Goal: Information Seeking & Learning: Learn about a topic

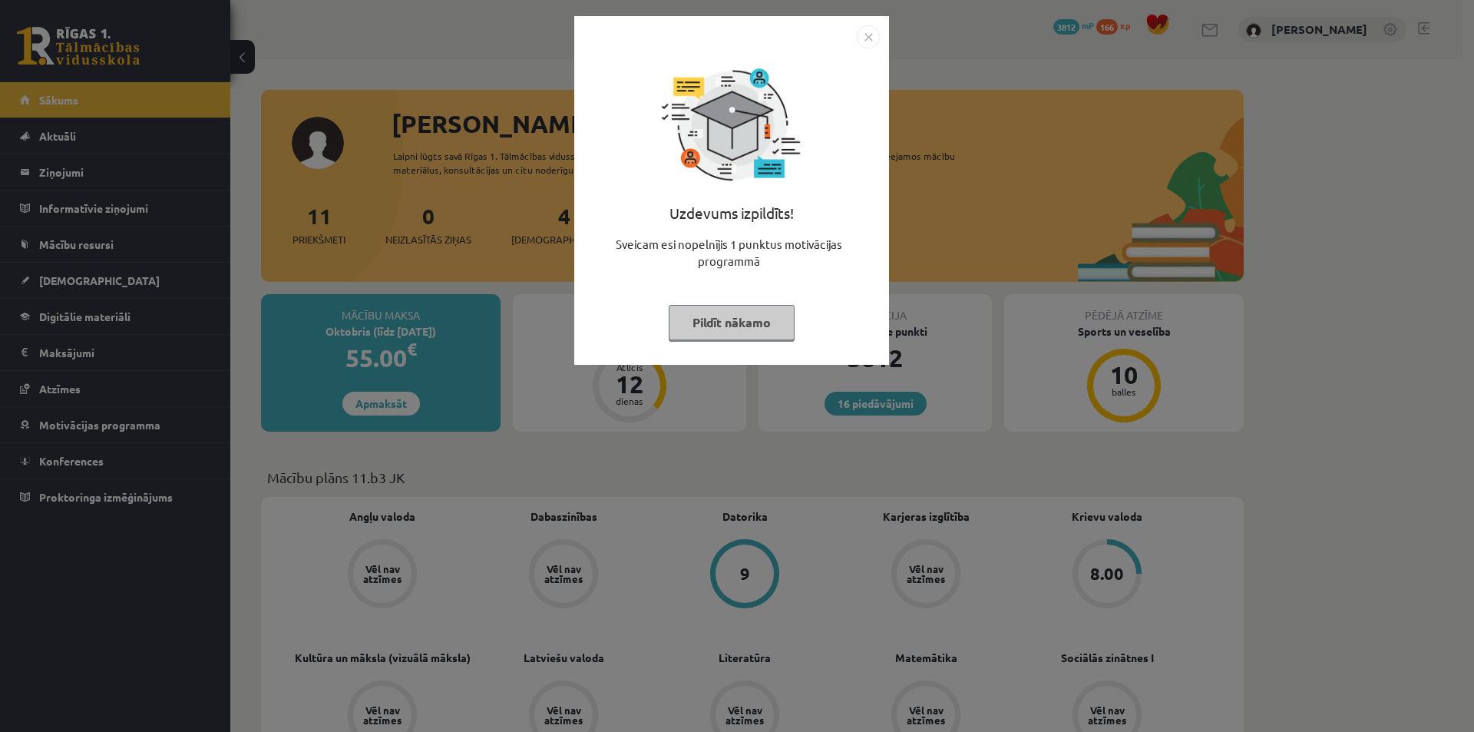
drag, startPoint x: 872, startPoint y: 207, endPoint x: 966, endPoint y: 197, distance: 94.2
click at [894, 208] on div "Uzdevums izpildīts! Sveicam esi nopelnījis 1 punktus motivācijas programmā Pild…" at bounding box center [737, 366] width 1474 height 732
click at [978, 193] on div "Uzdevums izpildīts! Sveicam esi nopelnījis 1 punktus motivācijas programmā Pild…" at bounding box center [737, 366] width 1474 height 732
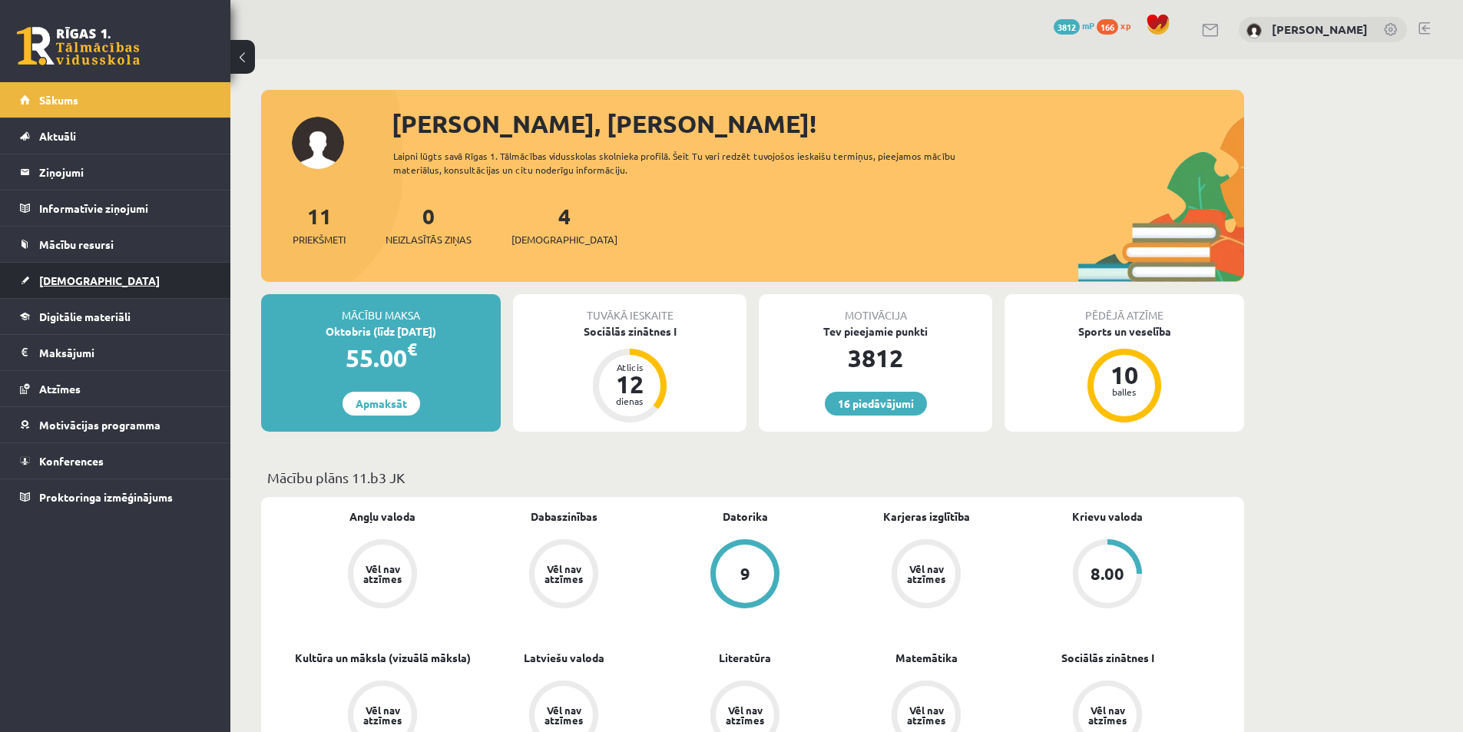
click at [123, 286] on link "[DEMOGRAPHIC_DATA]" at bounding box center [115, 280] width 191 height 35
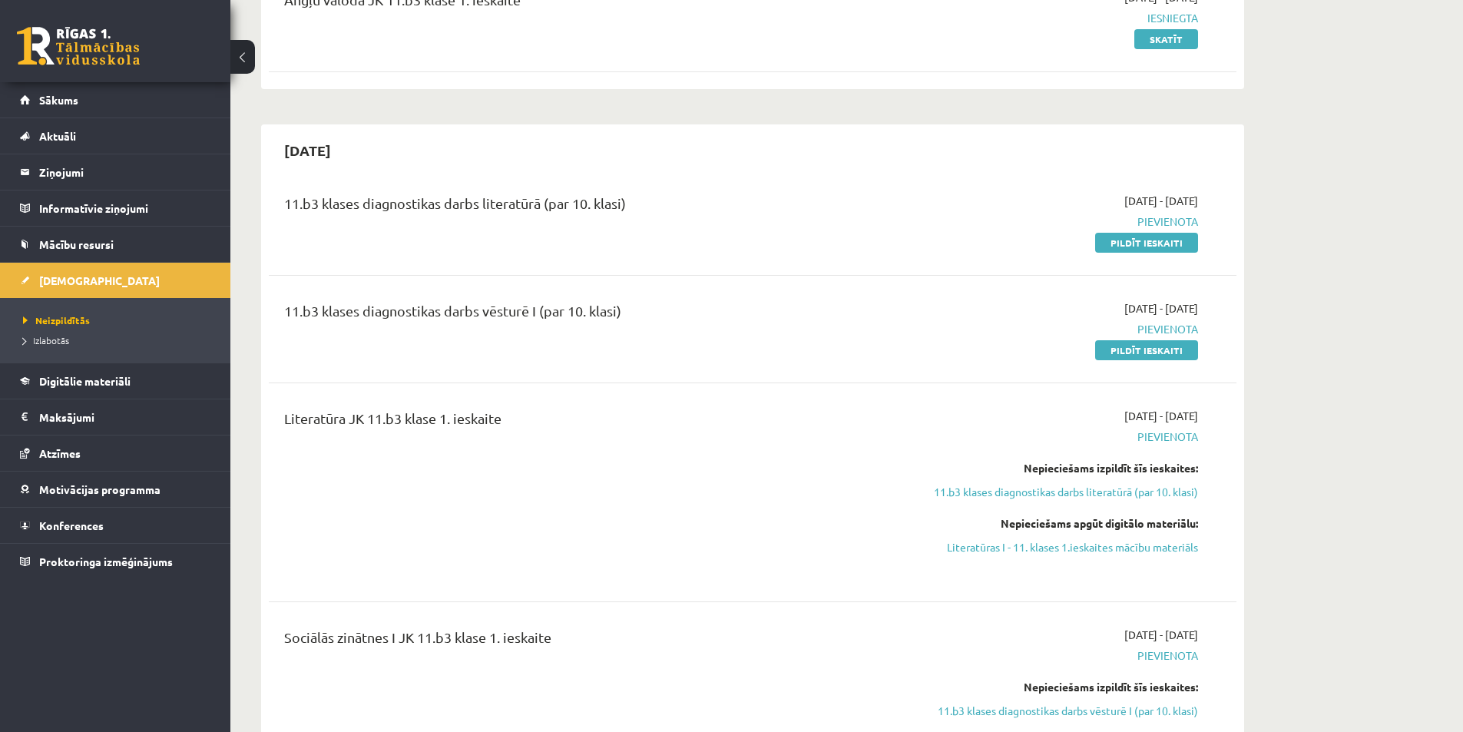
scroll to position [384, 0]
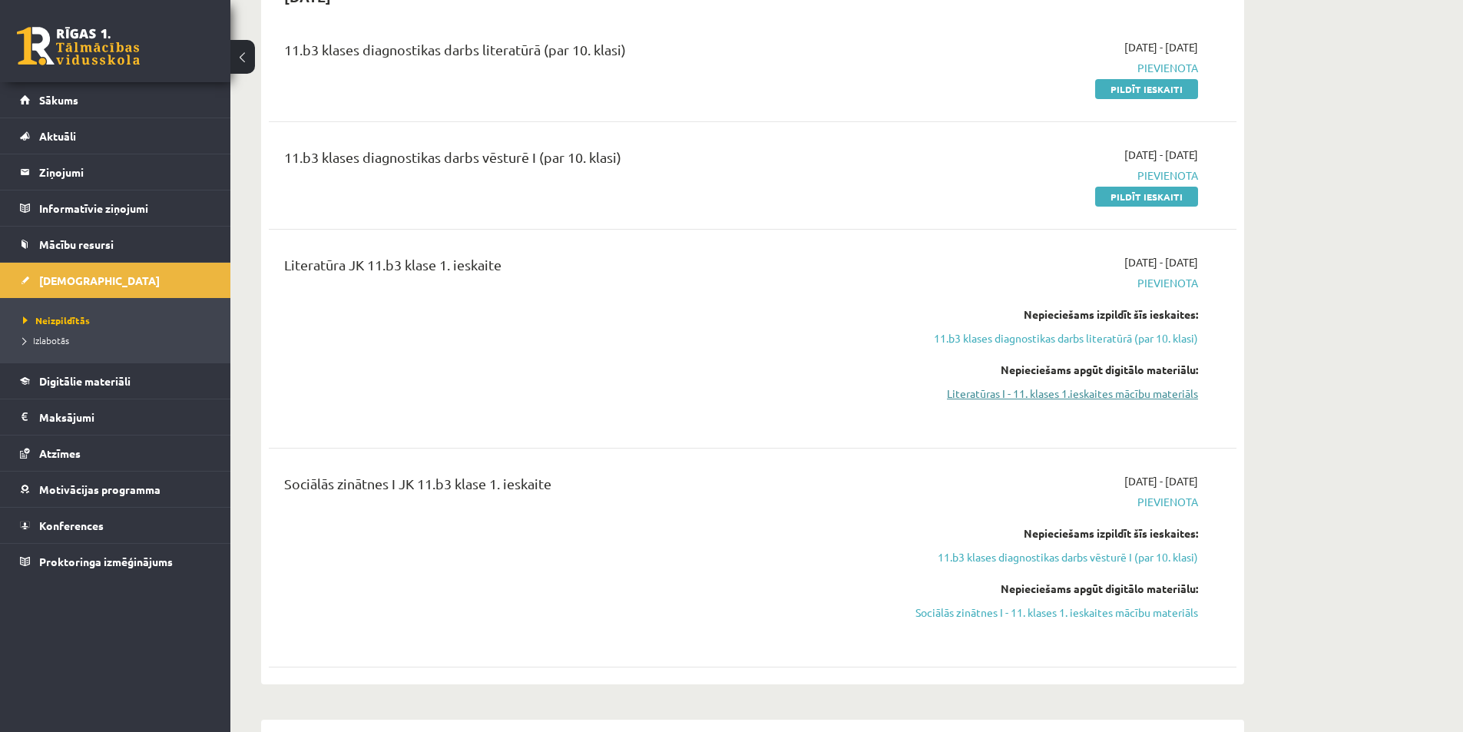
click at [1018, 389] on link "Literatūras I - 11. klases 1.ieskaites mācību materiāls" at bounding box center [1052, 393] width 289 height 16
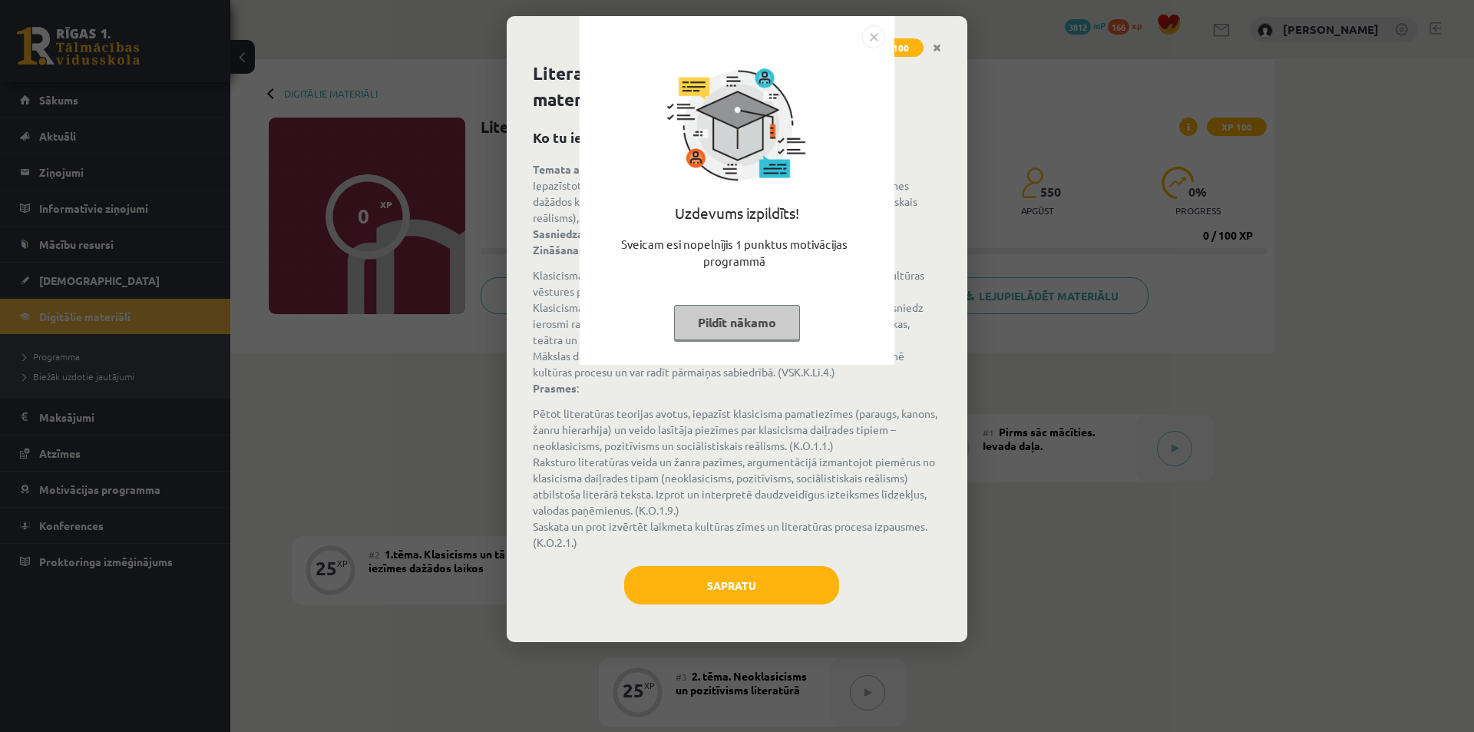
click at [956, 199] on div "Uzdevums izpildīts! Sveicam esi nopelnījis 1 punktus motivācijas programmā Pild…" at bounding box center [737, 366] width 1474 height 732
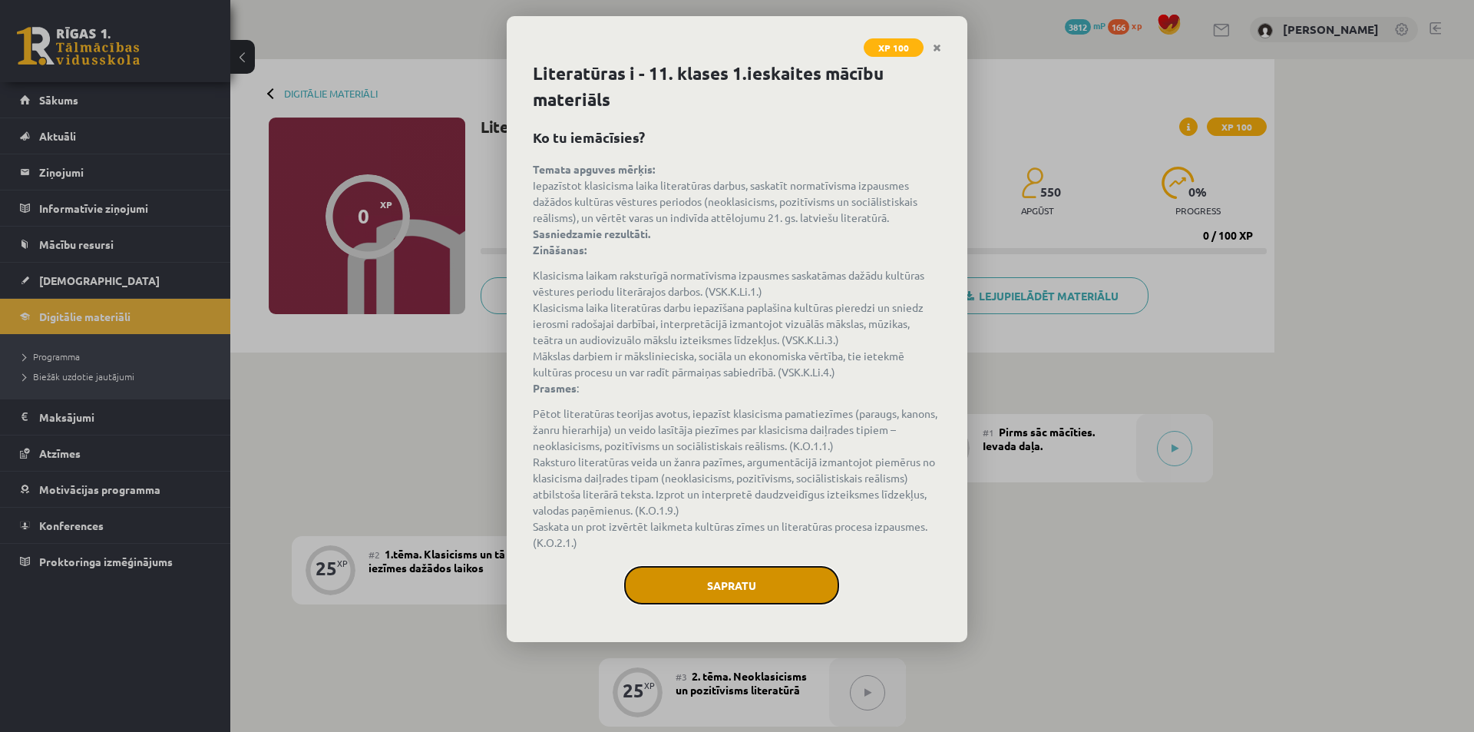
click at [714, 596] on button "Sapratu" at bounding box center [731, 585] width 215 height 38
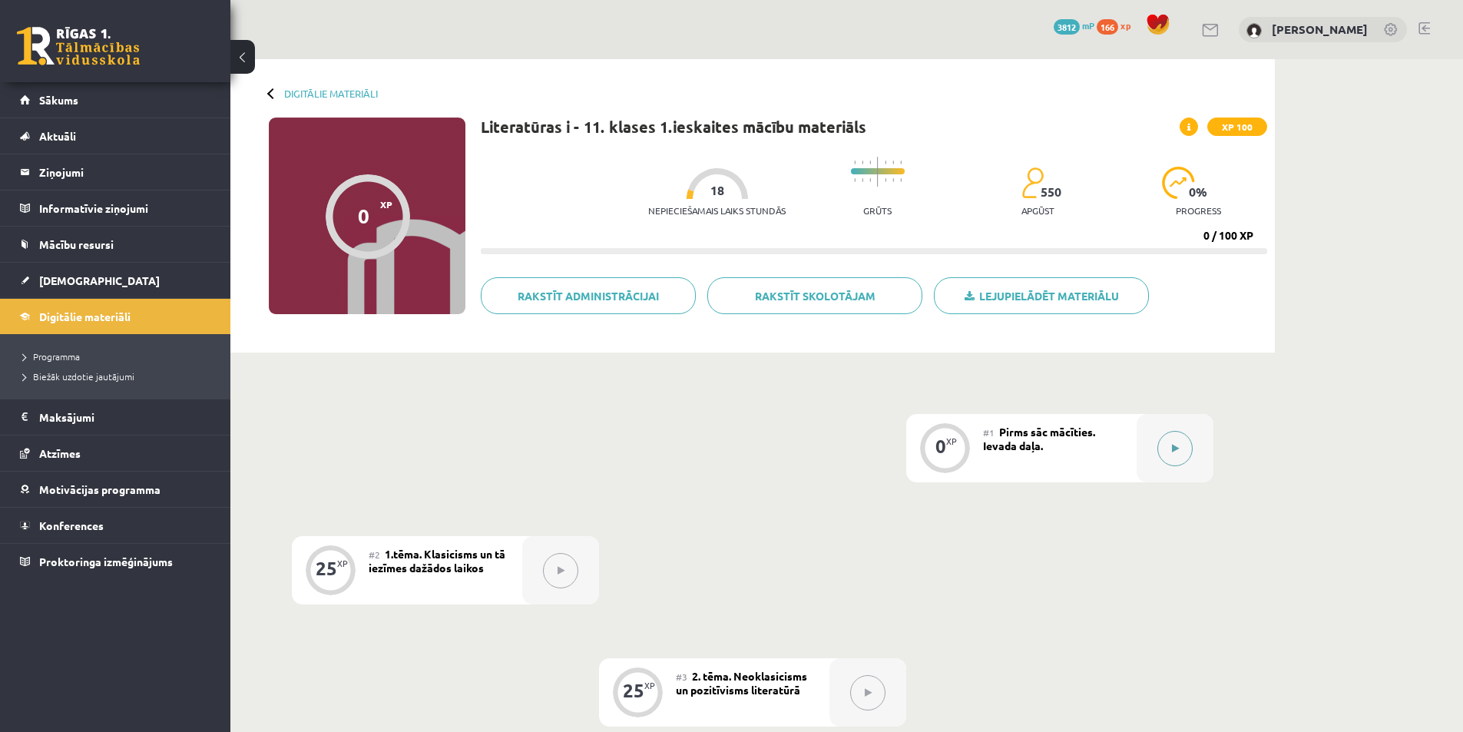
click at [1167, 451] on button at bounding box center [1174, 448] width 35 height 35
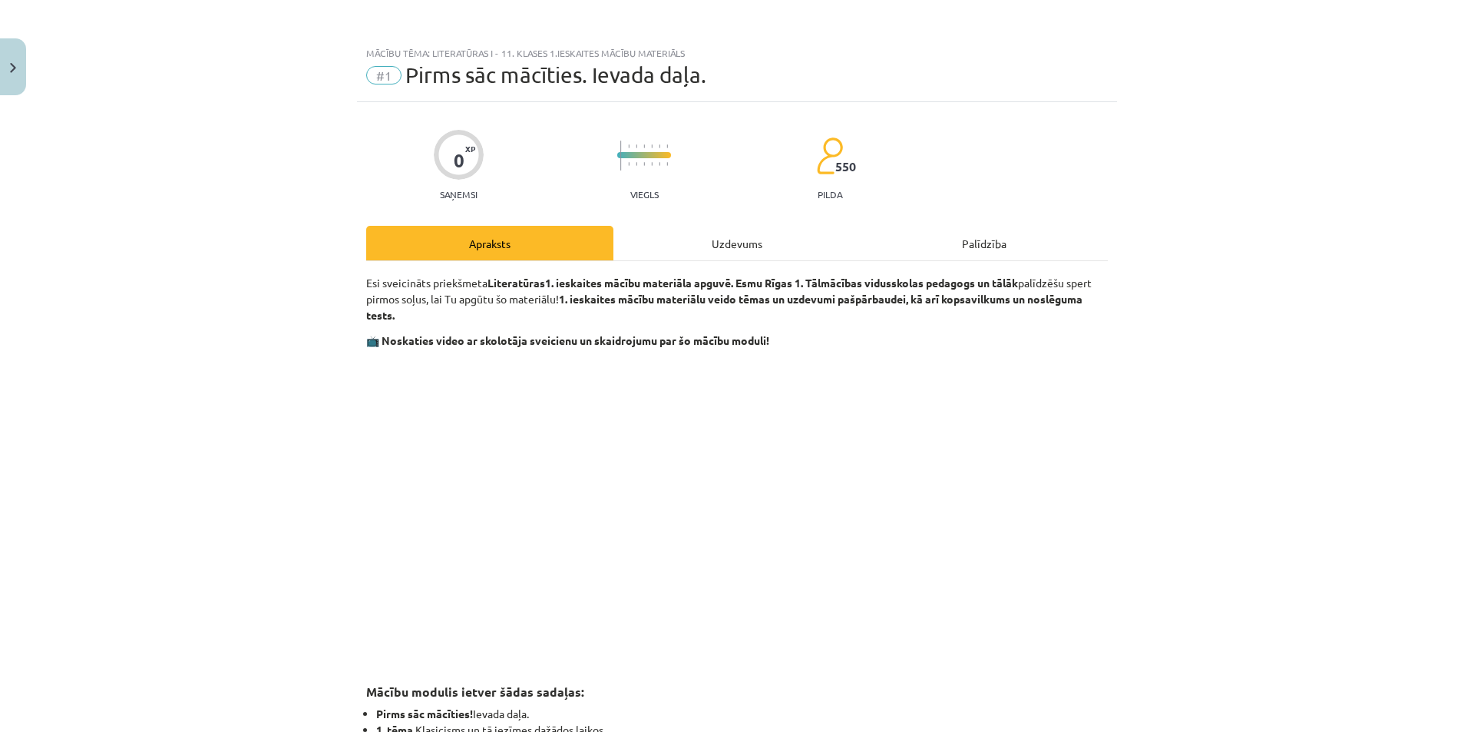
click at [724, 246] on div "Uzdevums" at bounding box center [736, 243] width 247 height 35
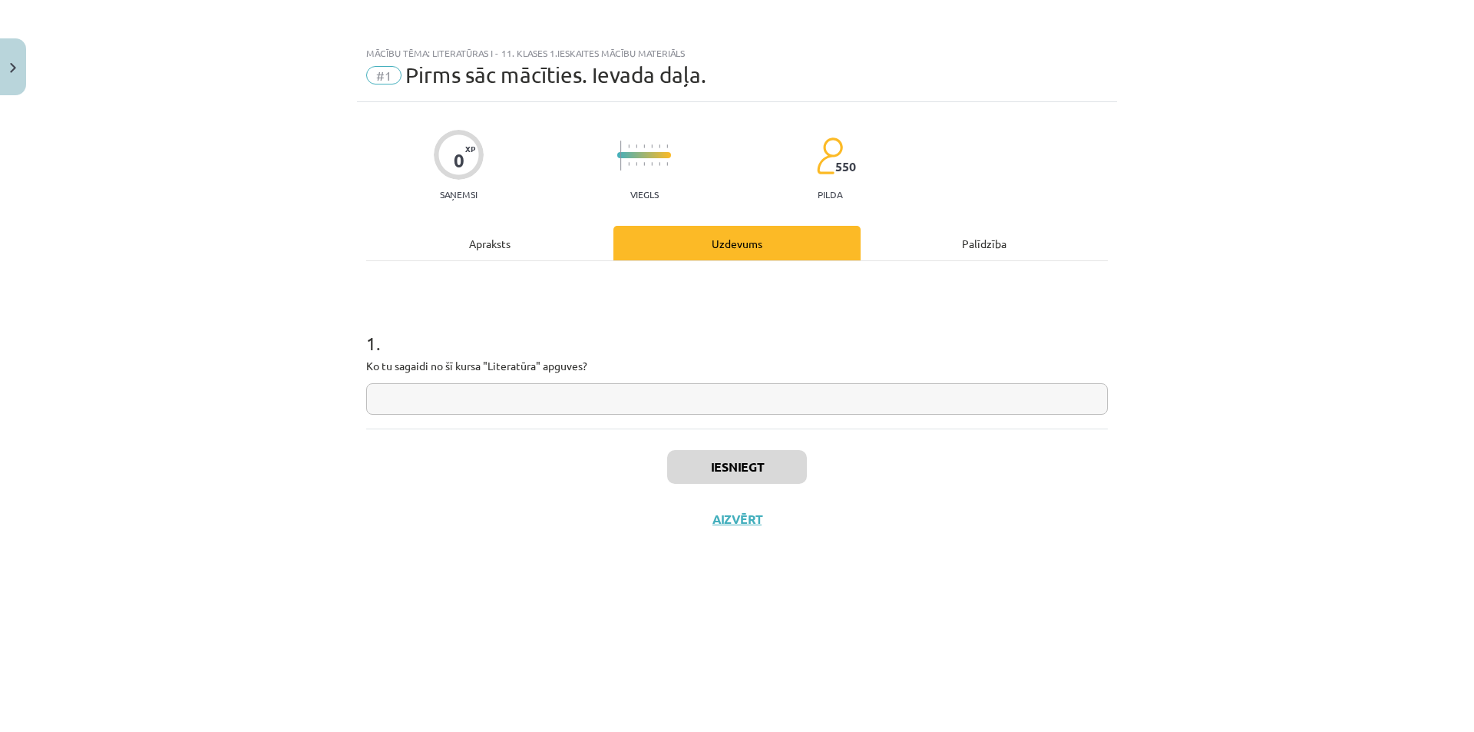
click at [530, 408] on input "text" at bounding box center [737, 398] width 742 height 31
type input "*"
type input "******"
click at [721, 463] on button "Iesniegt" at bounding box center [737, 467] width 140 height 34
click at [667, 450] on button "Iesniegt" at bounding box center [737, 467] width 140 height 34
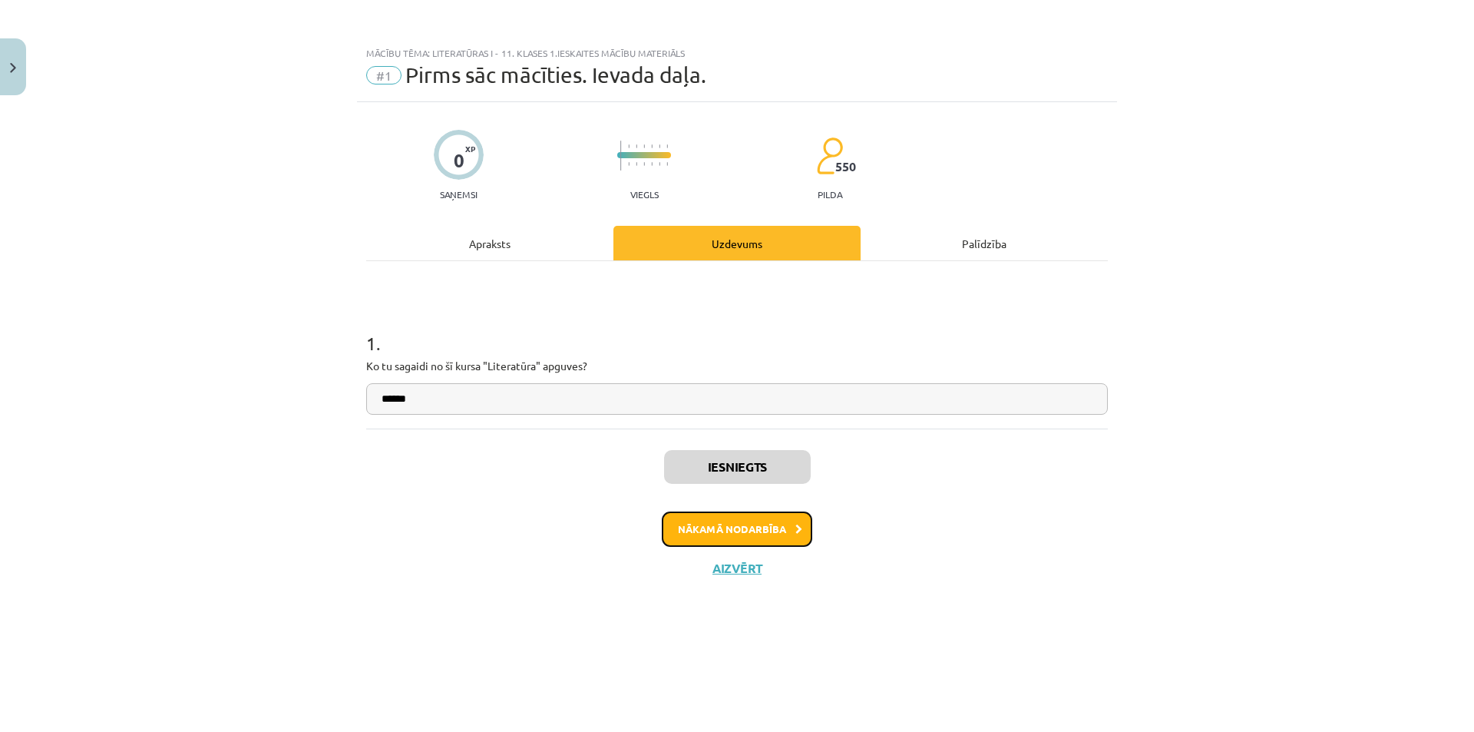
click at [784, 531] on button "Nākamā nodarbība" at bounding box center [737, 528] width 150 height 35
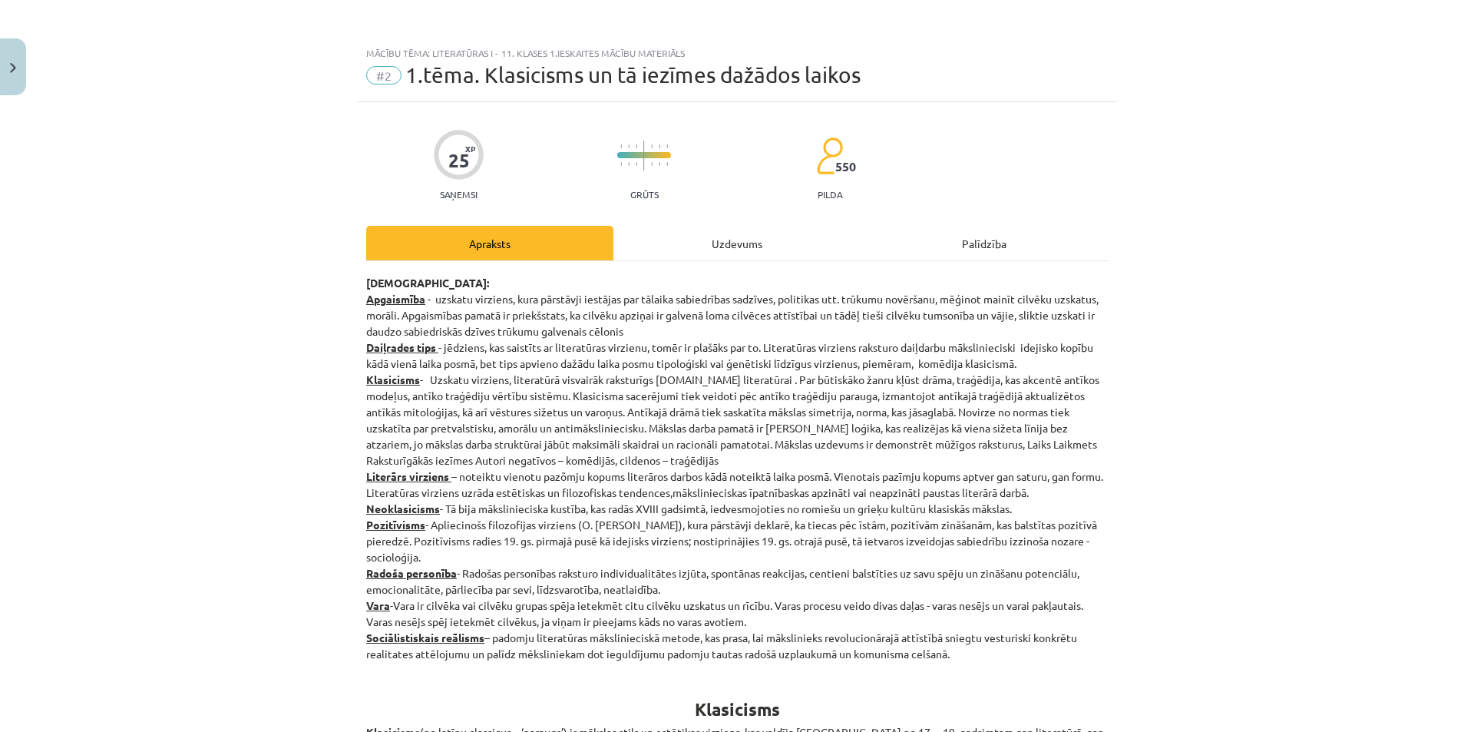
click at [730, 237] on div "Uzdevums" at bounding box center [736, 243] width 247 height 35
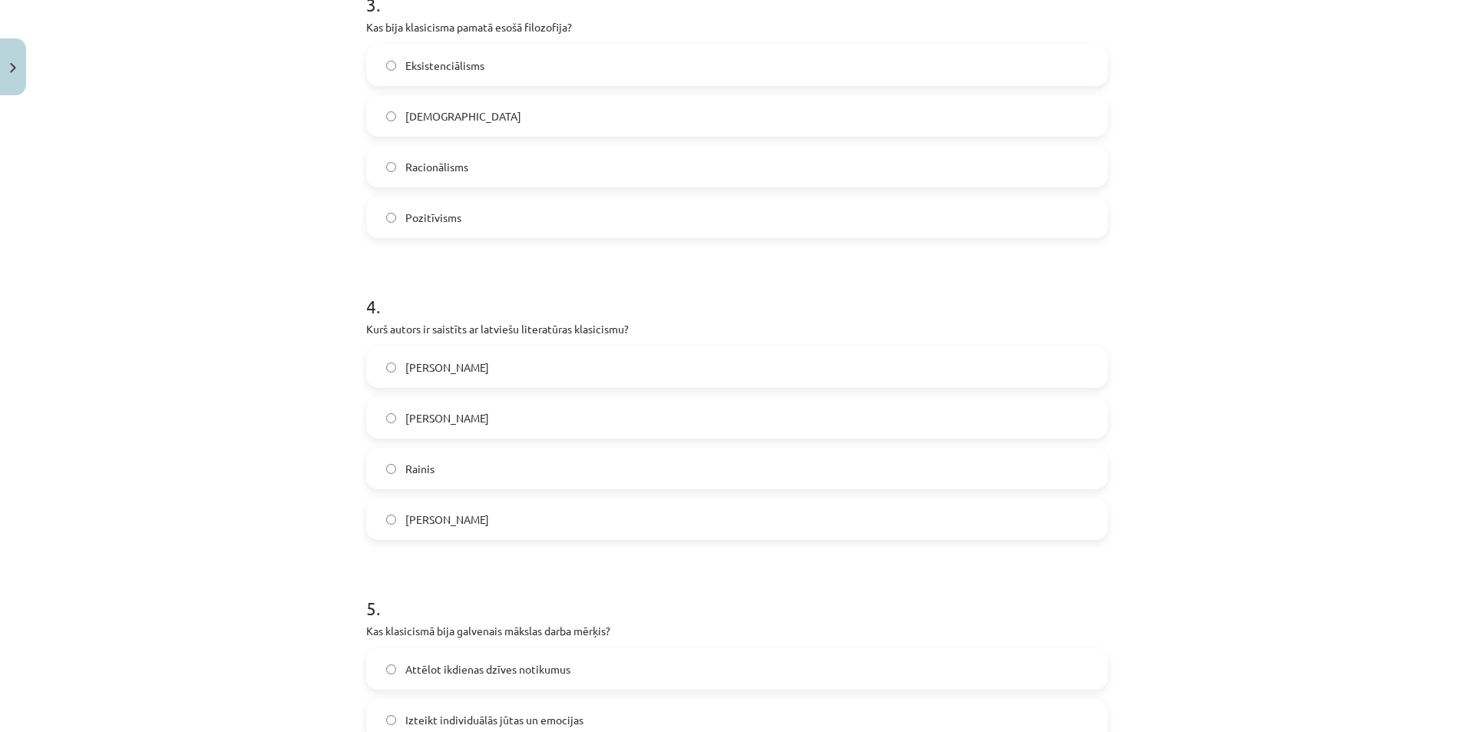
scroll to position [1230, 0]
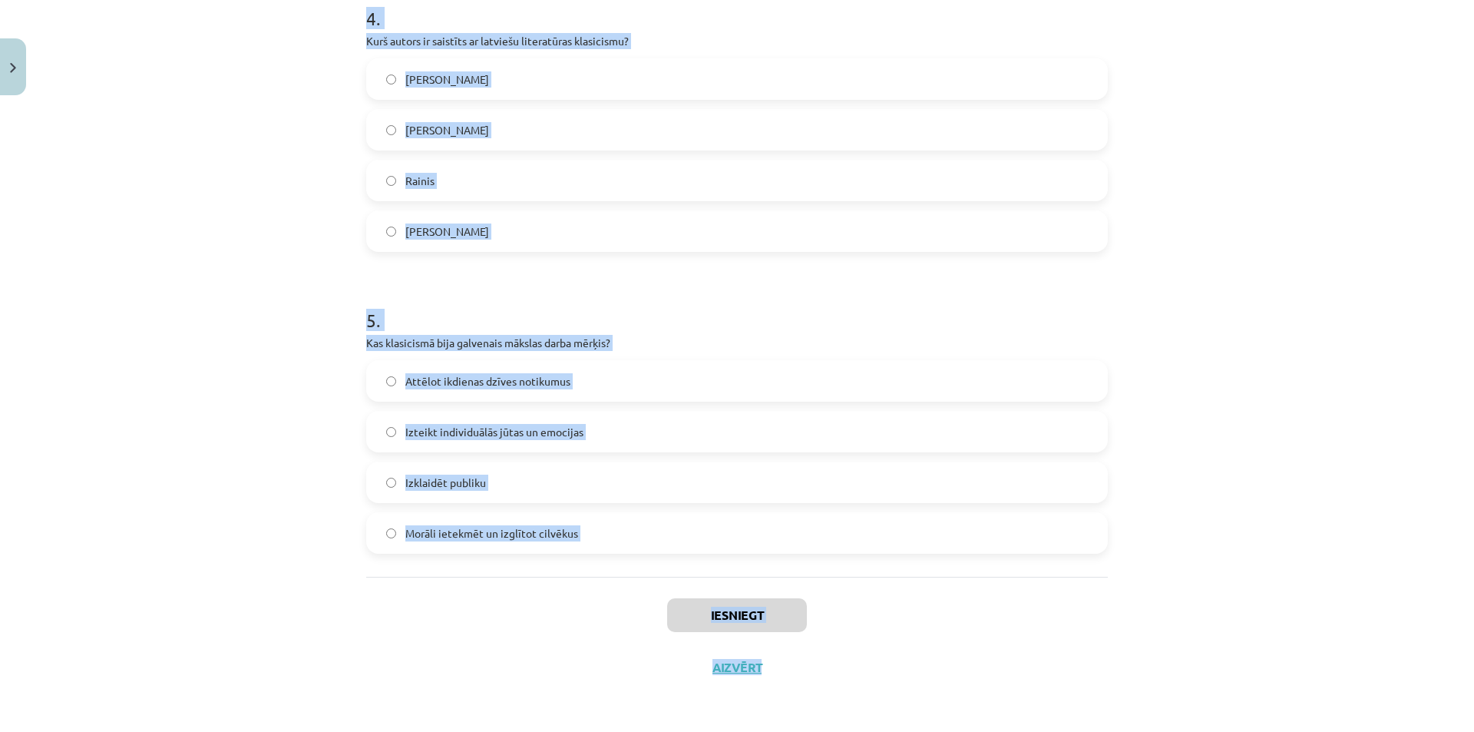
drag, startPoint x: 379, startPoint y: 316, endPoint x: 771, endPoint y: 666, distance: 526.4
click at [771, 666] on div "Mācību tēma: Literatūras i - 11. klases 1.ieskaites mācību materiāls #2 1.tēma.…" at bounding box center [737, 366] width 1474 height 732
copy div "[DEMOGRAPHIC_DATA] iezīme raksturo literatūru padomju sociālistiskajā reālismā?…"
click at [188, 478] on div "Mācību tēma: Literatūras i - 11. klases 1.ieskaites mācību materiāls #2 1.tēma.…" at bounding box center [737, 366] width 1474 height 732
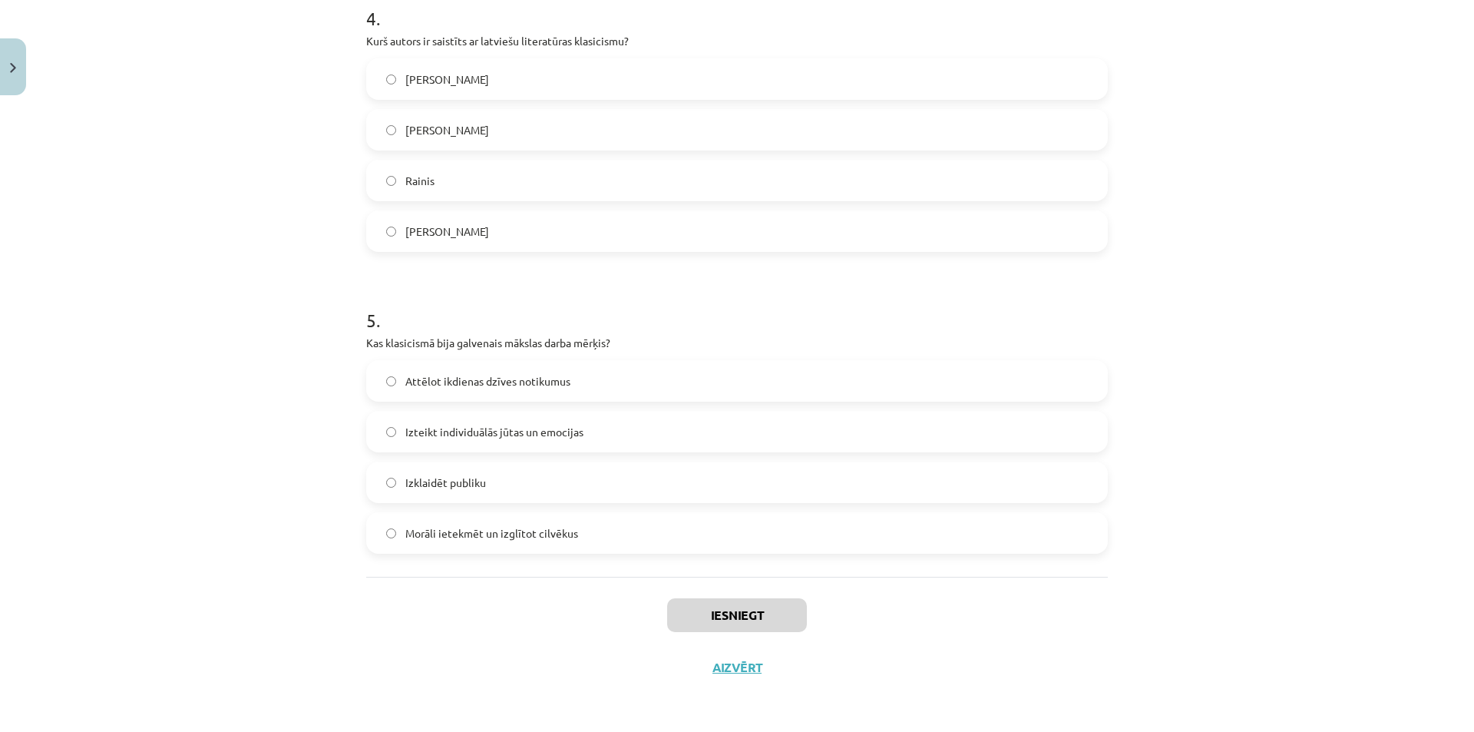
drag, startPoint x: 428, startPoint y: 537, endPoint x: 419, endPoint y: 515, distance: 23.8
click at [425, 537] on span "Morāli ietekmēt un izglītot cilvēkus" at bounding box center [491, 533] width 173 height 16
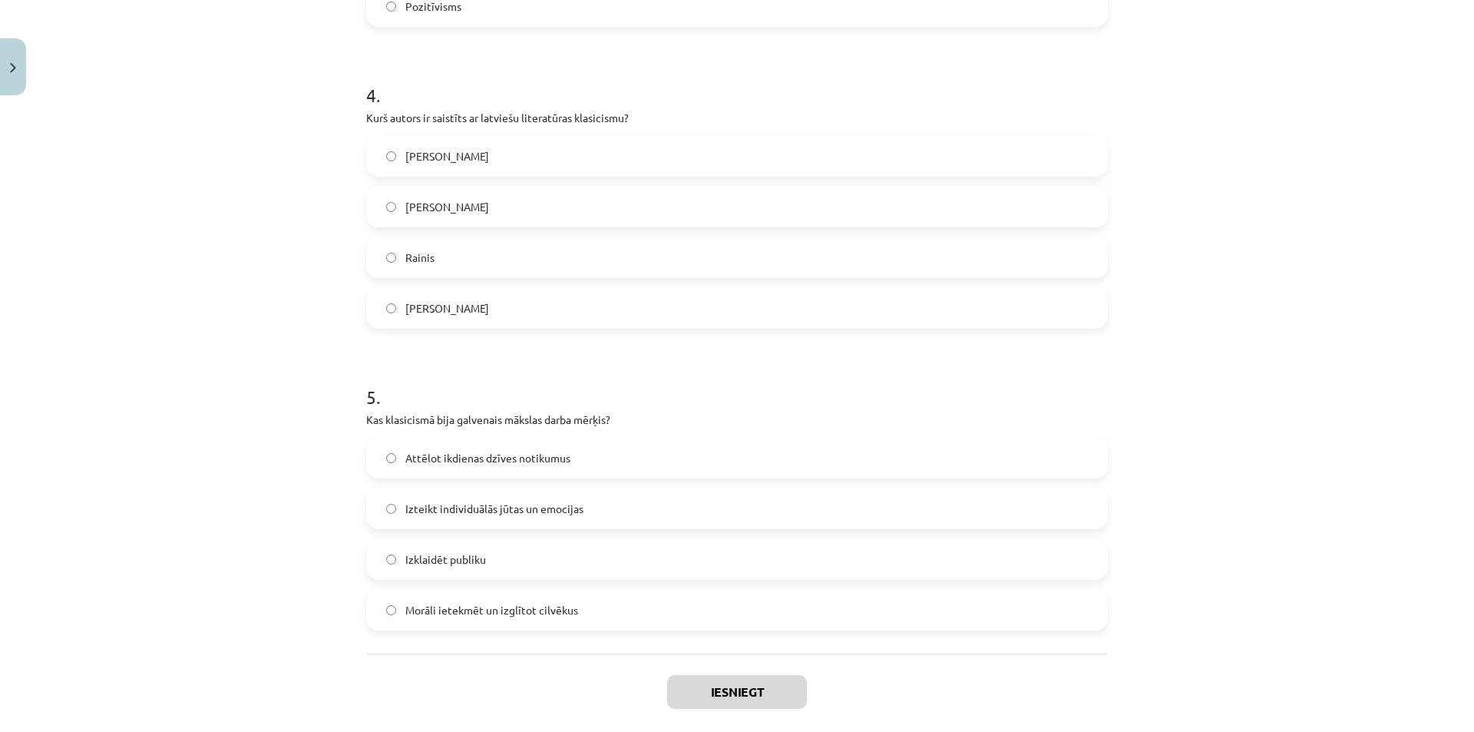
click at [470, 157] on span "[PERSON_NAME]" at bounding box center [447, 156] width 84 height 16
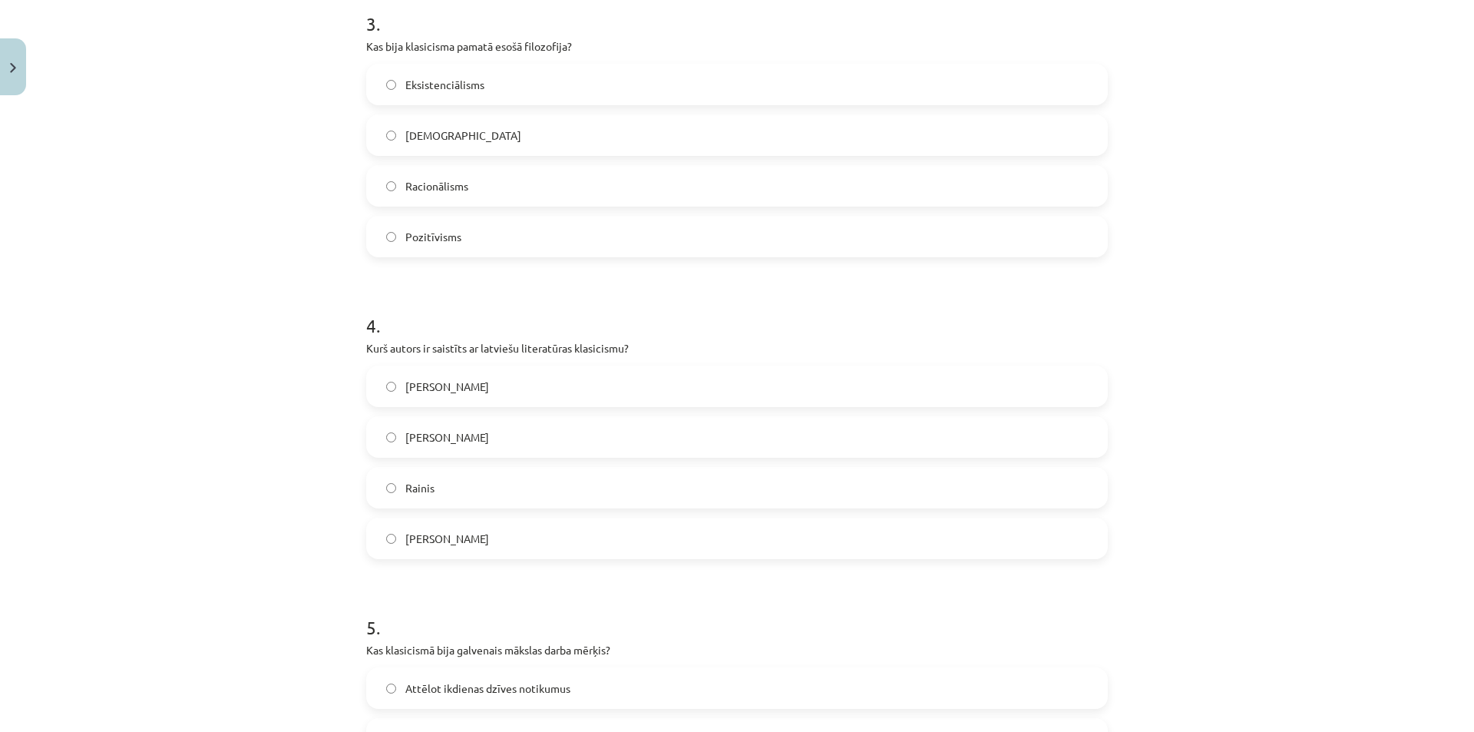
click at [431, 189] on span "Racionālisms" at bounding box center [436, 186] width 63 height 16
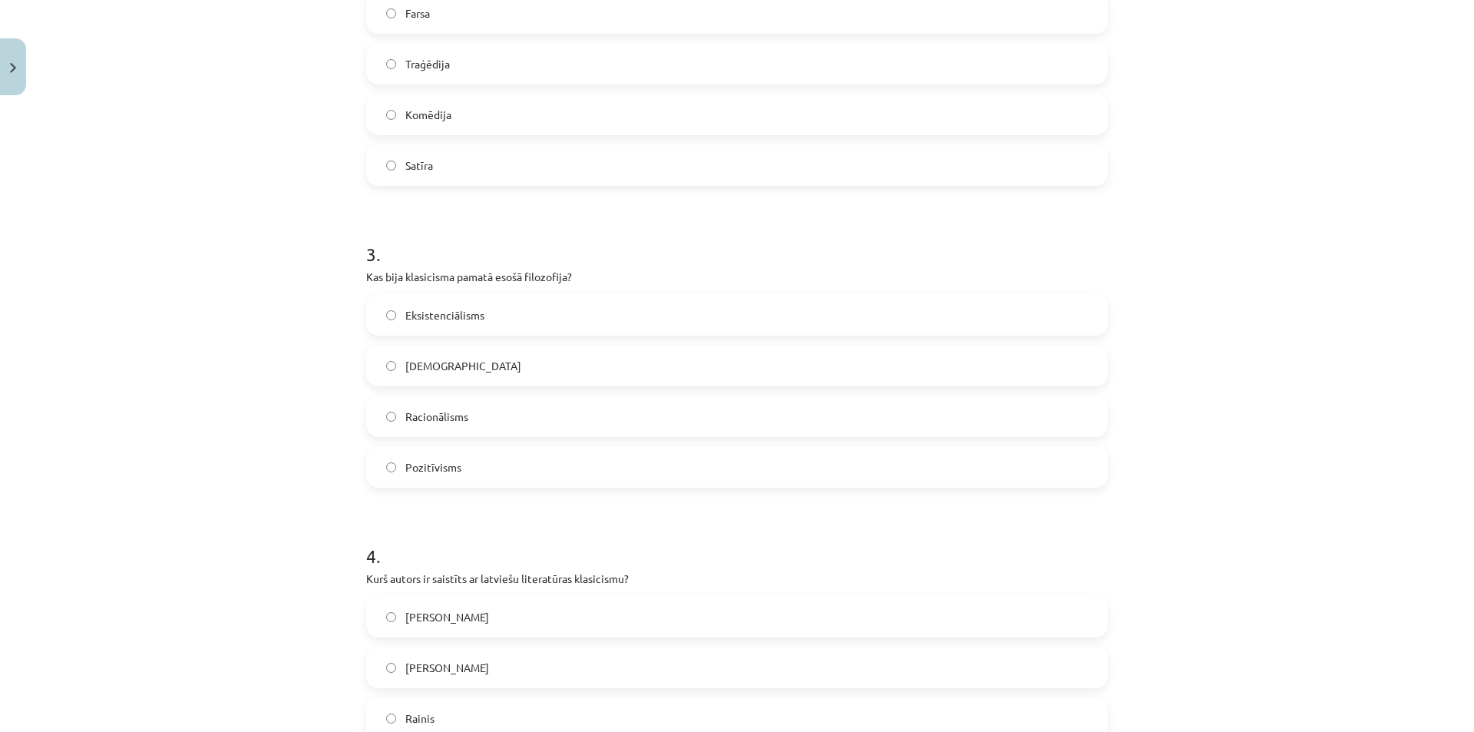
scroll to position [616, 0]
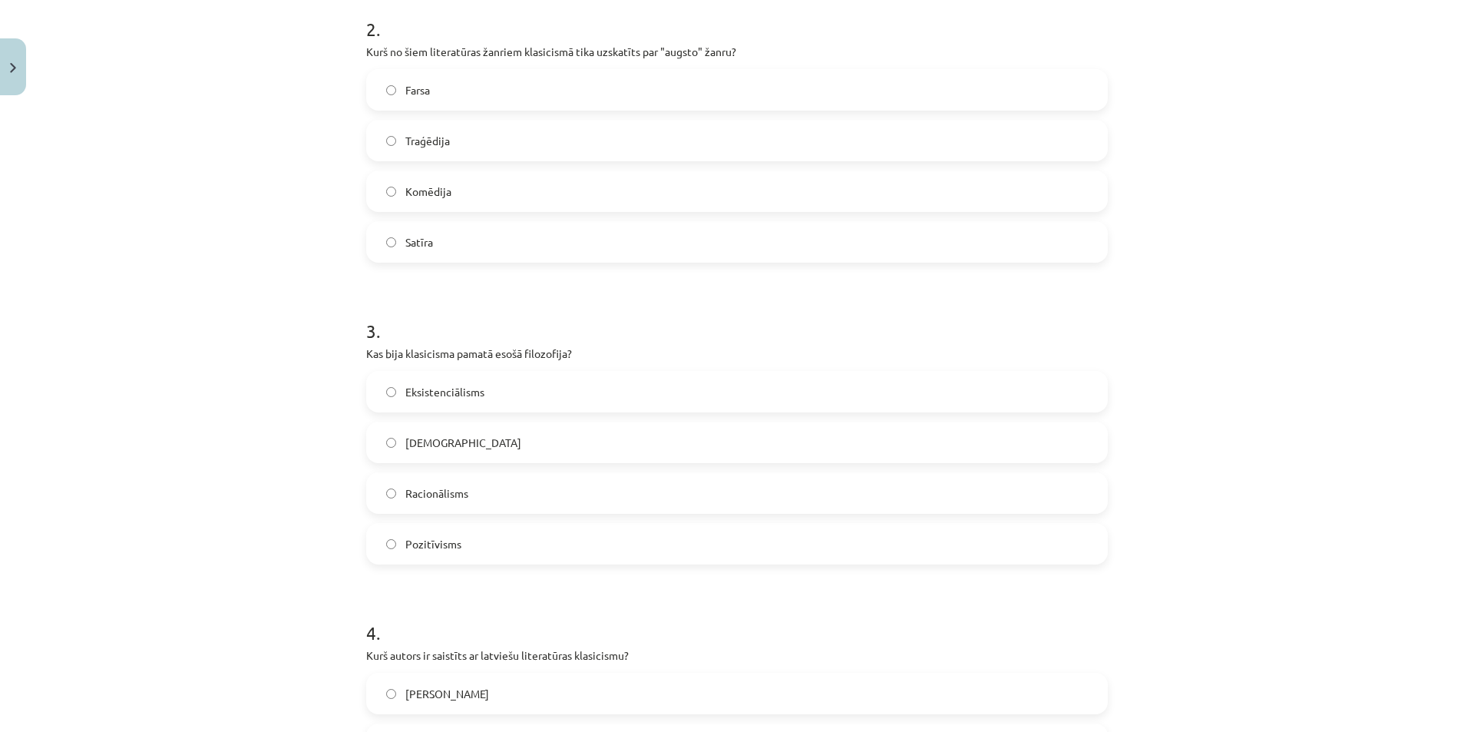
click at [475, 152] on label "Traģēdija" at bounding box center [737, 140] width 739 height 38
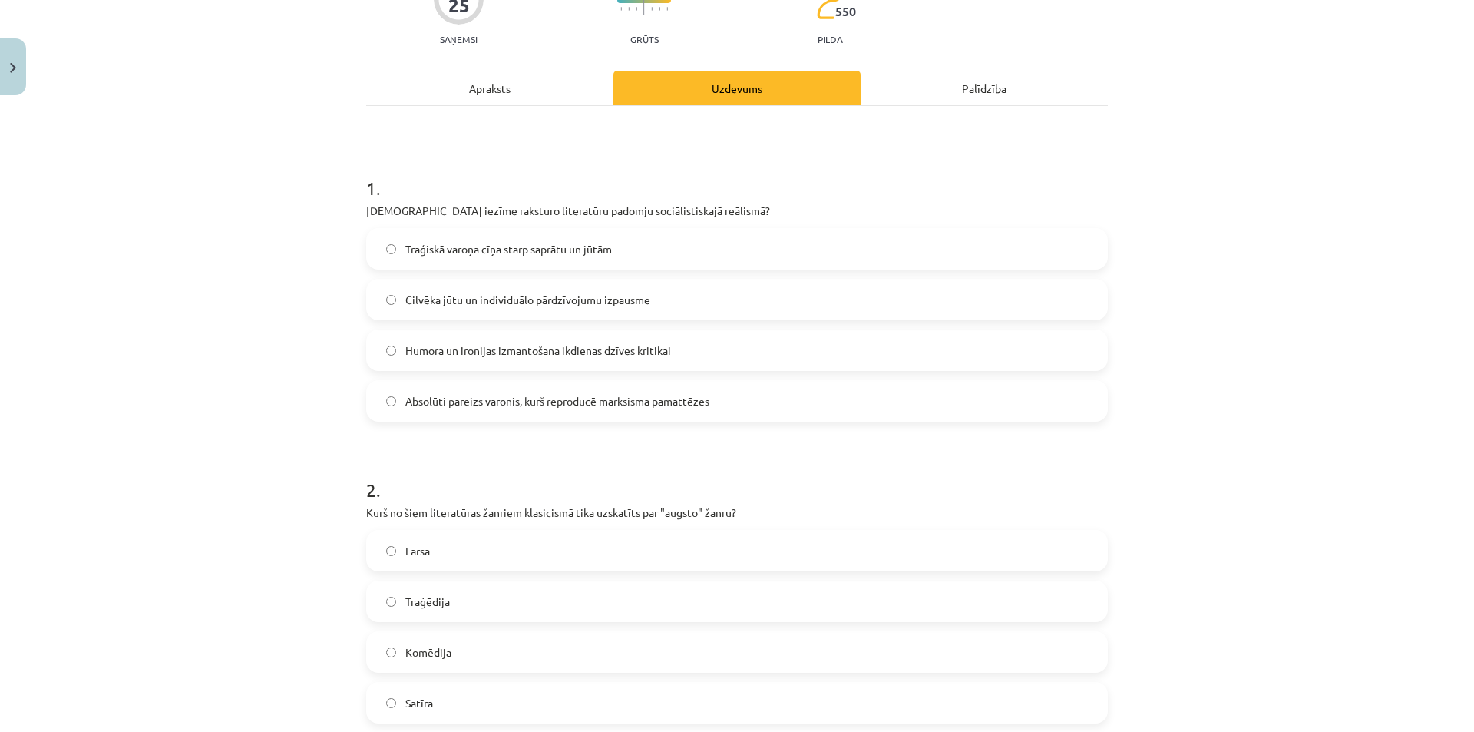
click at [444, 405] on span "Absolūti pareizs varonis, kurš reproducē marksisma pamattēzes" at bounding box center [557, 401] width 304 height 16
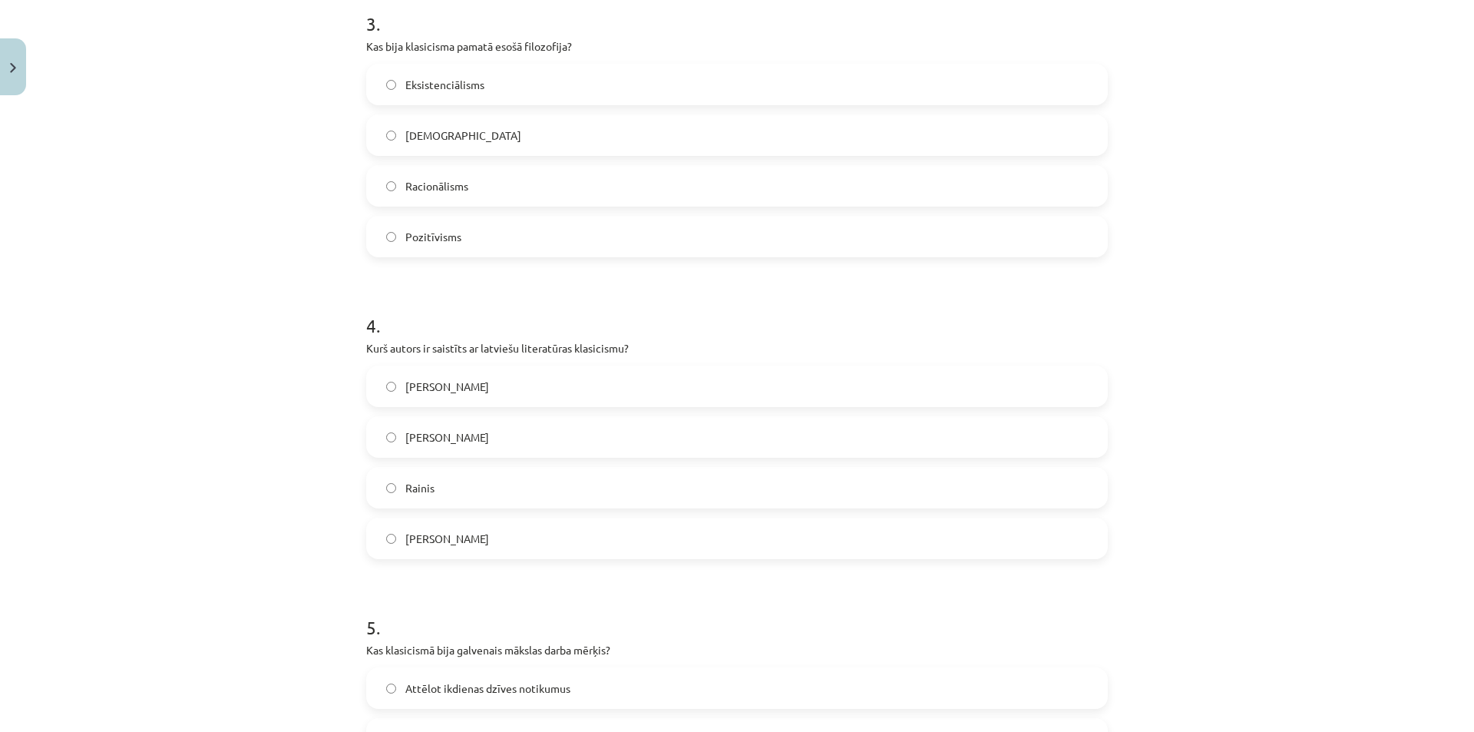
scroll to position [1230, 0]
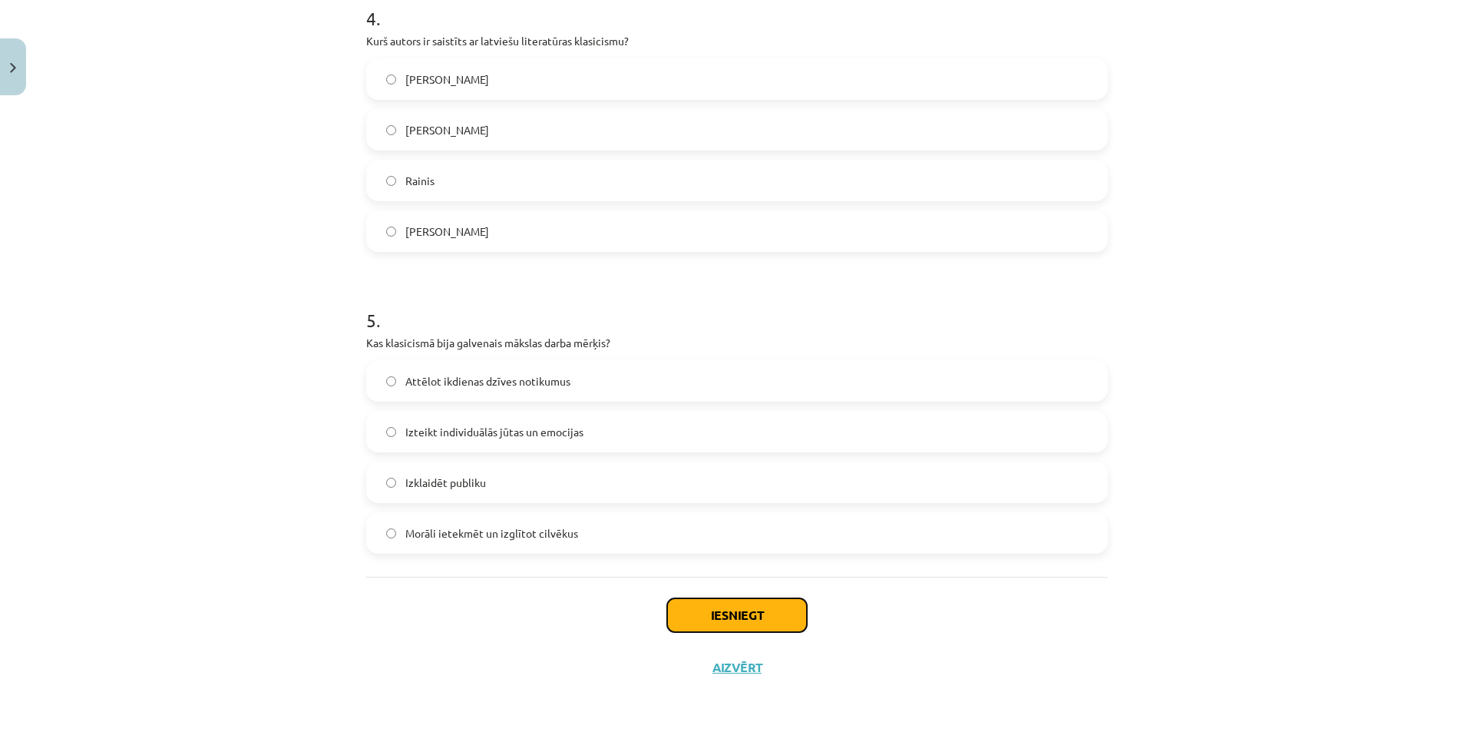
click at [740, 628] on button "Iesniegt" at bounding box center [737, 615] width 140 height 34
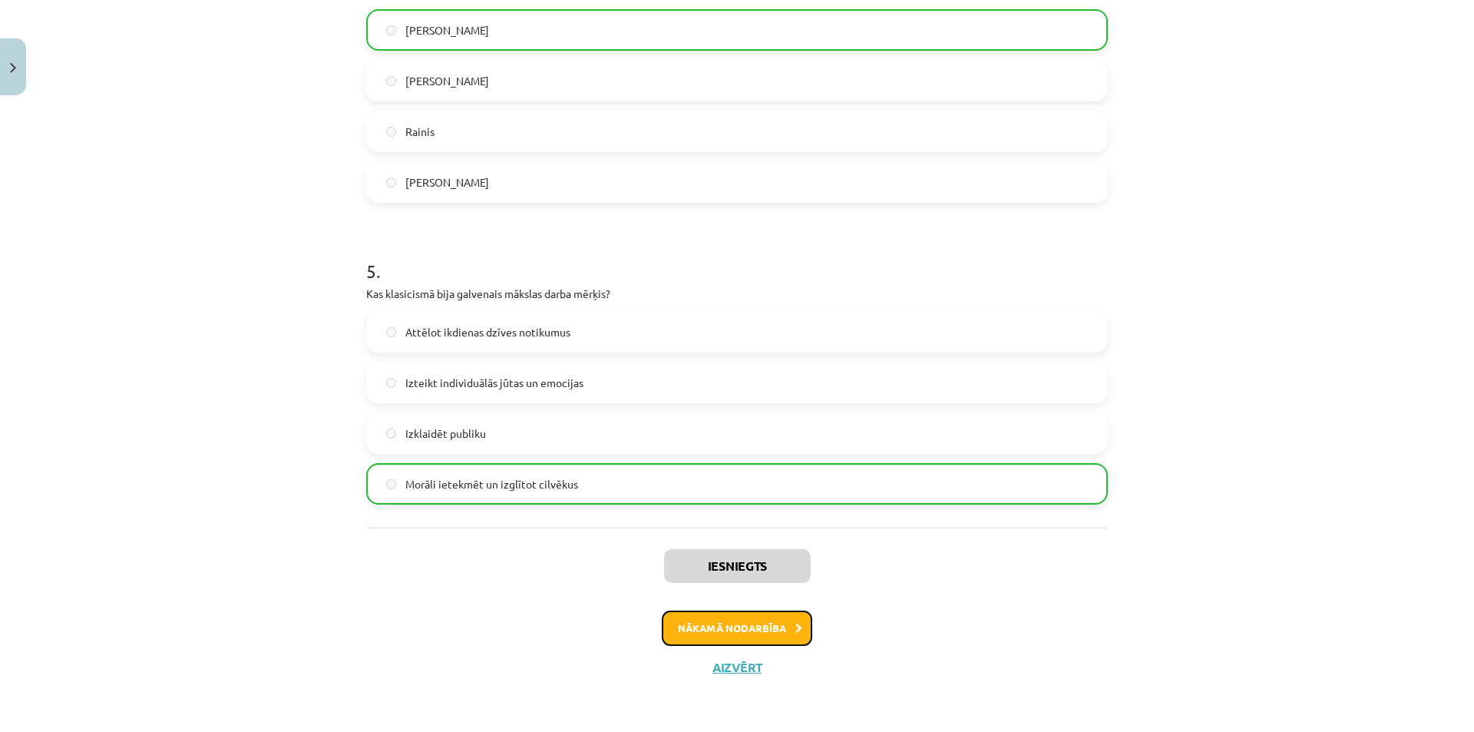
click at [707, 628] on button "Nākamā nodarbība" at bounding box center [737, 627] width 150 height 35
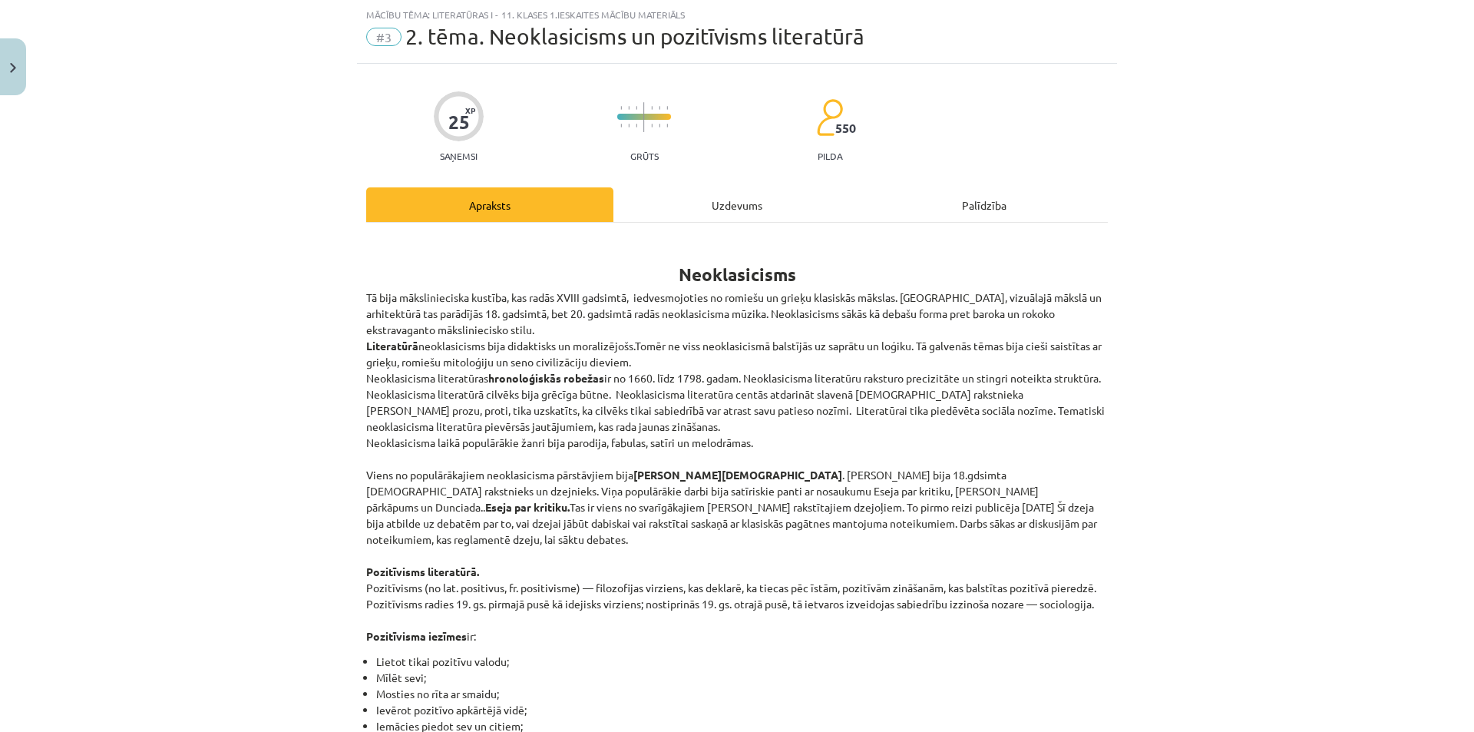
click at [696, 202] on div "Uzdevums" at bounding box center [736, 204] width 247 height 35
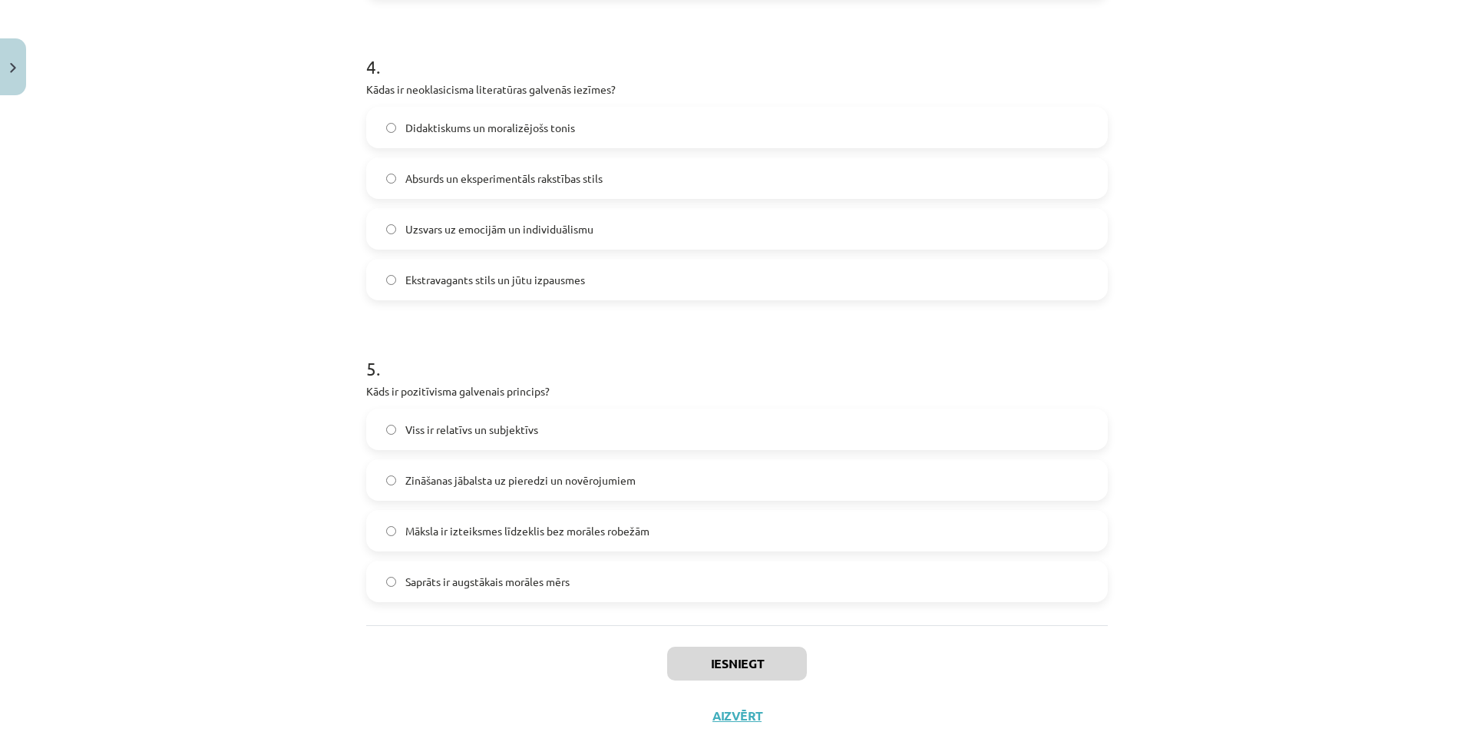
scroll to position [1230, 0]
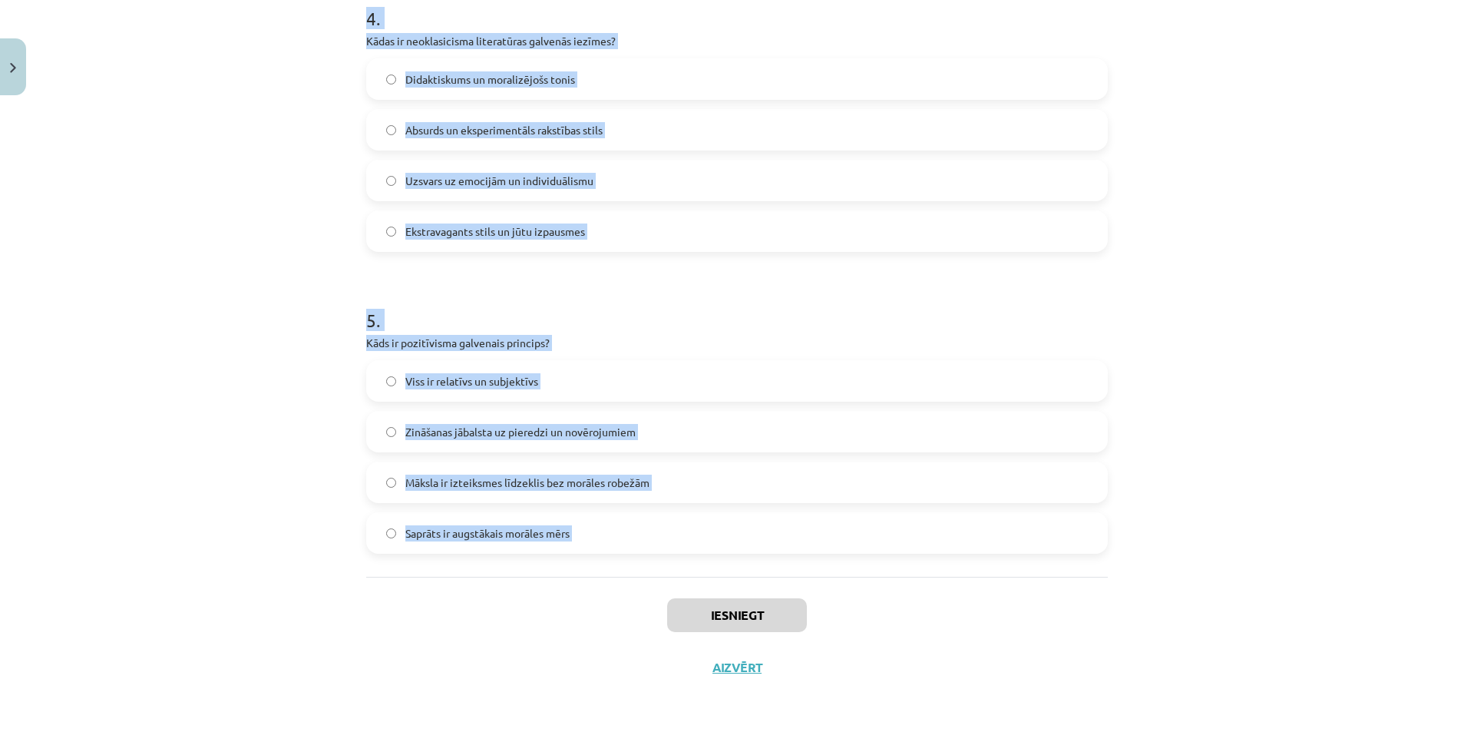
click at [694, 603] on div "Mācību tēma: Literatūras i - 11. klases 1.ieskaites mācību materiāls #3 2. tēma…" at bounding box center [737, 366] width 1474 height 732
copy form "Kurš no šiem darbiem ir [PERSON_NAME] ([PERSON_NAME]) sarakstīts? "Fausts" "Par…"
click at [202, 433] on div "Mācību tēma: Literatūras i - 11. klases 1.ieskaites mācību materiāls #3 2. tēma…" at bounding box center [737, 366] width 1474 height 732
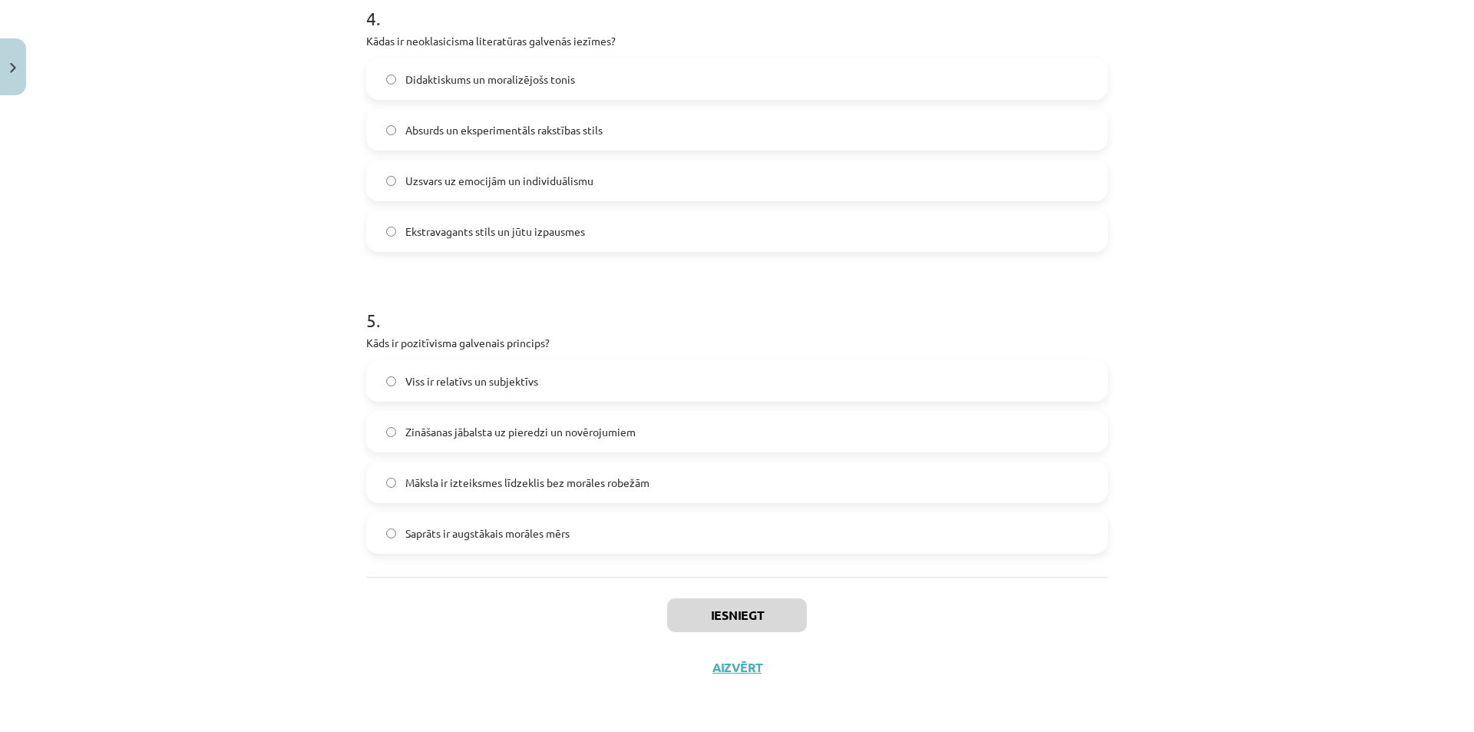
click at [561, 441] on label "Zināšanas jābalsta uz pieredzi un novērojumiem" at bounding box center [737, 431] width 739 height 38
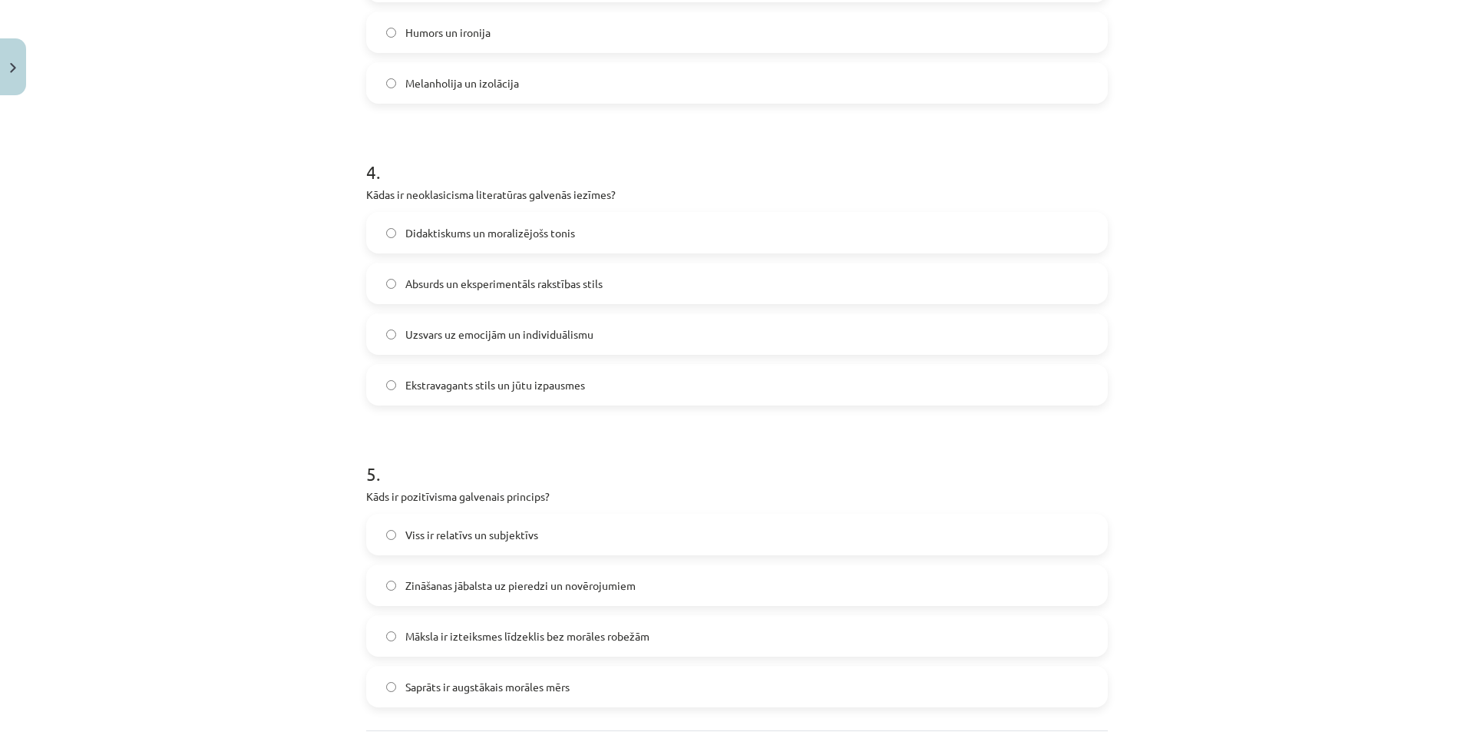
click at [534, 231] on span "Didaktiskums un moralizējošs tonis" at bounding box center [490, 233] width 170 height 16
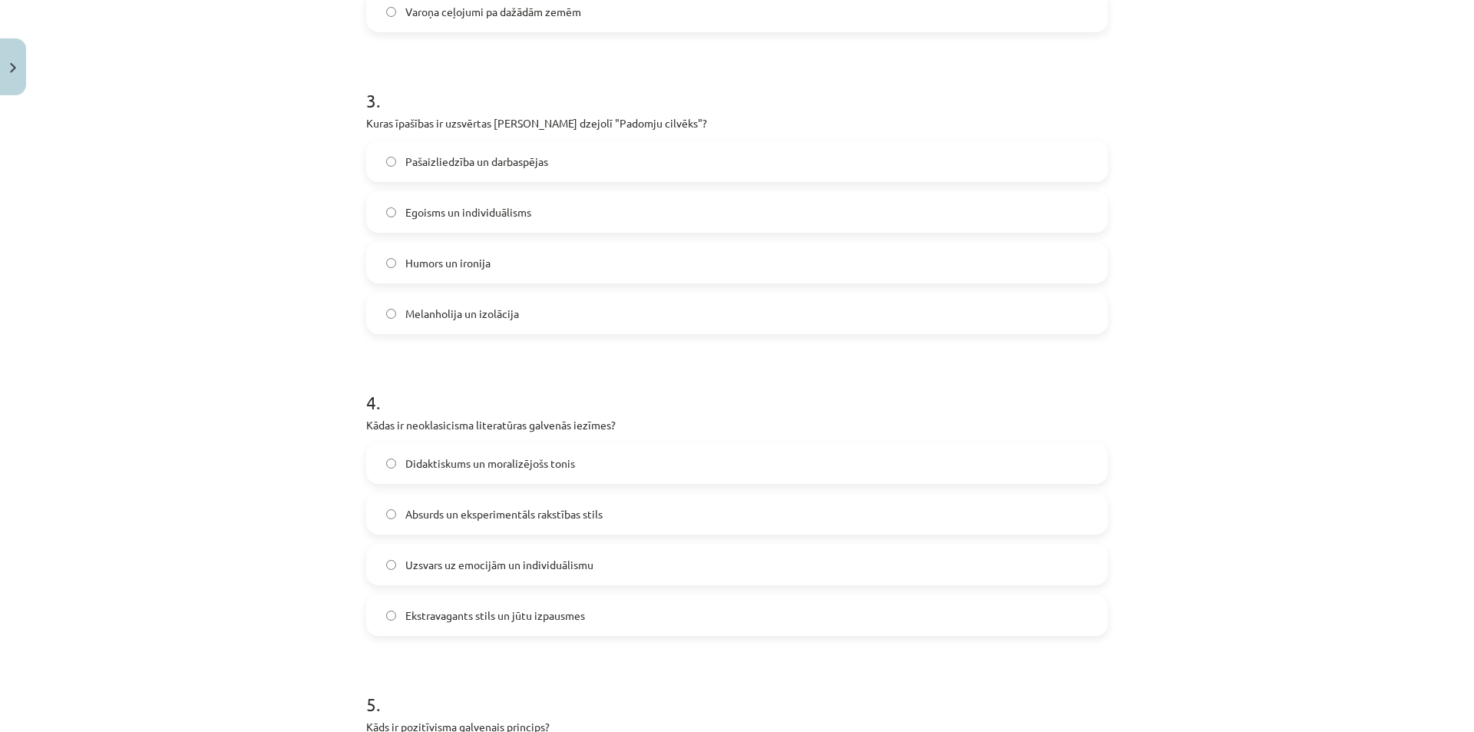
click at [560, 154] on label "Pašaizliedzība un darbaspējas" at bounding box center [737, 161] width 739 height 38
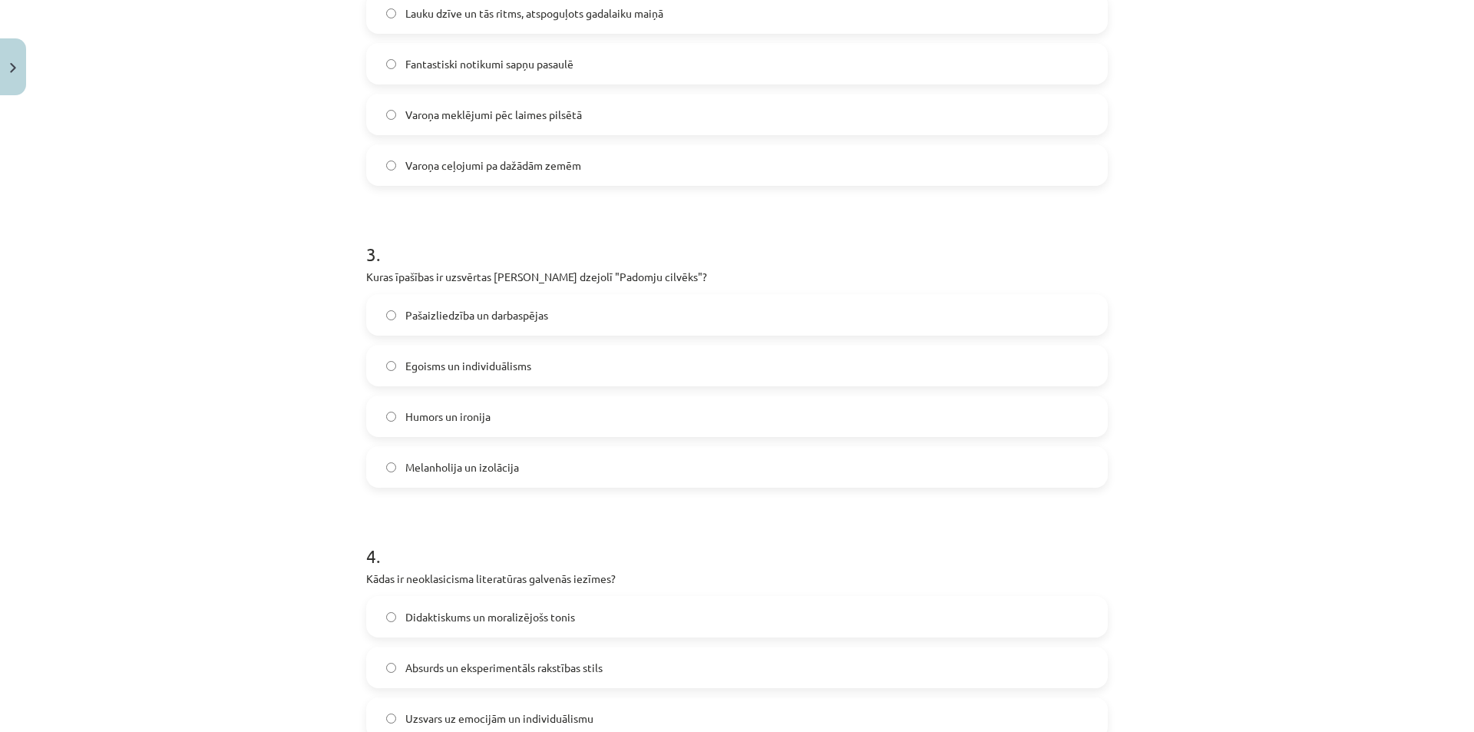
scroll to position [462, 0]
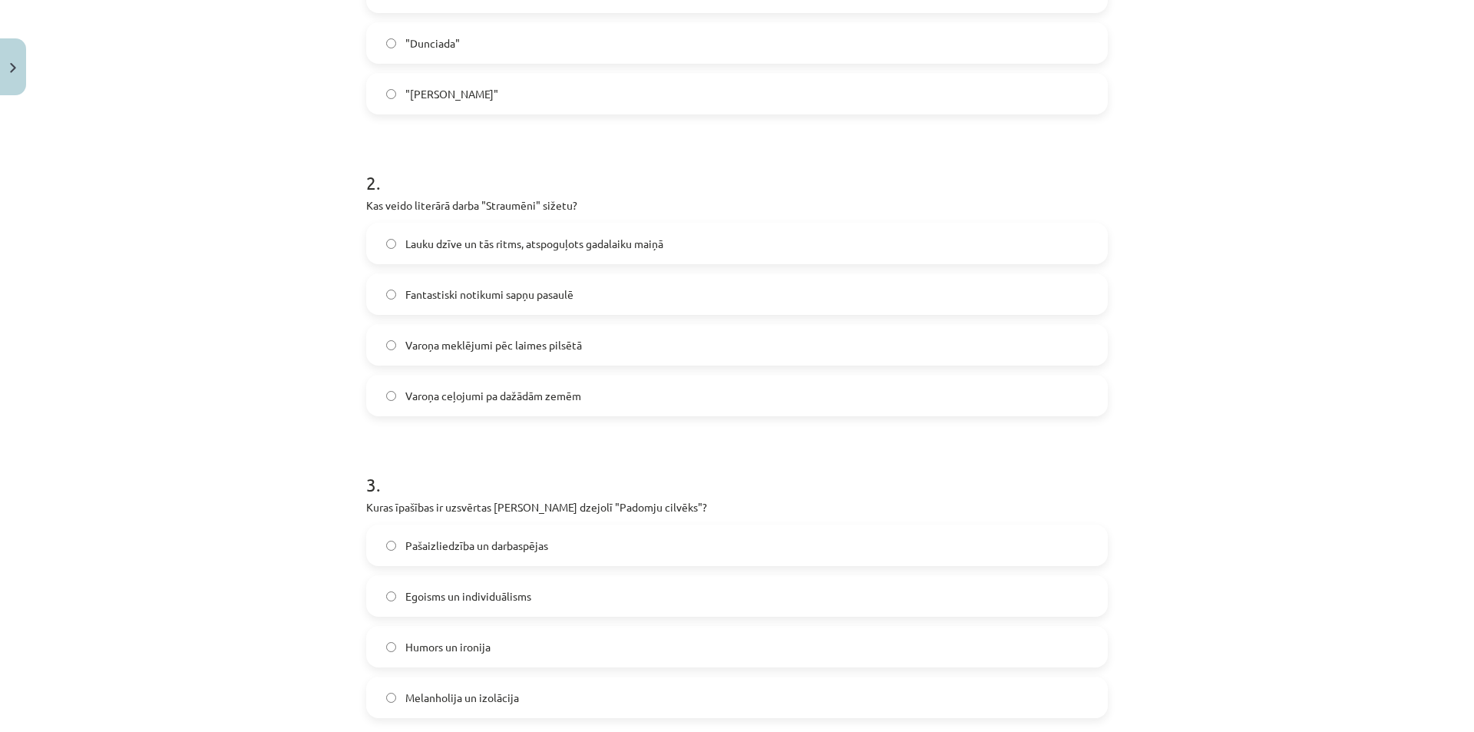
click at [468, 246] on span "Lauku dzīve un tās ritms, atspoguļots gadalaiku maiņā" at bounding box center [534, 244] width 258 height 16
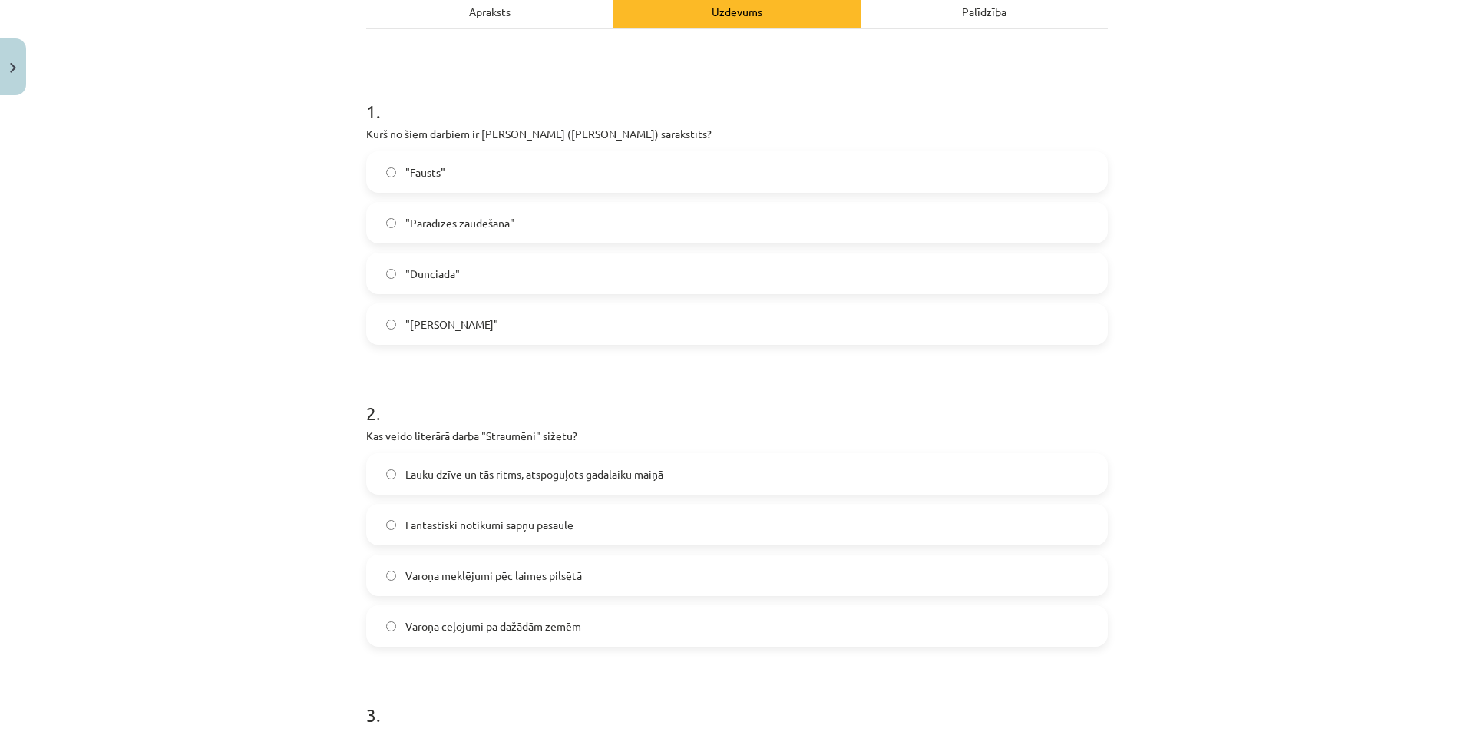
click at [454, 275] on label ""Dunciada"" at bounding box center [737, 273] width 739 height 38
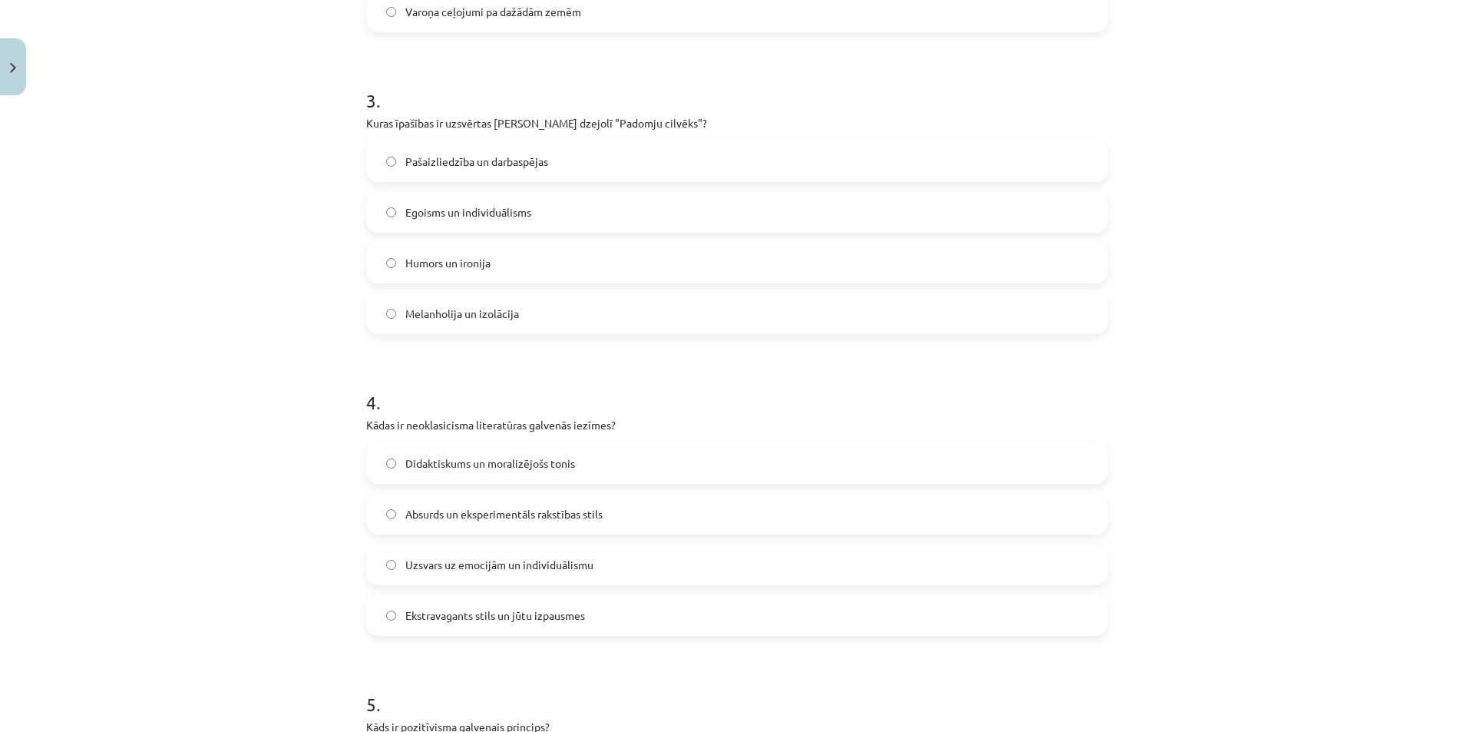
scroll to position [1230, 0]
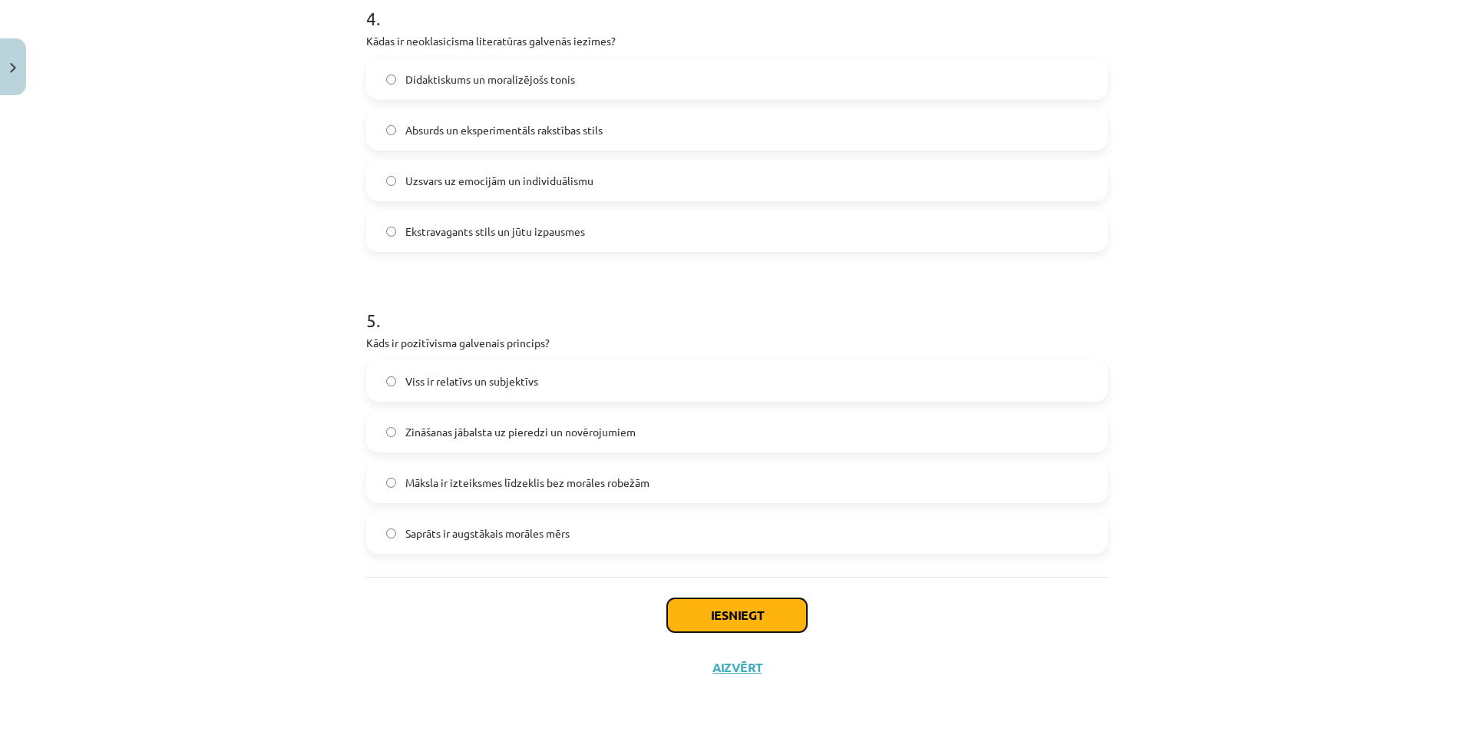
click at [719, 608] on button "Iesniegt" at bounding box center [737, 615] width 140 height 34
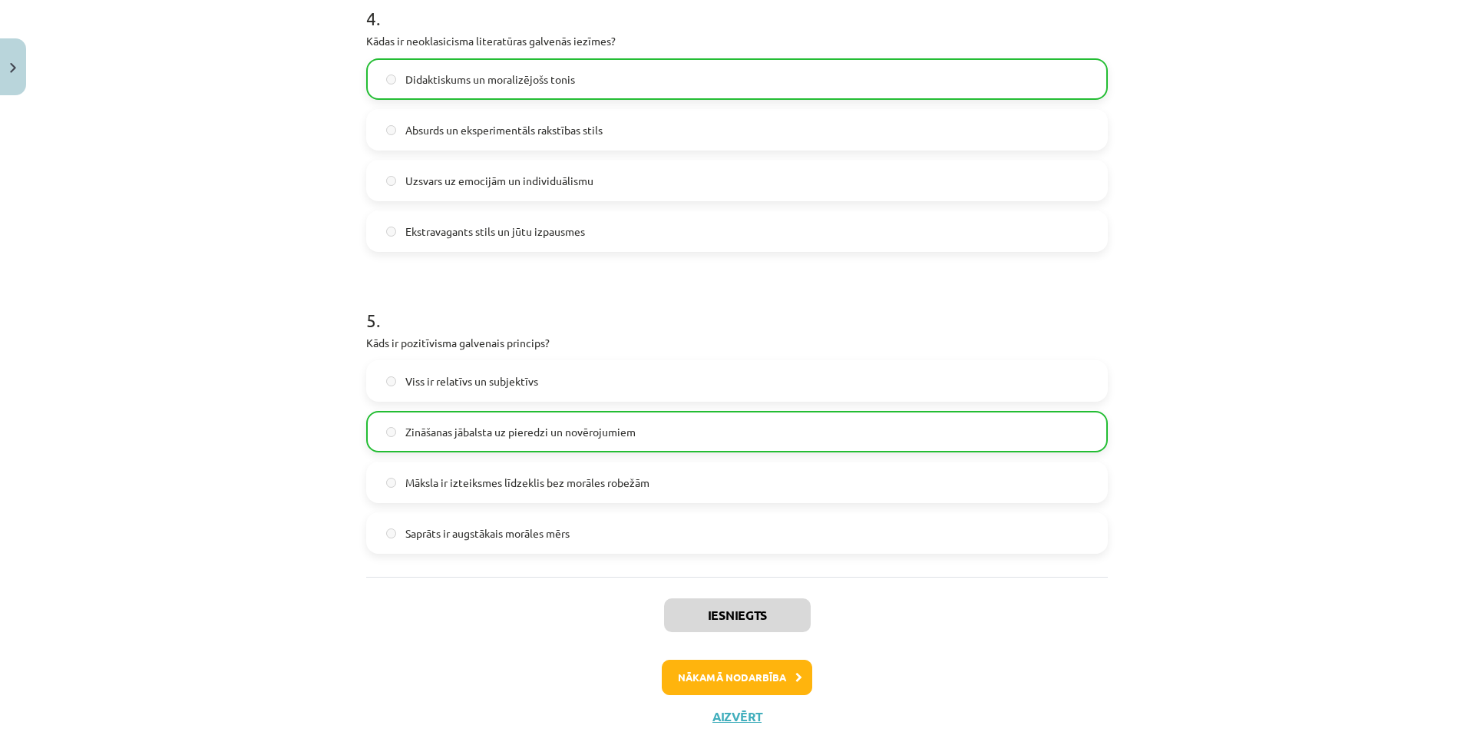
scroll to position [1279, 0]
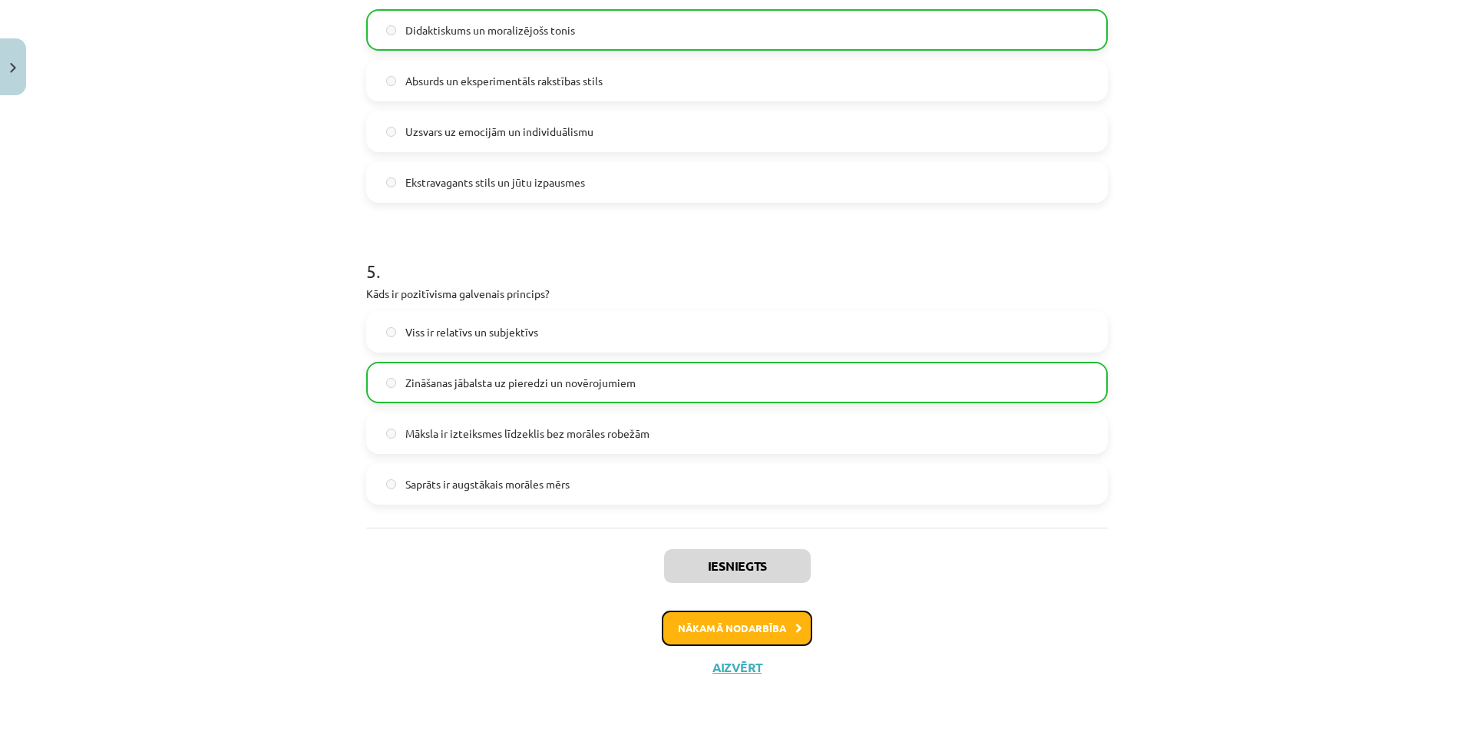
click at [715, 625] on button "Nākamā nodarbība" at bounding box center [737, 627] width 150 height 35
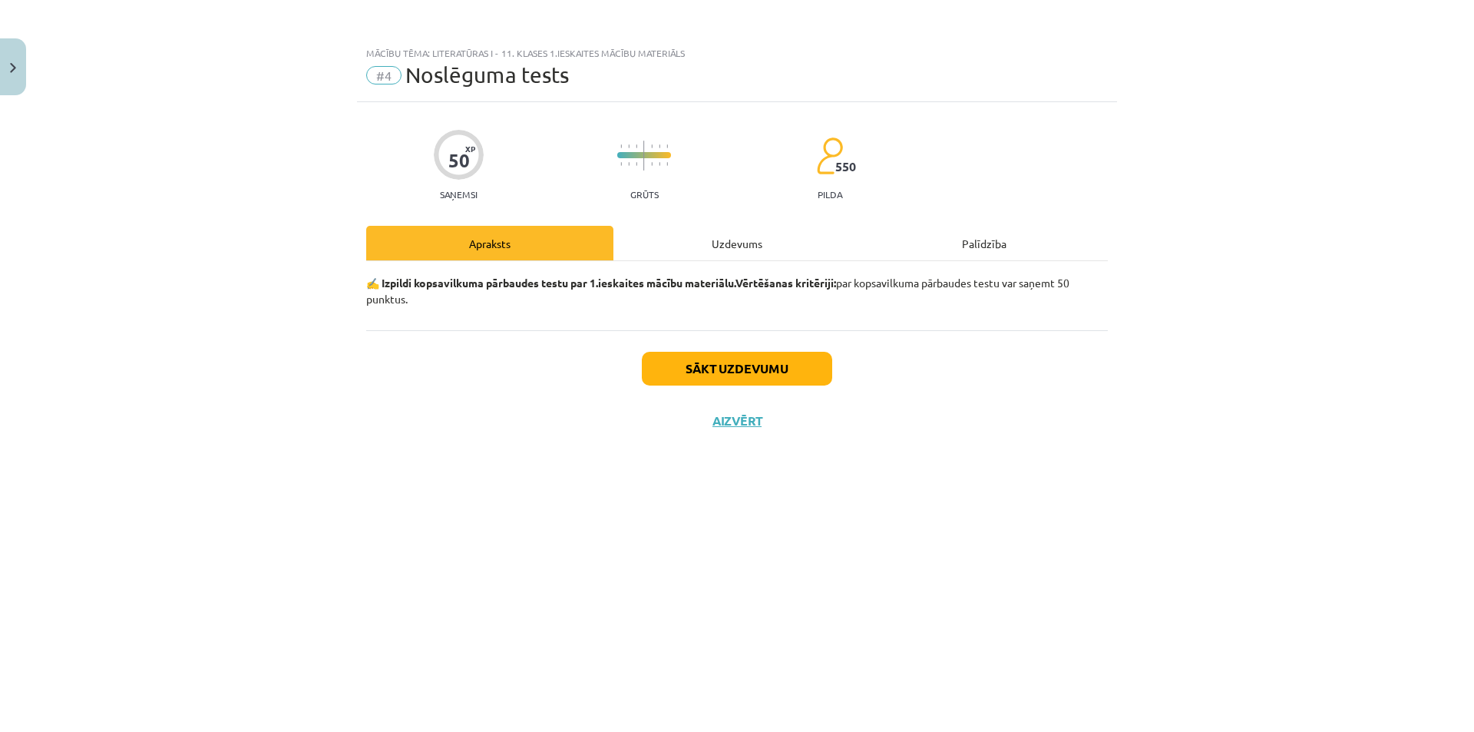
click at [747, 257] on div "Uzdevums" at bounding box center [736, 243] width 247 height 35
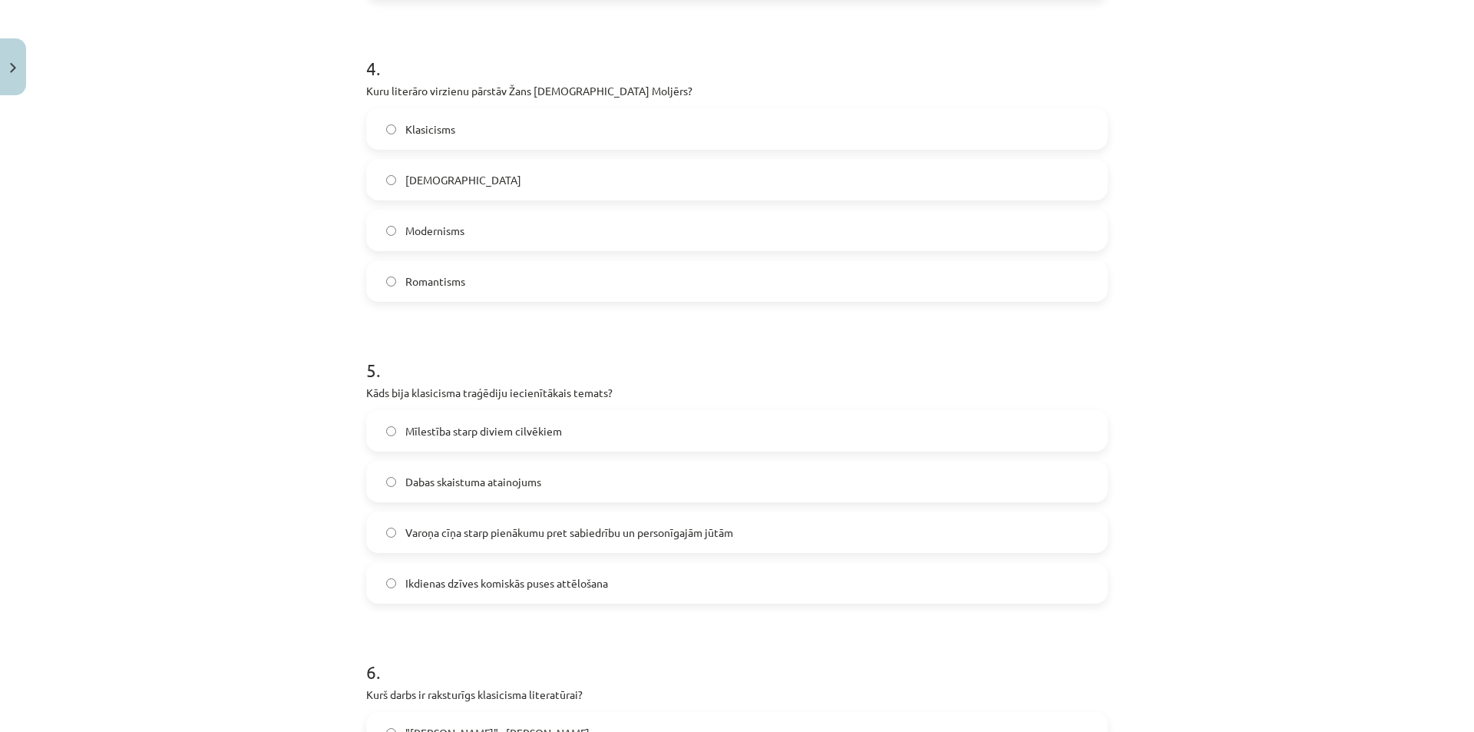
scroll to position [1287, 0]
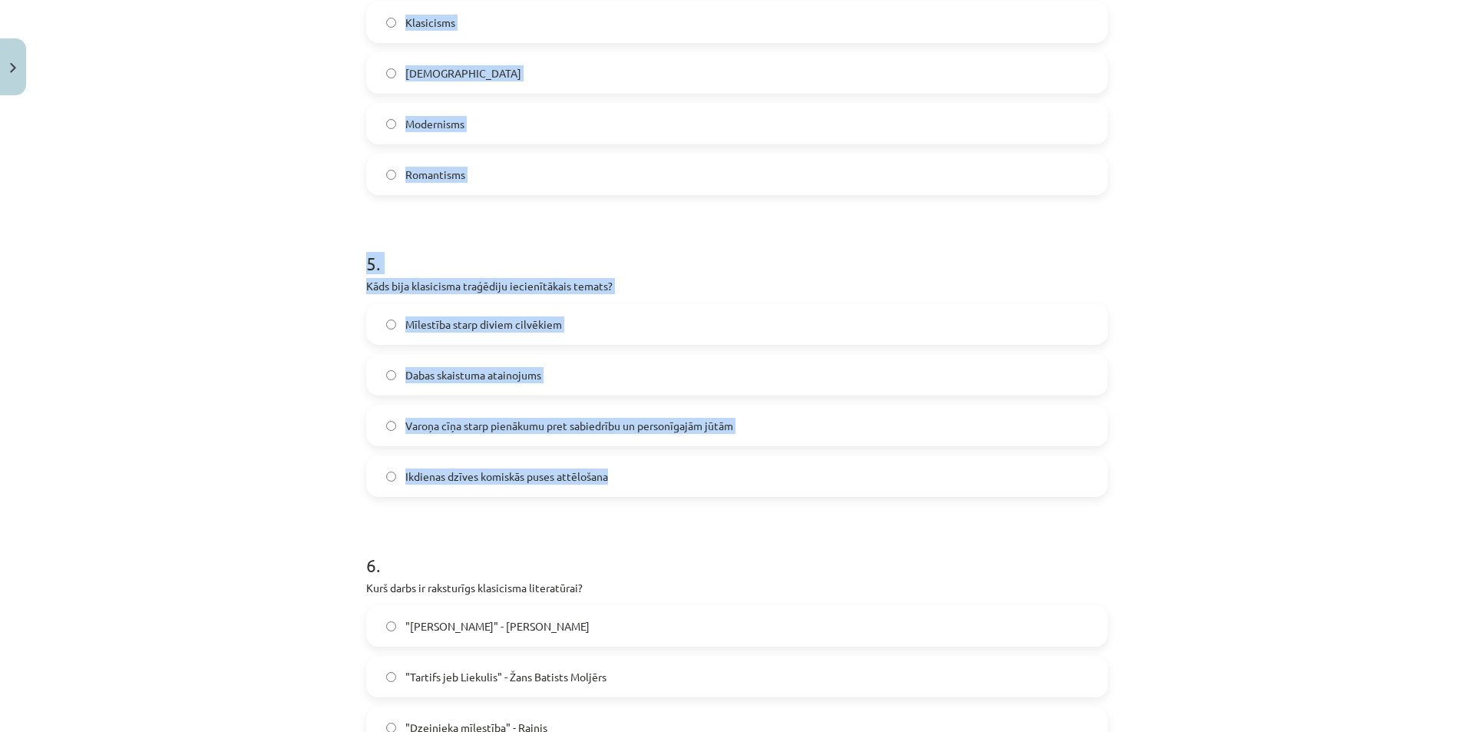
drag, startPoint x: 356, startPoint y: 359, endPoint x: 647, endPoint y: 476, distance: 313.8
click at [647, 476] on div "50 XP Saņemsi Grūts 550 pilda Apraksts Uzdevums Palīdzība 1 . Kāda ir galvenā t…" at bounding box center [737, 480] width 760 height 3330
copy form "Kāda ir galvenā tēma [PERSON_NAME] darbā "Eseja par kritiku"? Indivīda cīņa ar …"
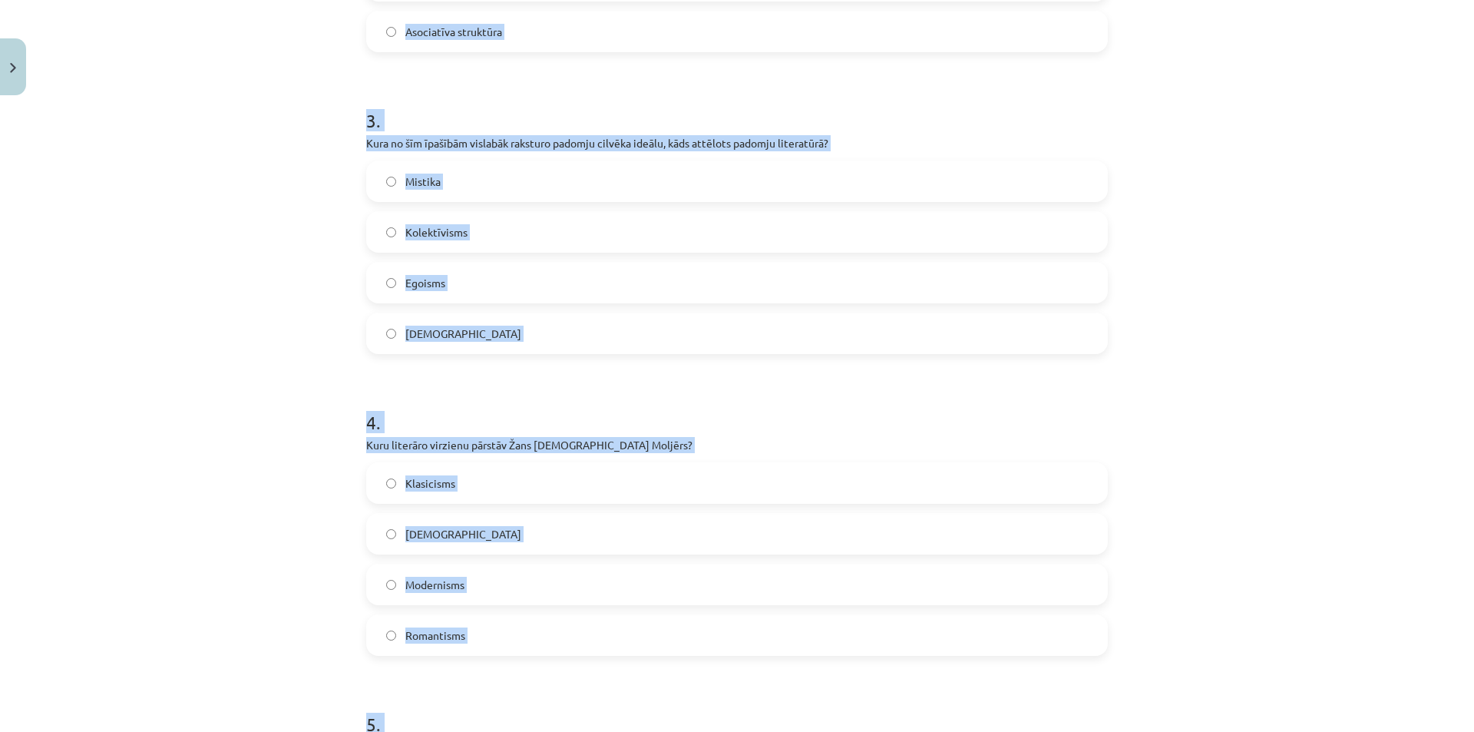
click at [169, 413] on div "Mācību tēma: Literatūras i - 11. klases 1.ieskaites mācību materiāls #4 Noslēgu…" at bounding box center [737, 366] width 1474 height 732
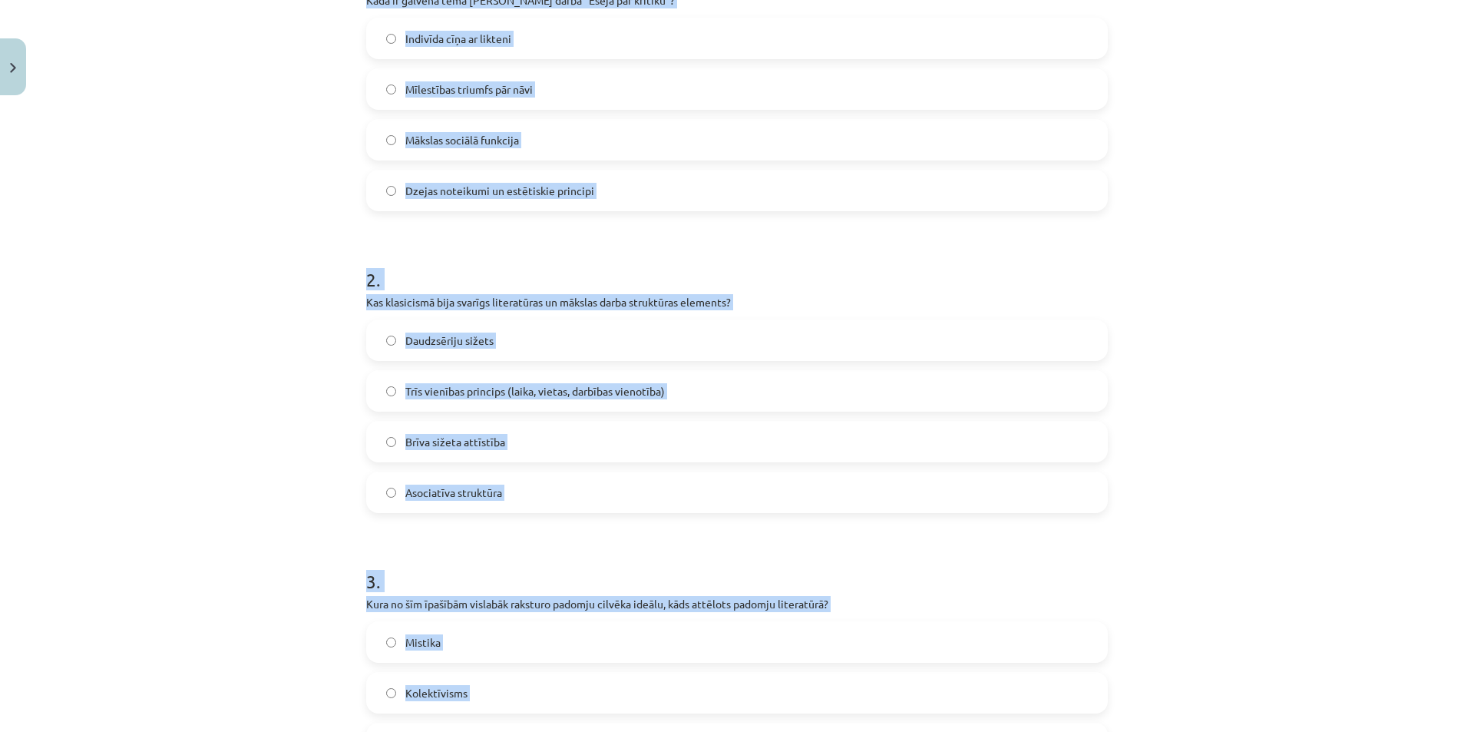
scroll to position [0, 0]
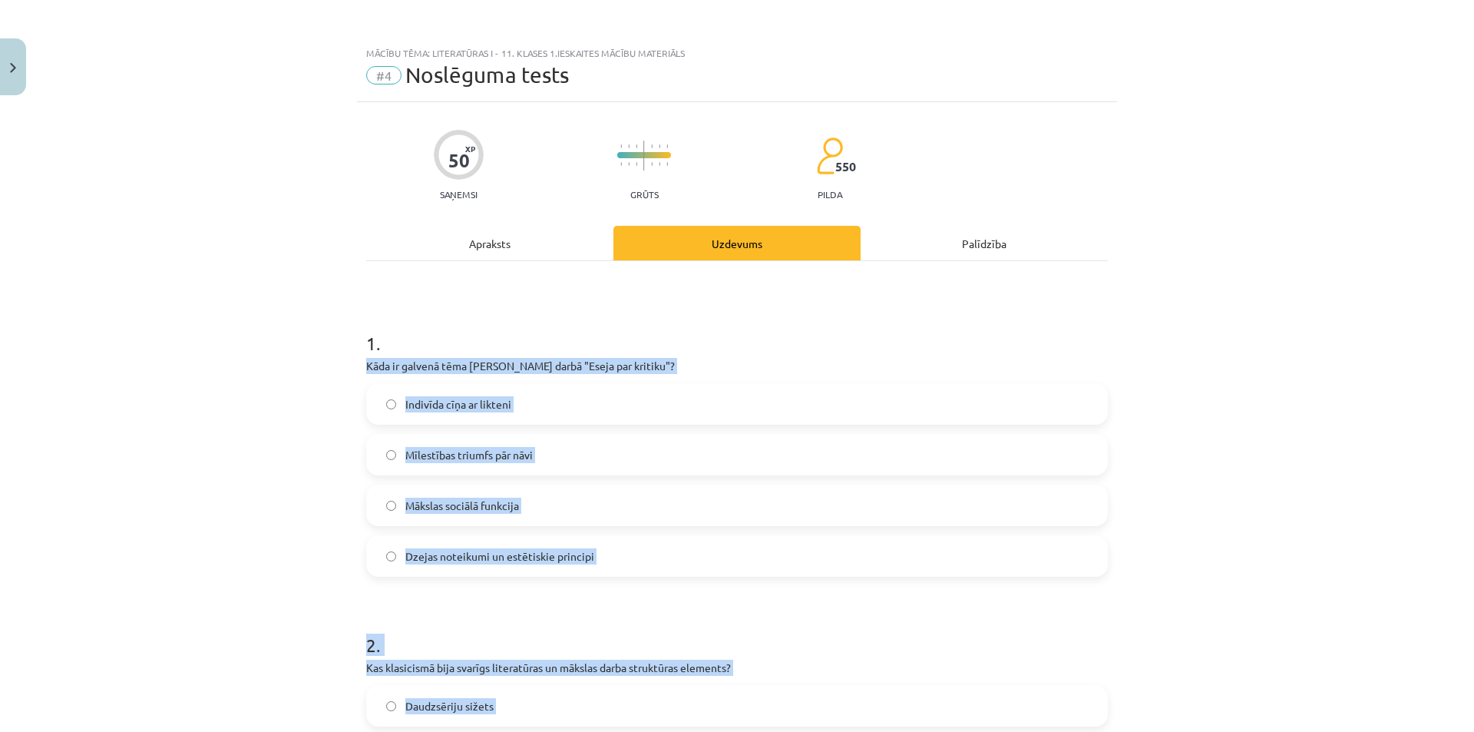
click at [169, 412] on div "Mācību tēma: Literatūras i - 11. klases 1.ieskaites mācību materiāls #4 Noslēgu…" at bounding box center [737, 366] width 1474 height 732
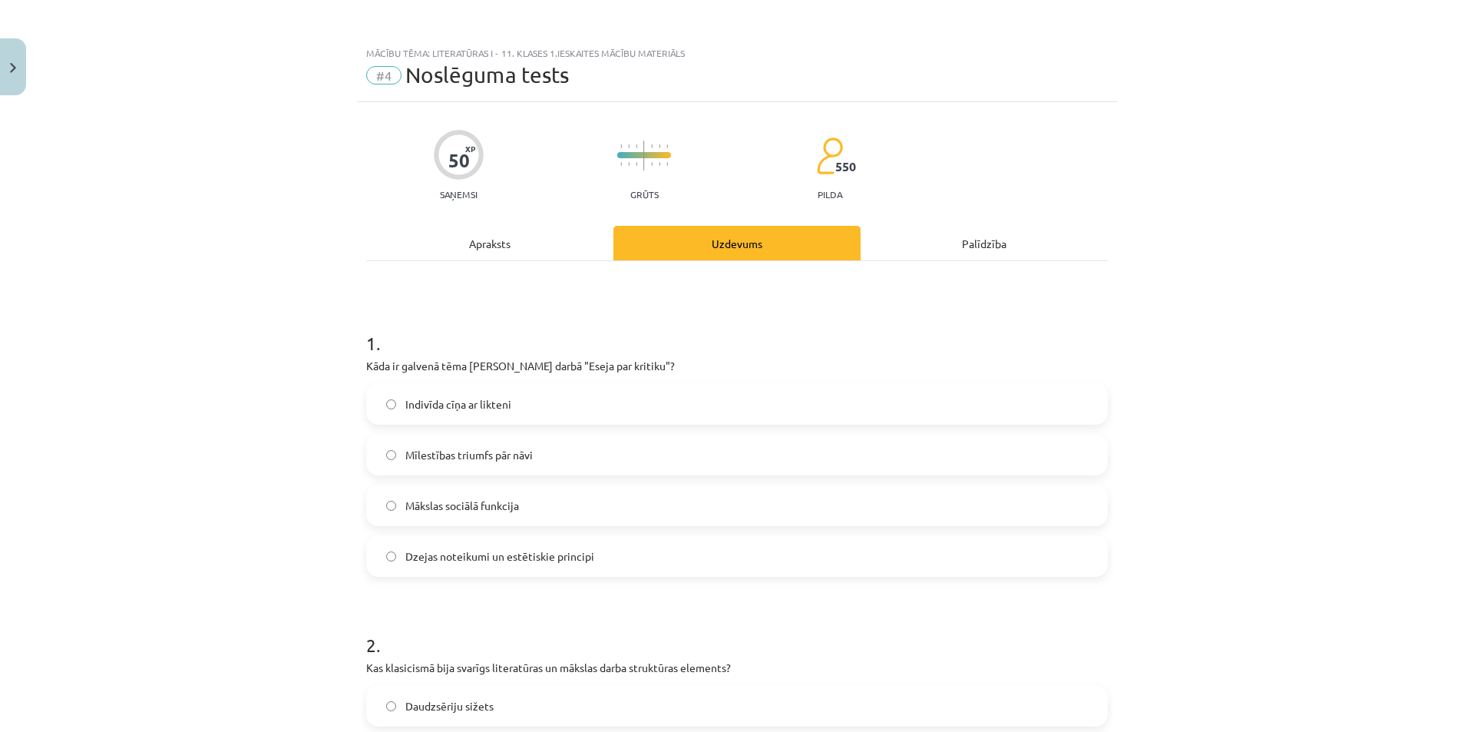
click at [408, 551] on span "Dzejas noteikumi un estētiskie principi" at bounding box center [499, 556] width 189 height 16
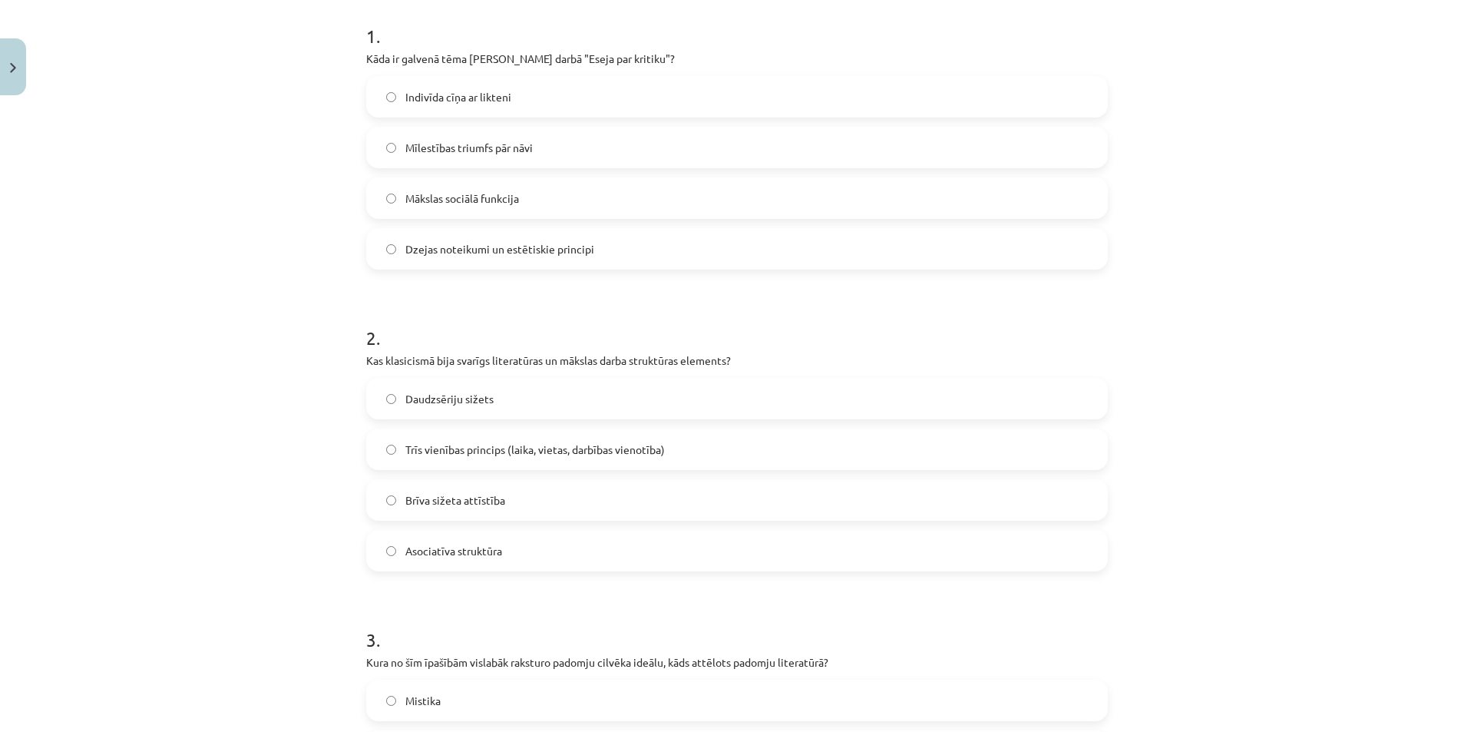
click at [458, 442] on span "Trīs vienības princips (laika, vietas, darbības vienotība)" at bounding box center [535, 449] width 260 height 16
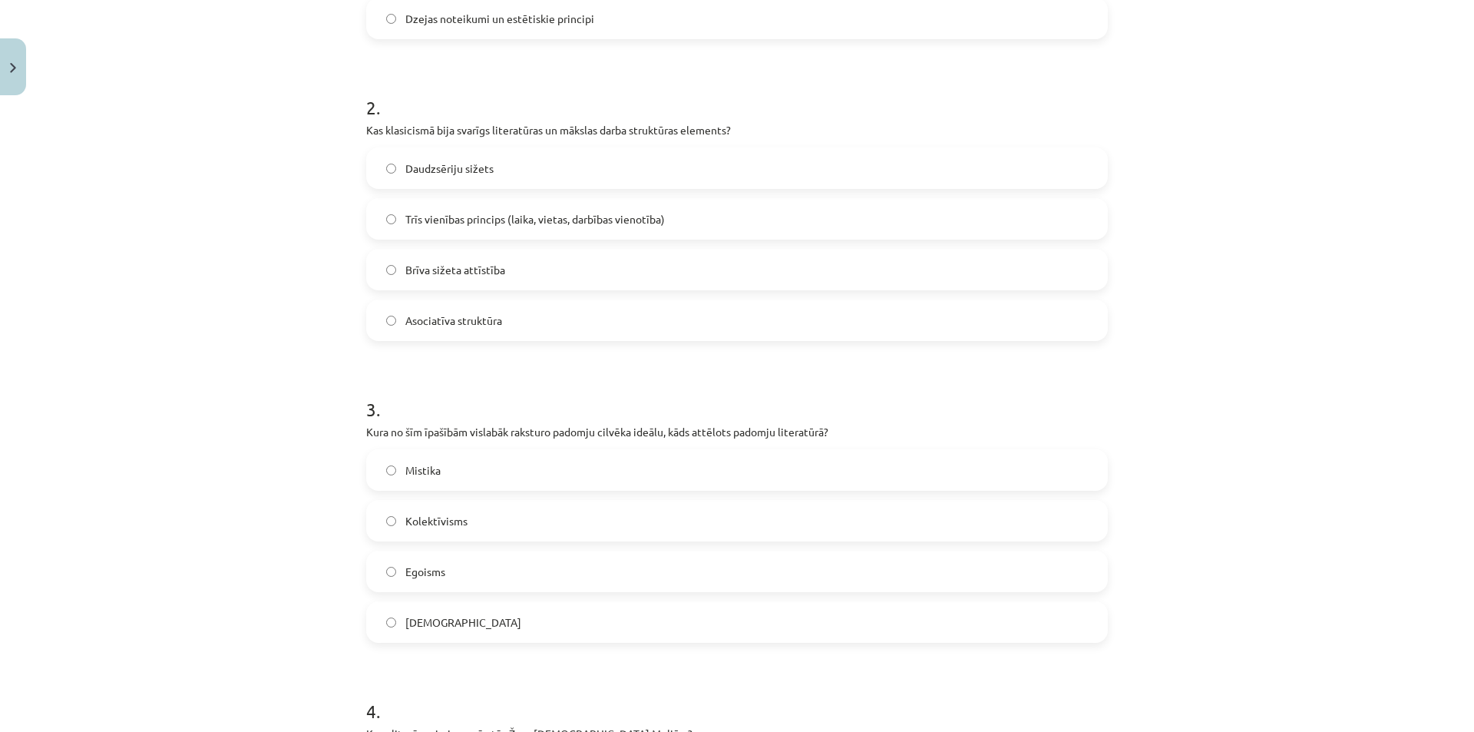
scroll to position [614, 0]
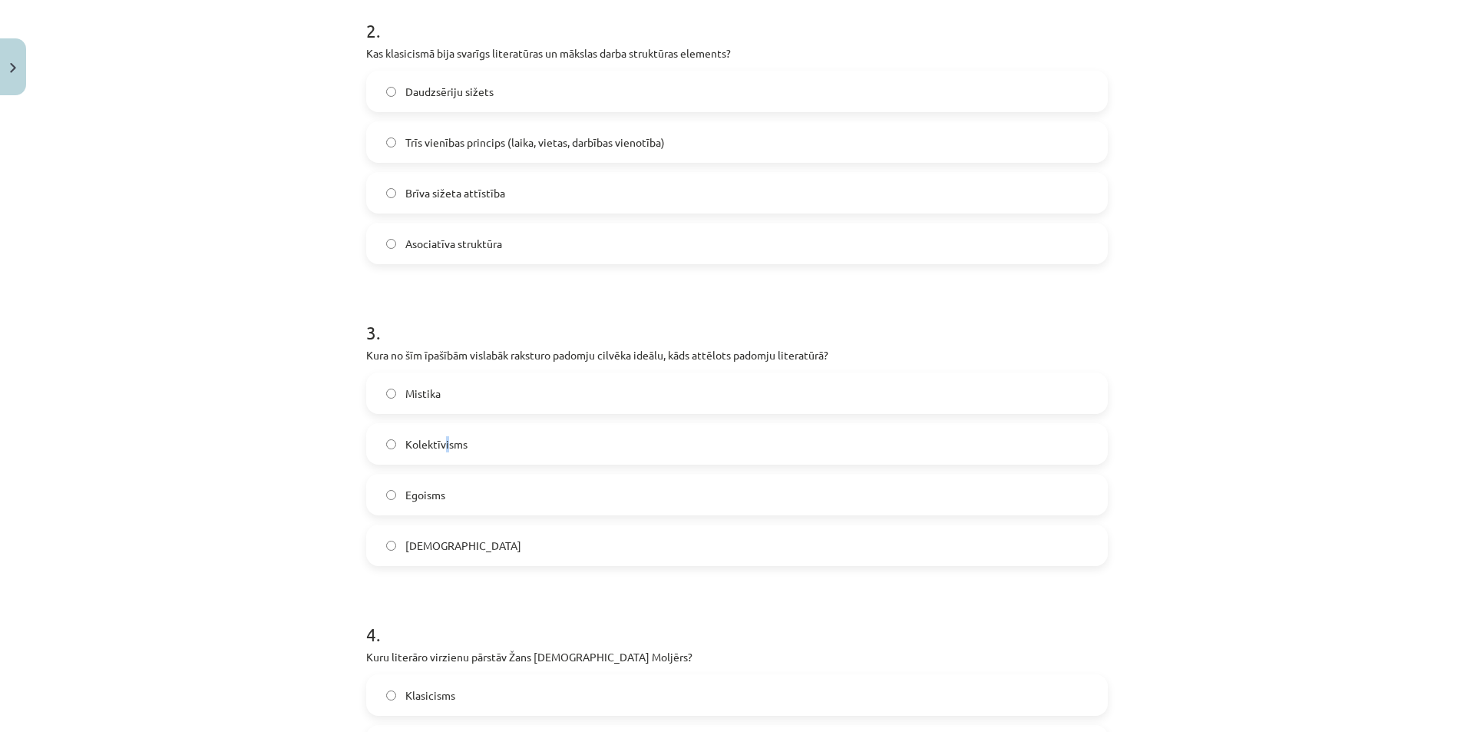
click at [440, 451] on span "Kolektīvisms" at bounding box center [436, 444] width 62 height 16
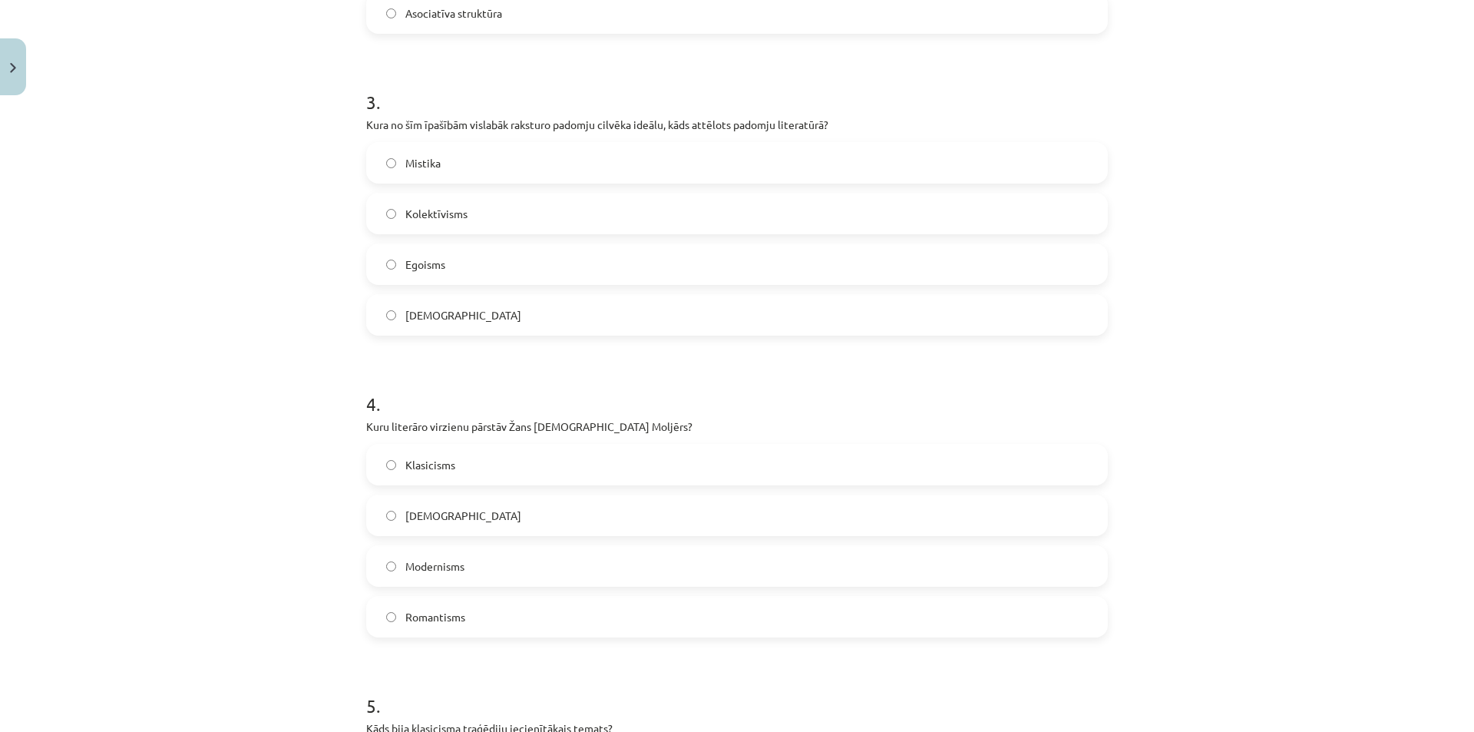
click at [458, 233] on div "Kolektīvisms" at bounding box center [737, 213] width 742 height 41
click at [460, 211] on span "Kolektīvisms" at bounding box center [436, 214] width 62 height 16
drag, startPoint x: 479, startPoint y: 451, endPoint x: 470, endPoint y: 453, distance: 9.3
click at [477, 453] on label "Klasicisms" at bounding box center [737, 464] width 739 height 38
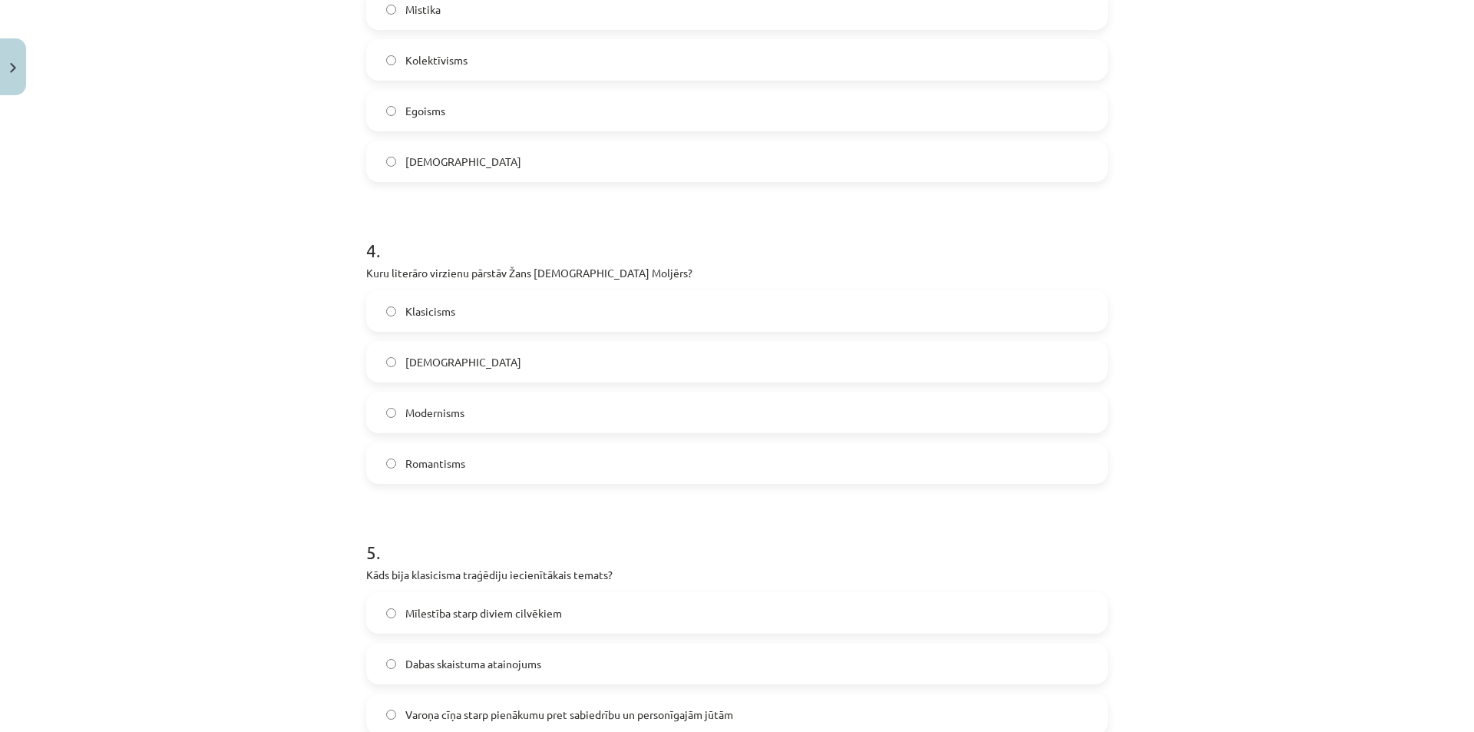
scroll to position [1228, 0]
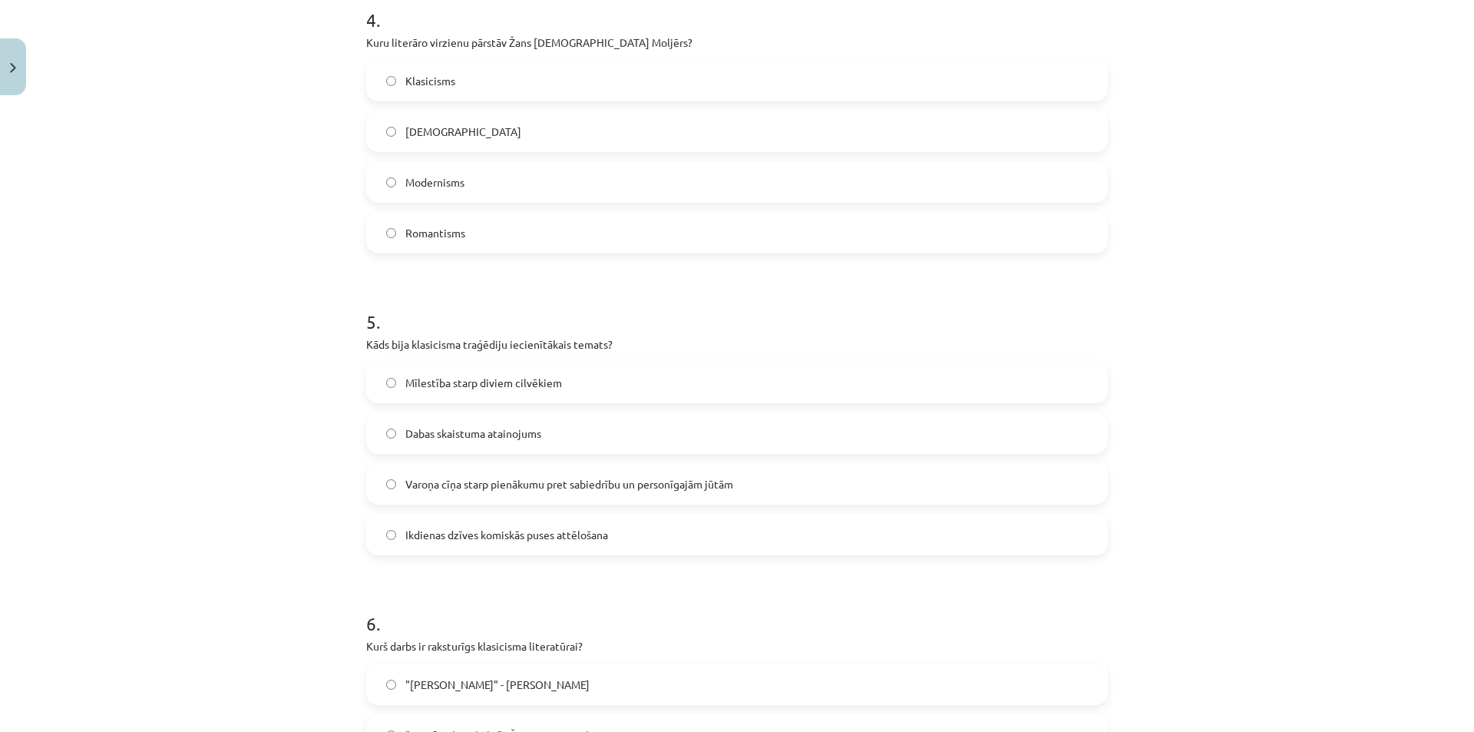
click at [459, 491] on span "Varoņa cīņa starp pienākumu pret sabiedrību un personīgajām jūtām" at bounding box center [569, 484] width 328 height 16
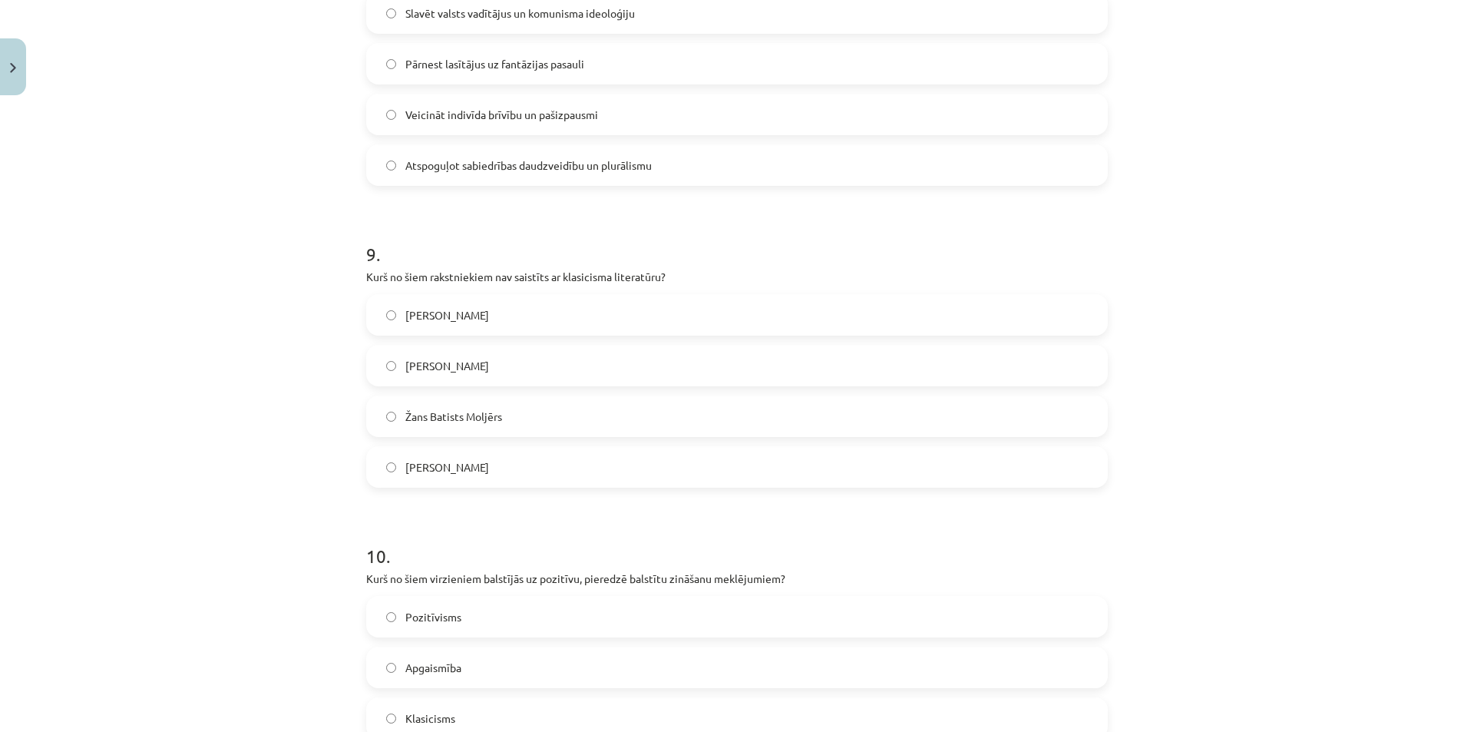
scroll to position [2739, 0]
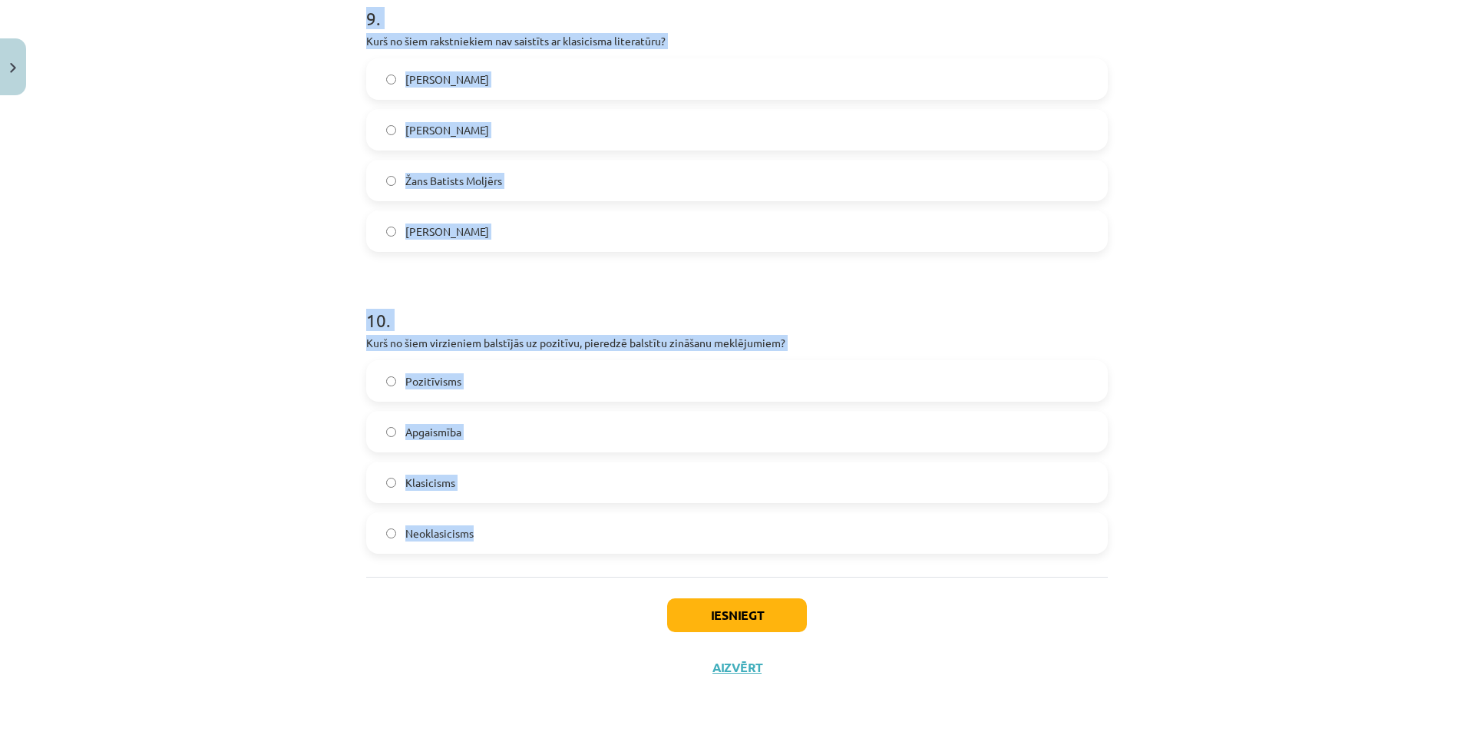
drag, startPoint x: 353, startPoint y: 335, endPoint x: 658, endPoint y: 521, distance: 357.4
copy form "Kurš darbs ir raksturīgs klasicisma literatūrai? "[PERSON_NAME]" - [PERSON_NAME…"
click at [234, 489] on div "Mācību tēma: Literatūras i - 11. klases 1.ieskaites mācību materiāls #4 Noslēgu…" at bounding box center [737, 366] width 1474 height 732
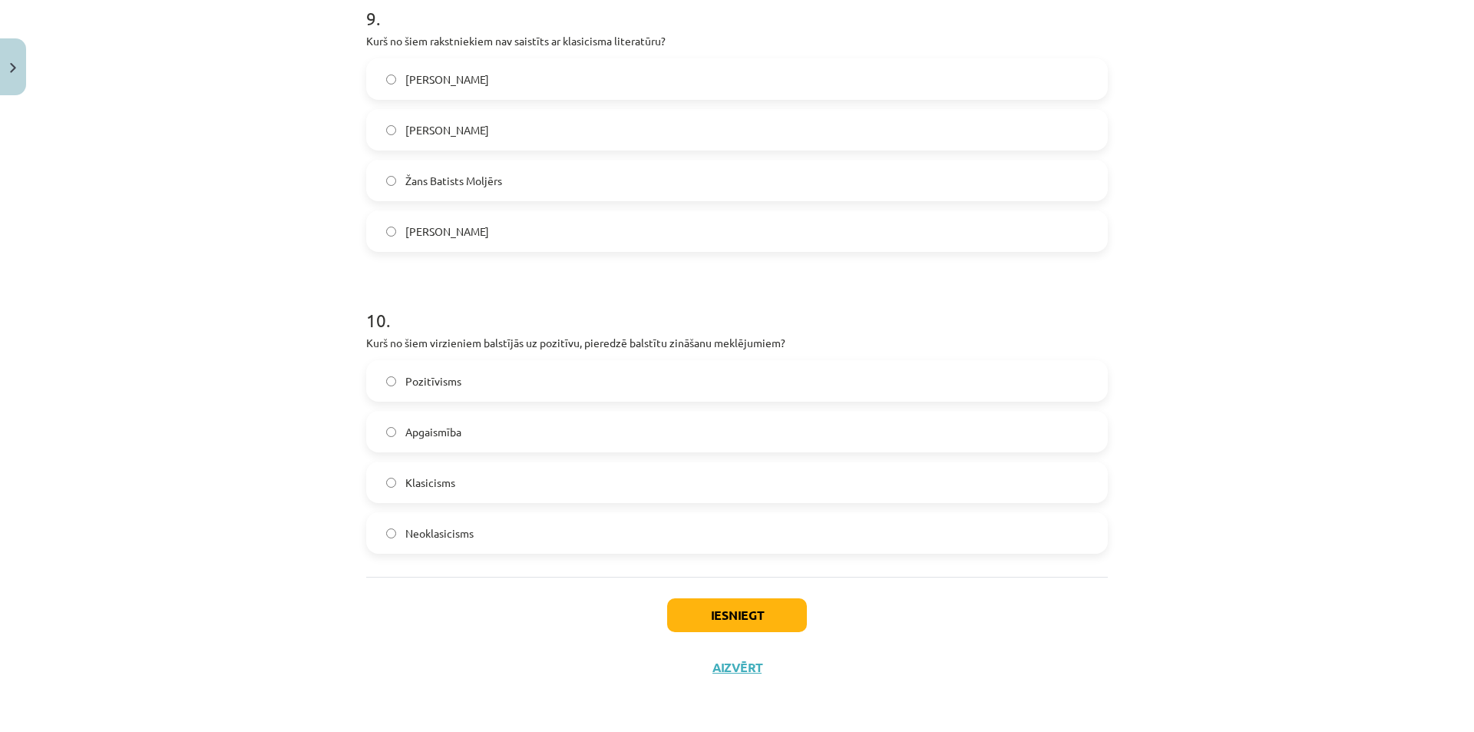
click at [478, 386] on label "Pozitīvisms" at bounding box center [737, 381] width 739 height 38
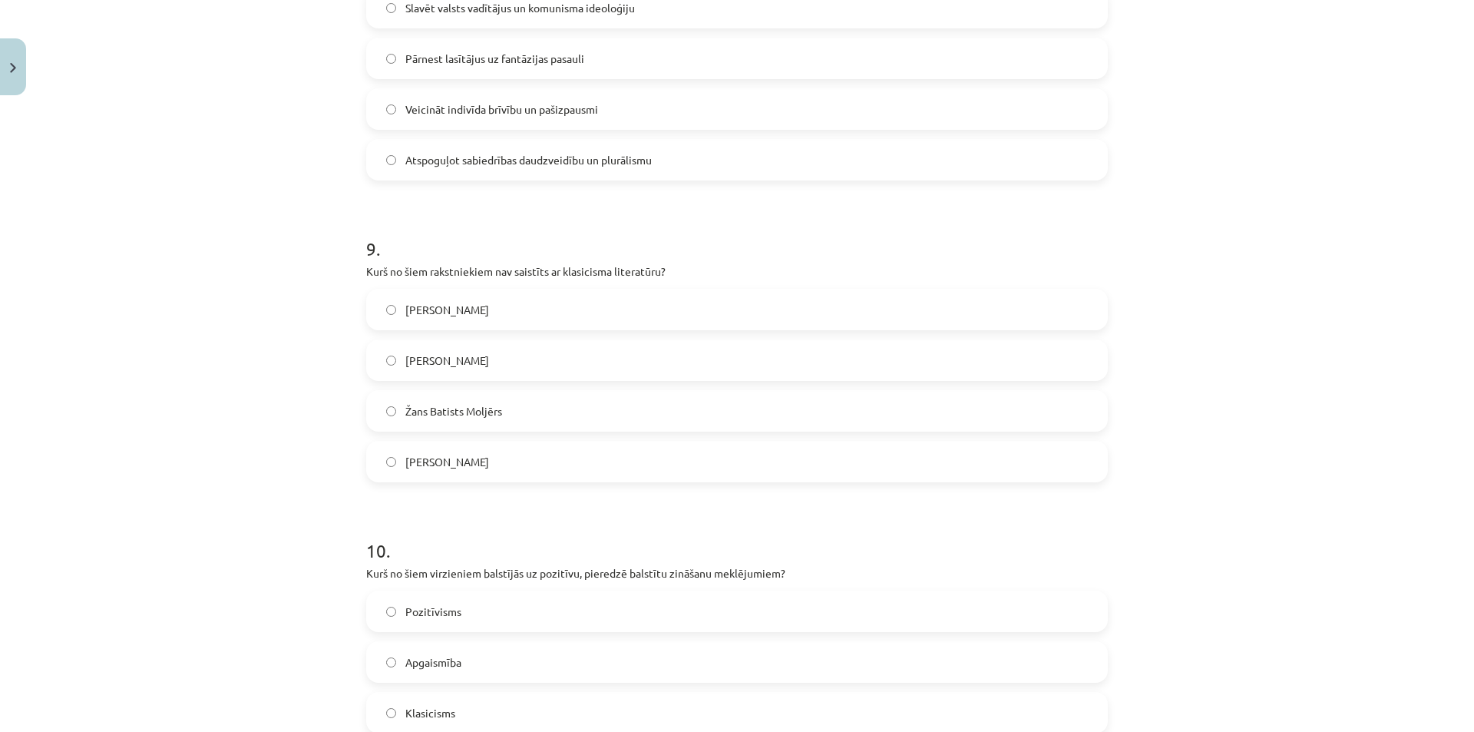
click at [415, 459] on span "[PERSON_NAME]" at bounding box center [447, 462] width 84 height 16
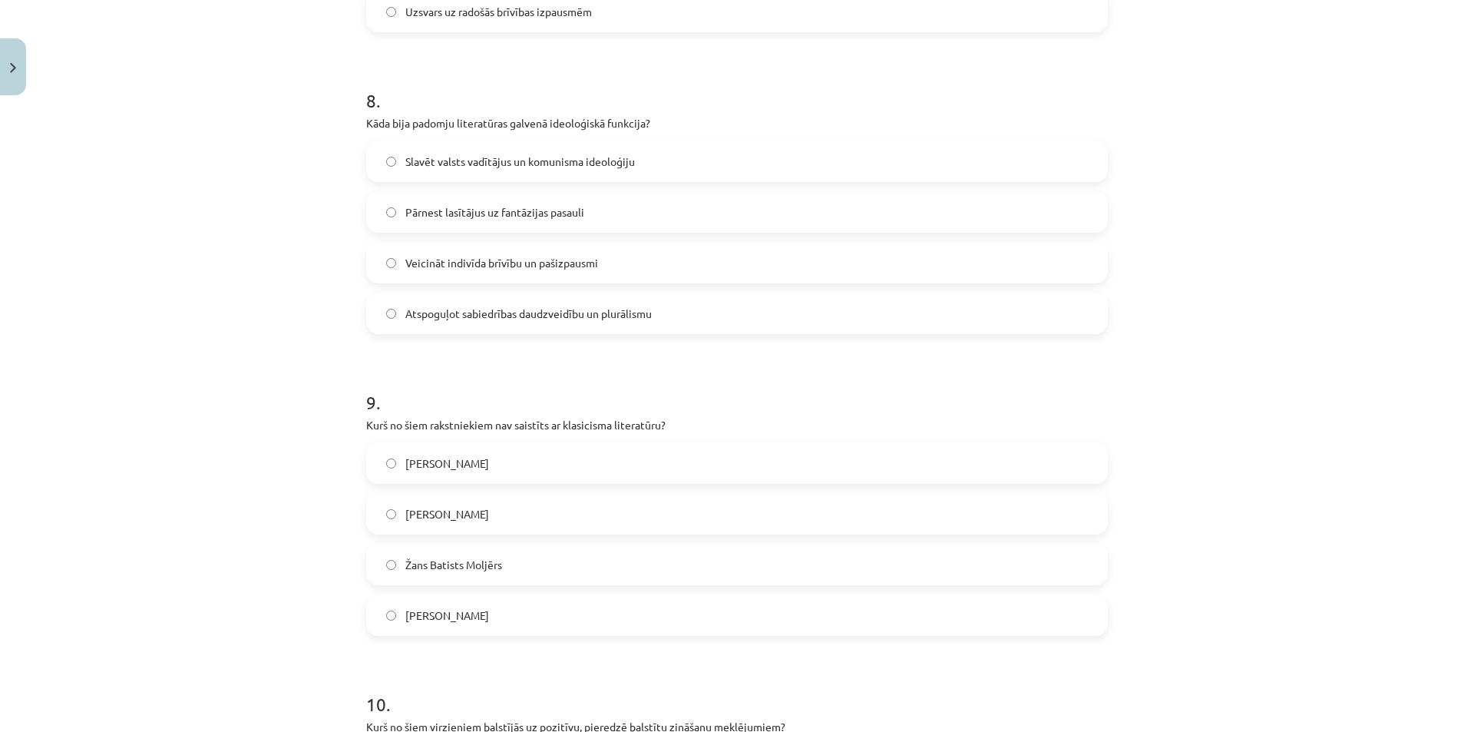
click at [478, 162] on span "Slavēt valsts vadītājus un komunisma ideoloģiju" at bounding box center [520, 162] width 230 height 16
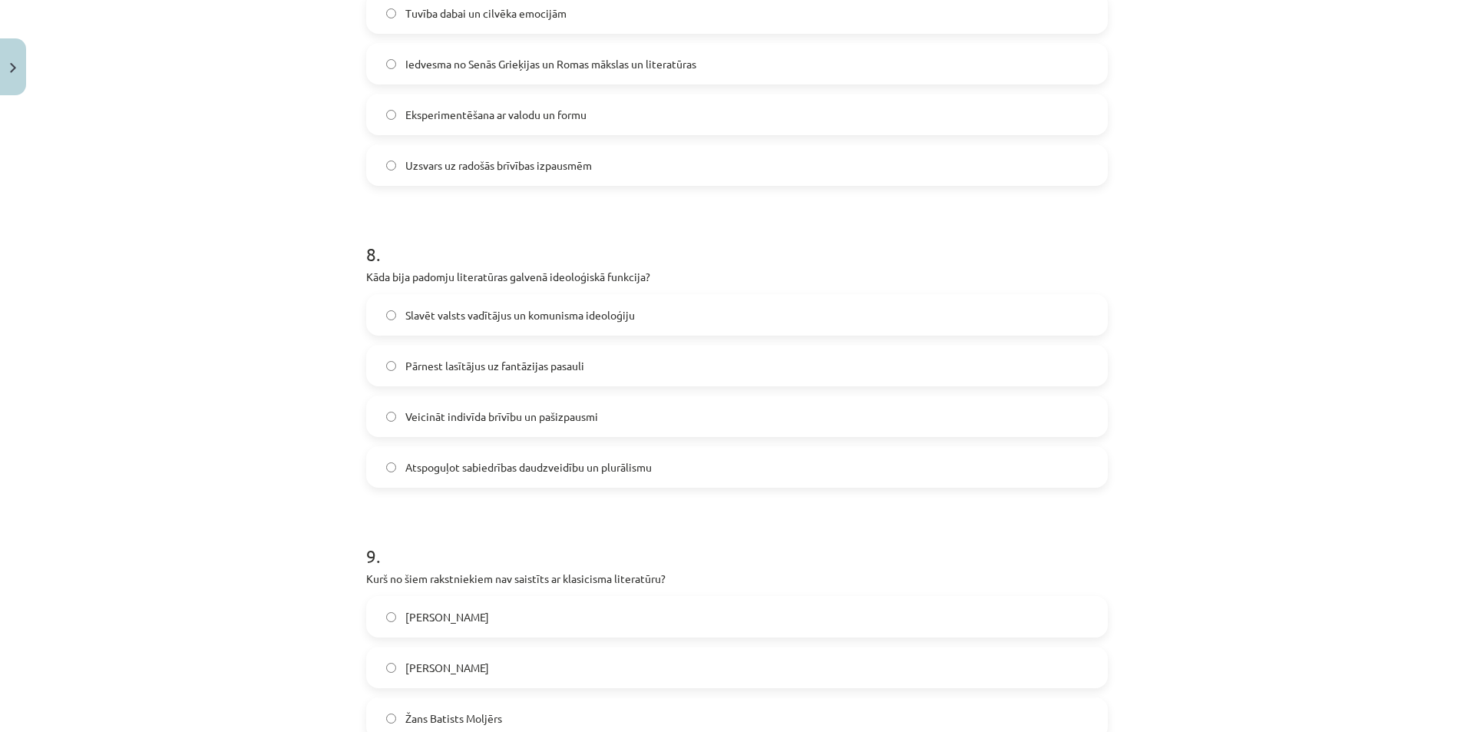
scroll to position [2048, 0]
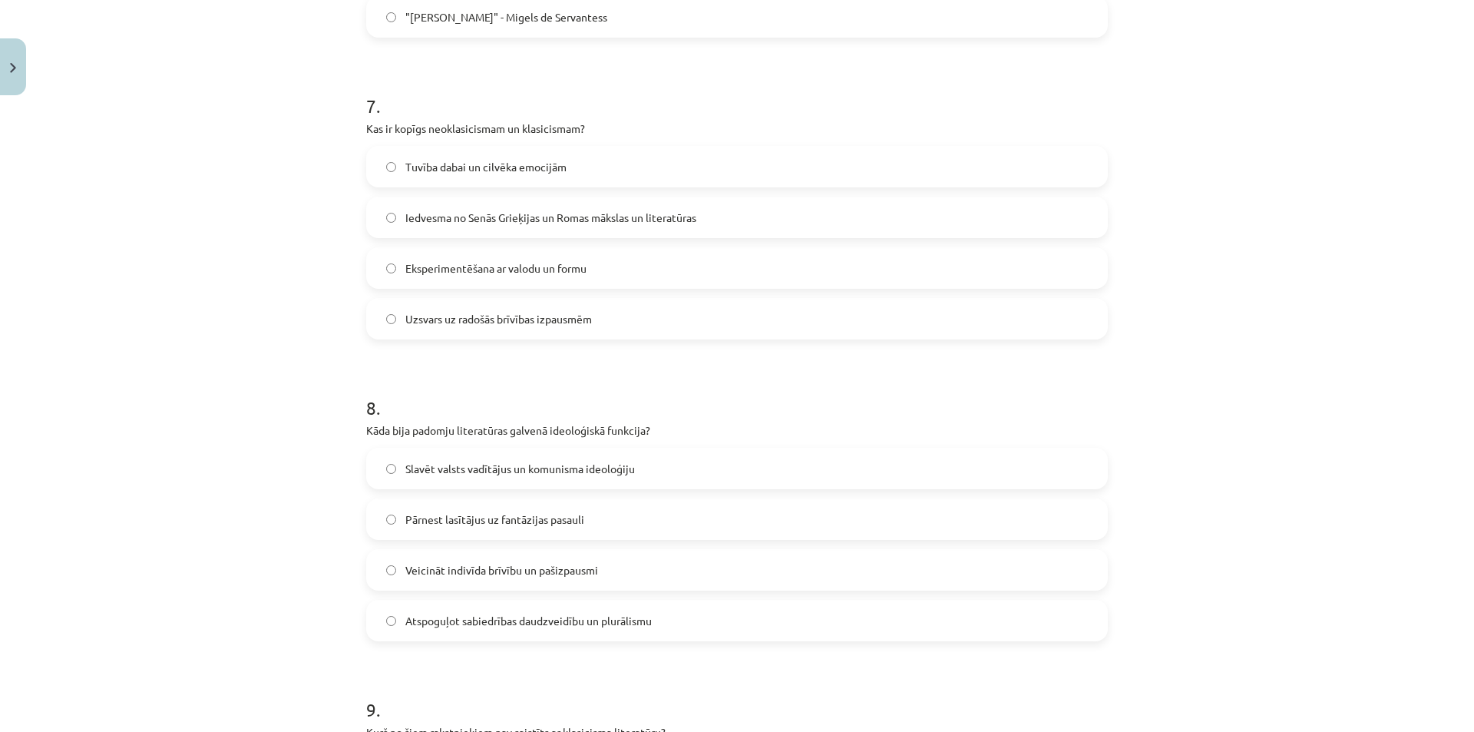
click at [450, 224] on span "Iedvesma no Senās Grieķijas un Romas mākslas un literatūras" at bounding box center [550, 218] width 291 height 16
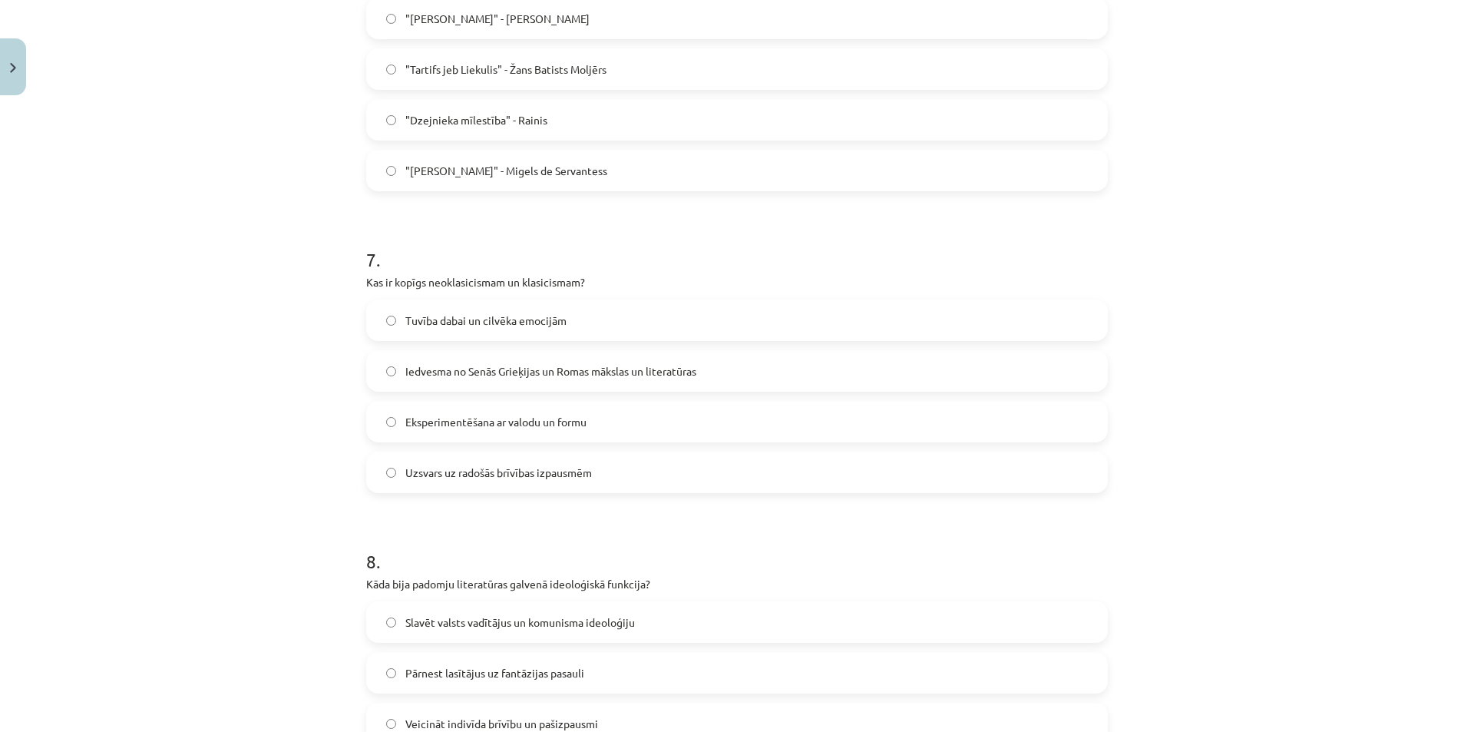
scroll to position [1741, 0]
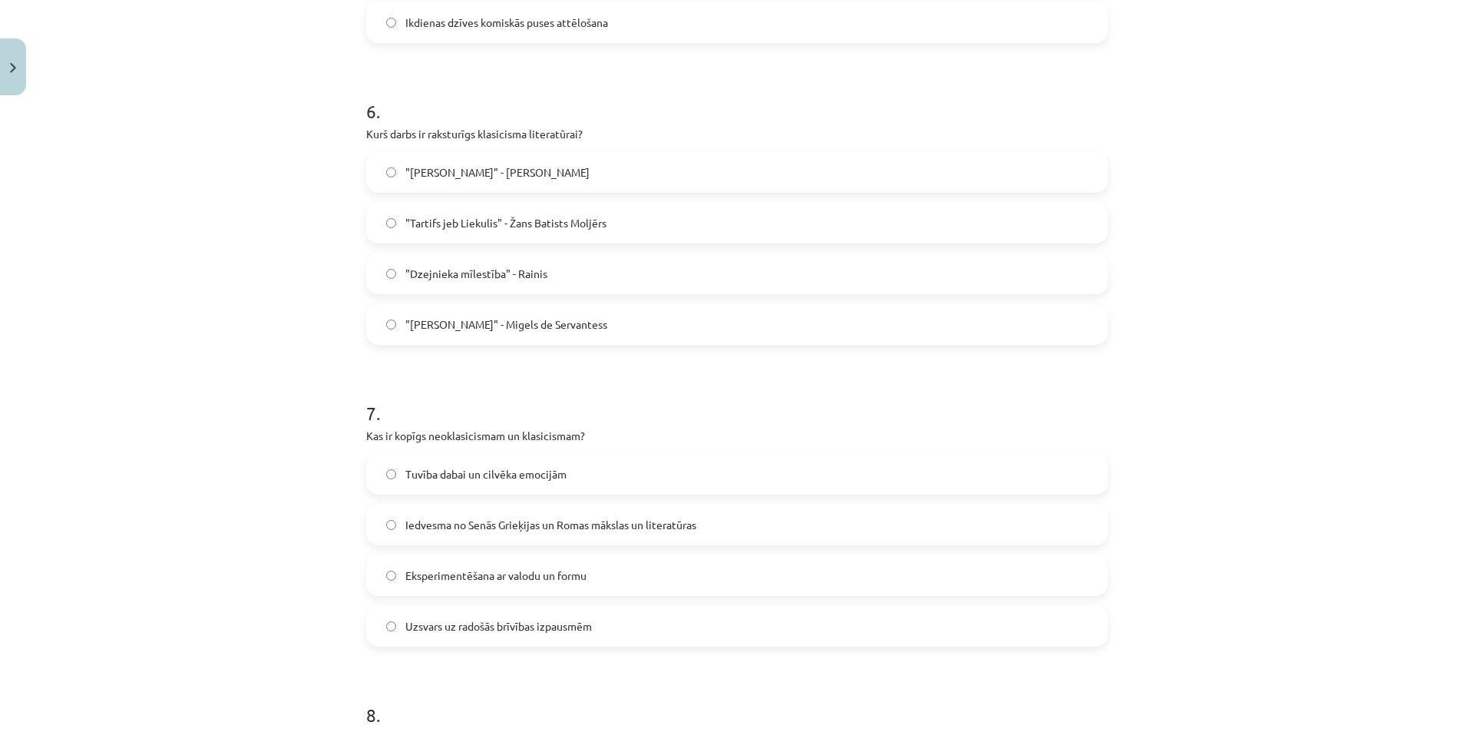
click at [466, 226] on span ""Tartifs jeb Liekulis" - Žans Batists Moljērs" at bounding box center [505, 223] width 201 height 16
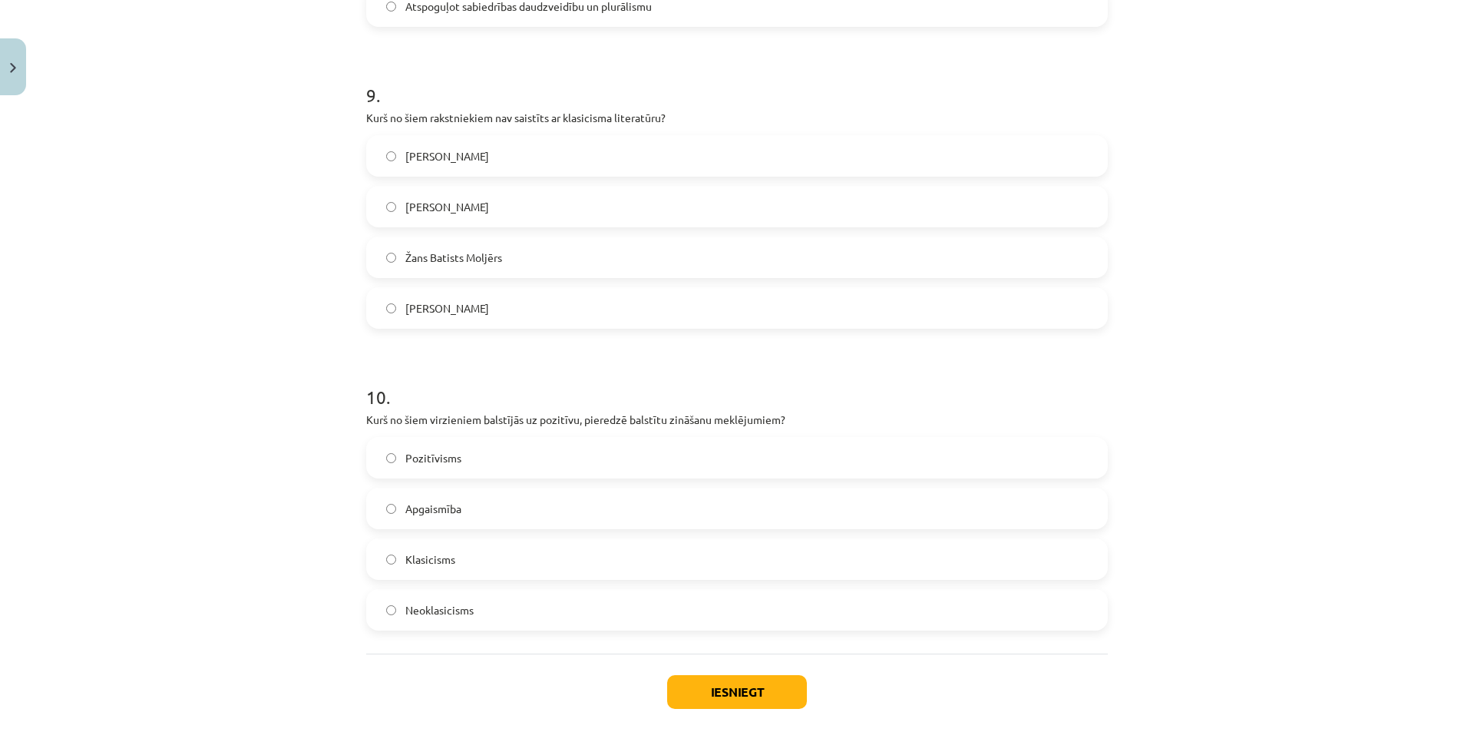
scroll to position [2739, 0]
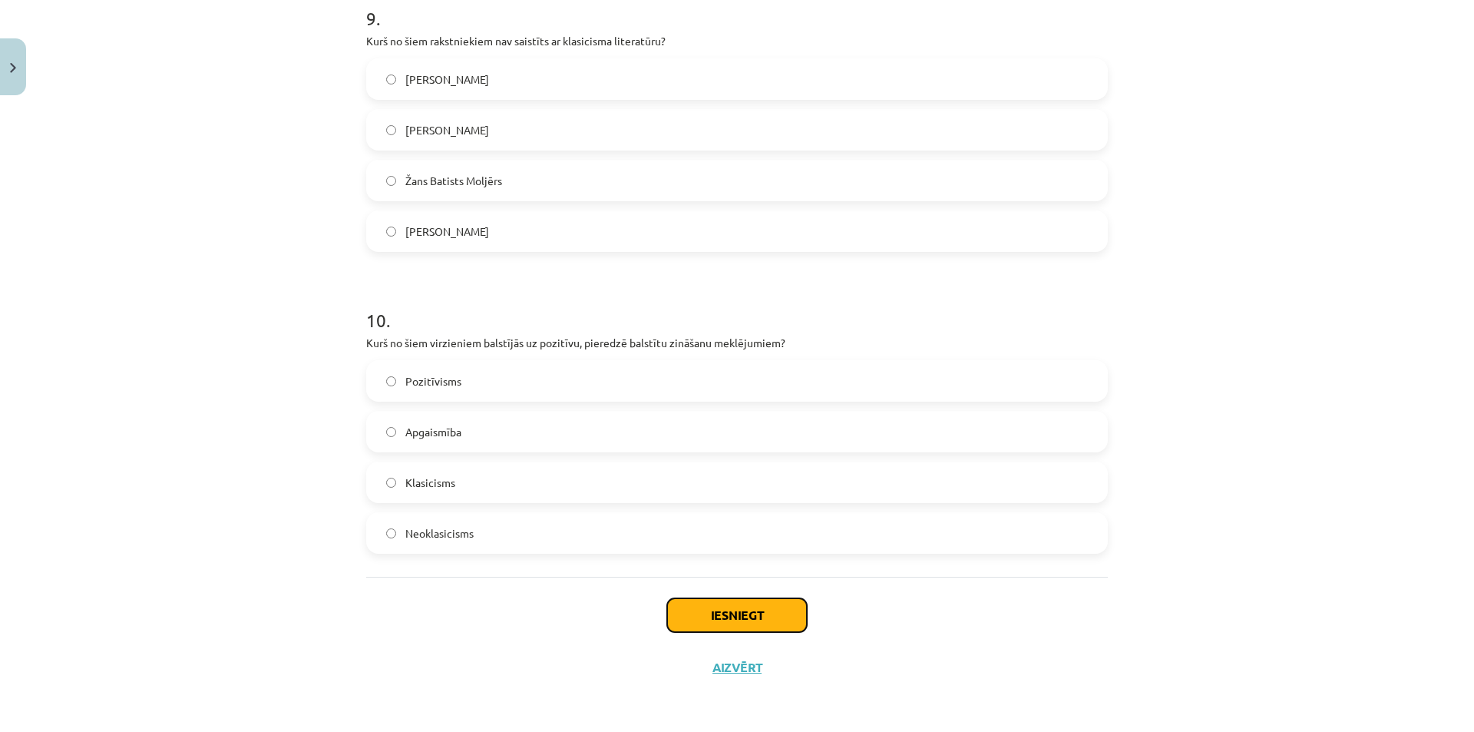
click at [741, 613] on button "Iesniegt" at bounding box center [737, 615] width 140 height 34
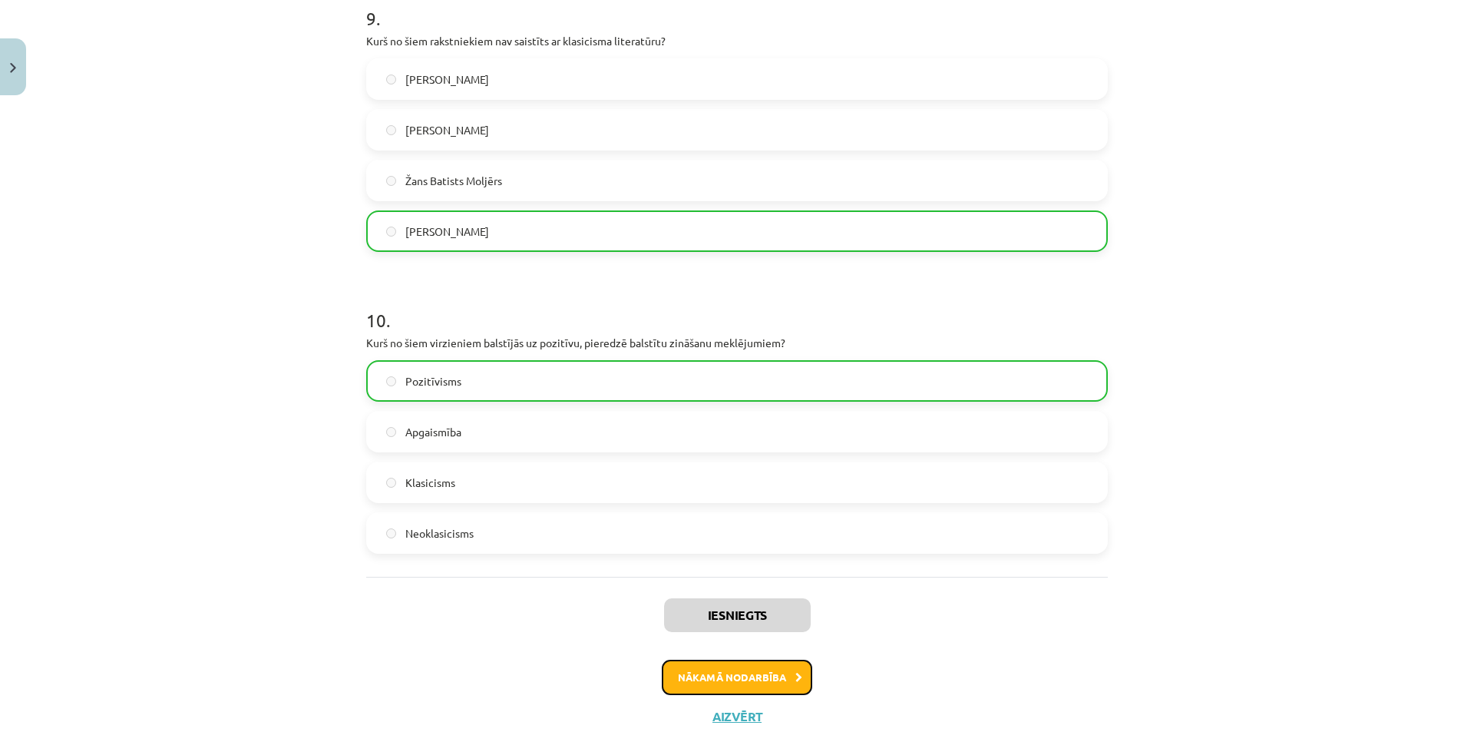
drag, startPoint x: 706, startPoint y: 680, endPoint x: 699, endPoint y: 666, distance: 15.8
click at [707, 679] on button "Nākamā nodarbība" at bounding box center [737, 677] width 150 height 35
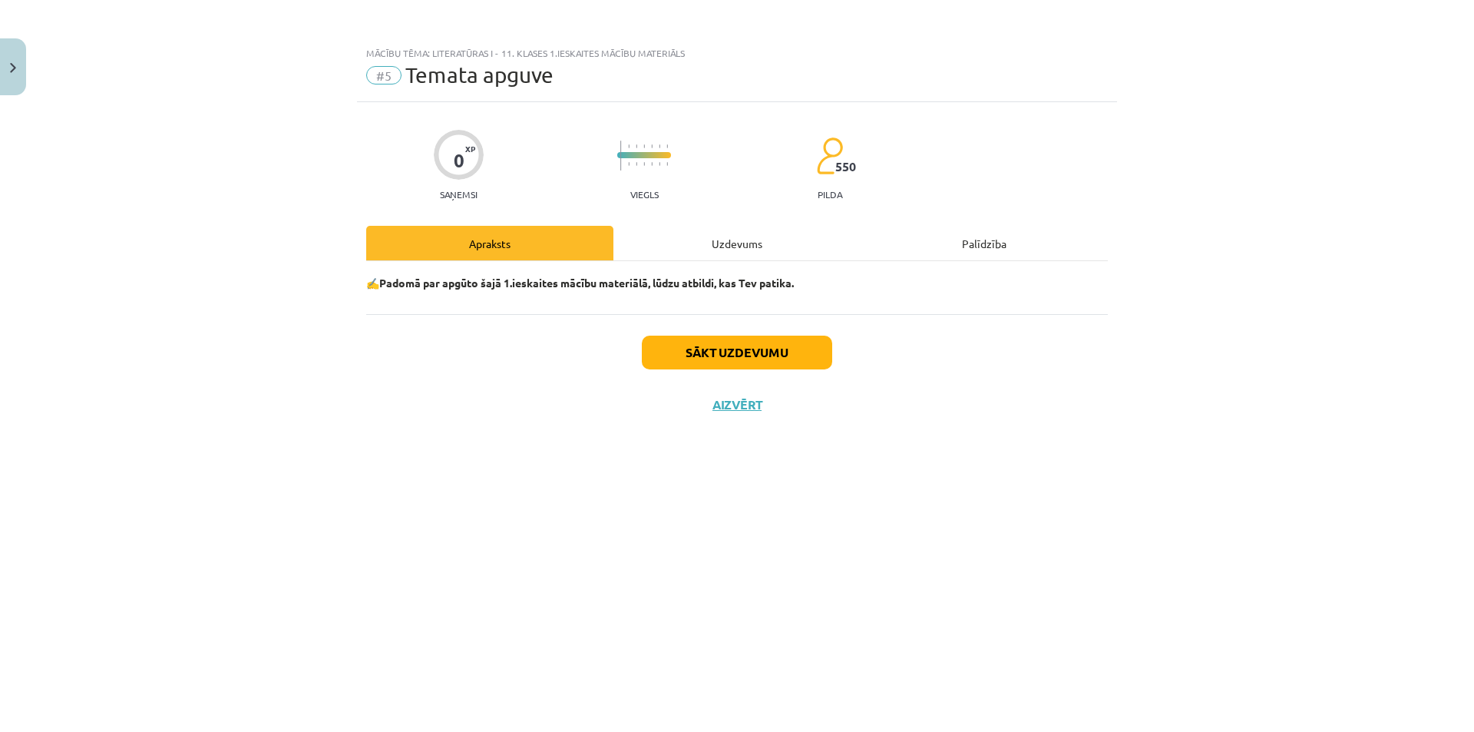
scroll to position [0, 0]
click at [730, 245] on div "Uzdevums" at bounding box center [736, 243] width 247 height 35
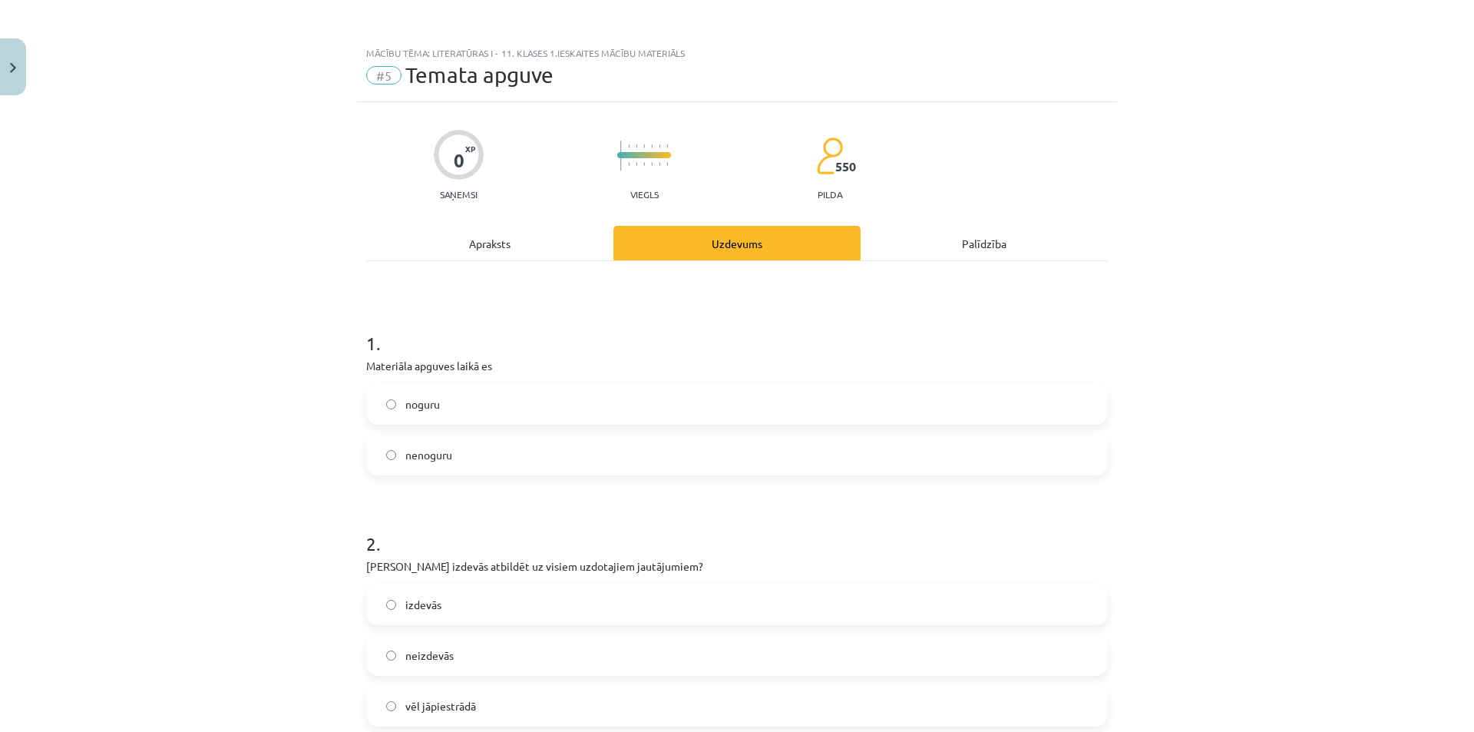
click at [441, 451] on span "nenoguru" at bounding box center [428, 455] width 47 height 16
click at [419, 400] on span "noguru" at bounding box center [422, 404] width 35 height 16
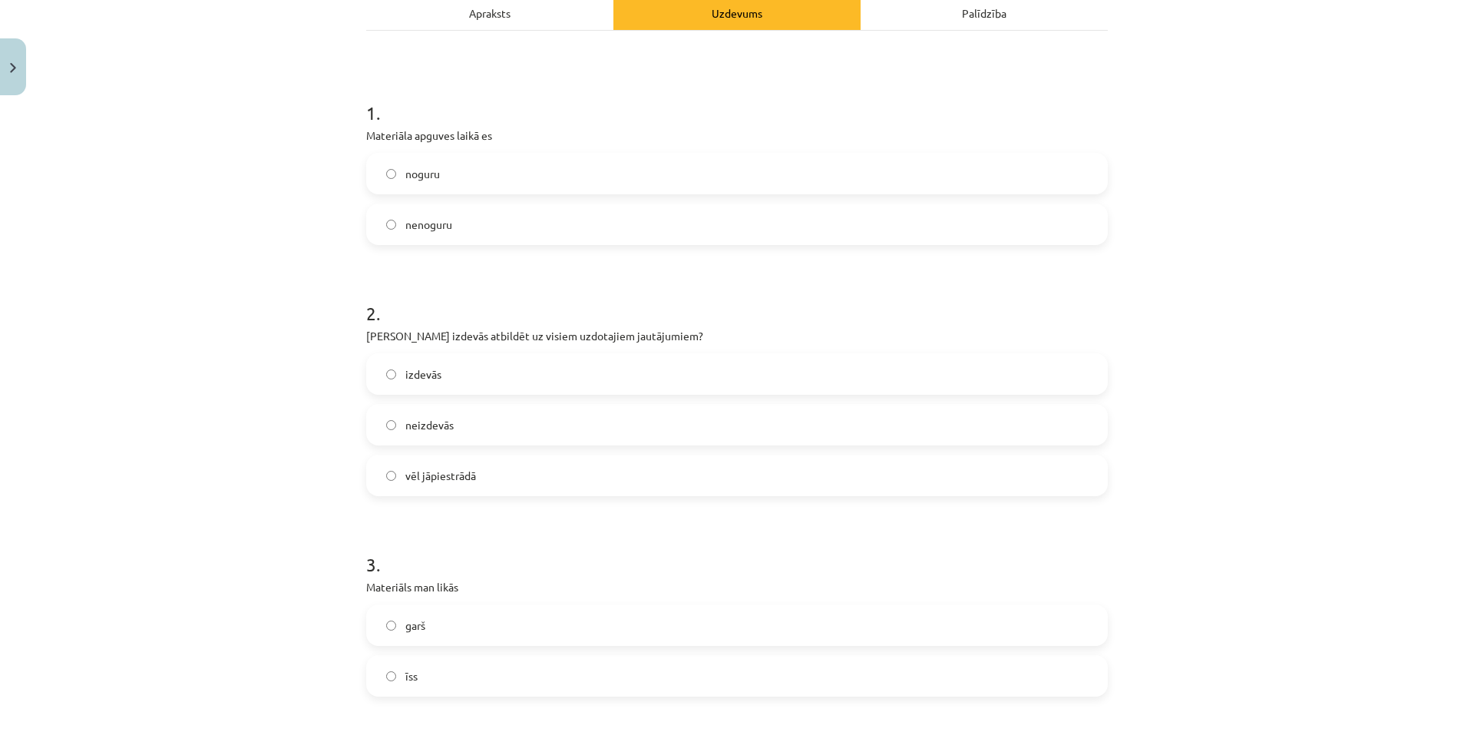
click at [414, 372] on span "izdevās" at bounding box center [423, 374] width 36 height 16
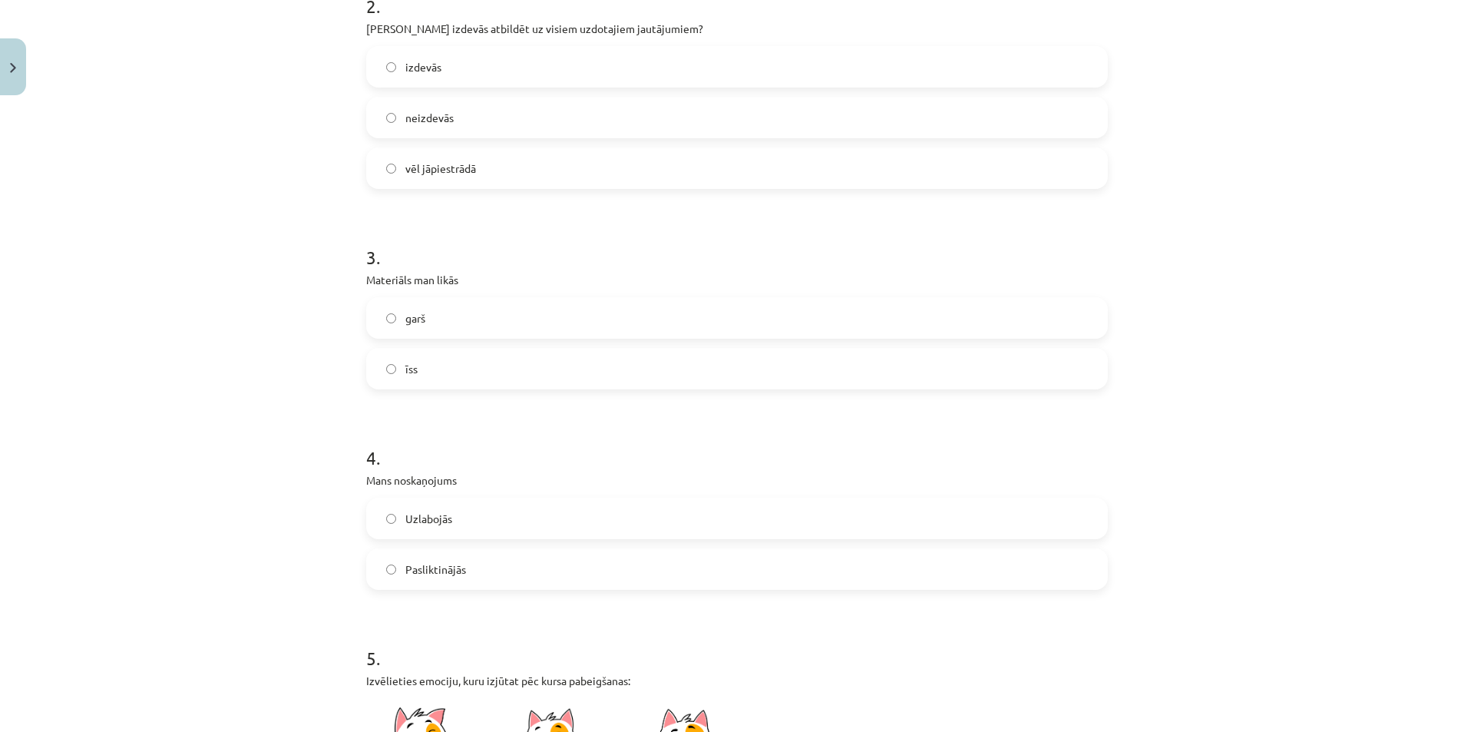
click at [432, 321] on label "garš" at bounding box center [737, 318] width 739 height 38
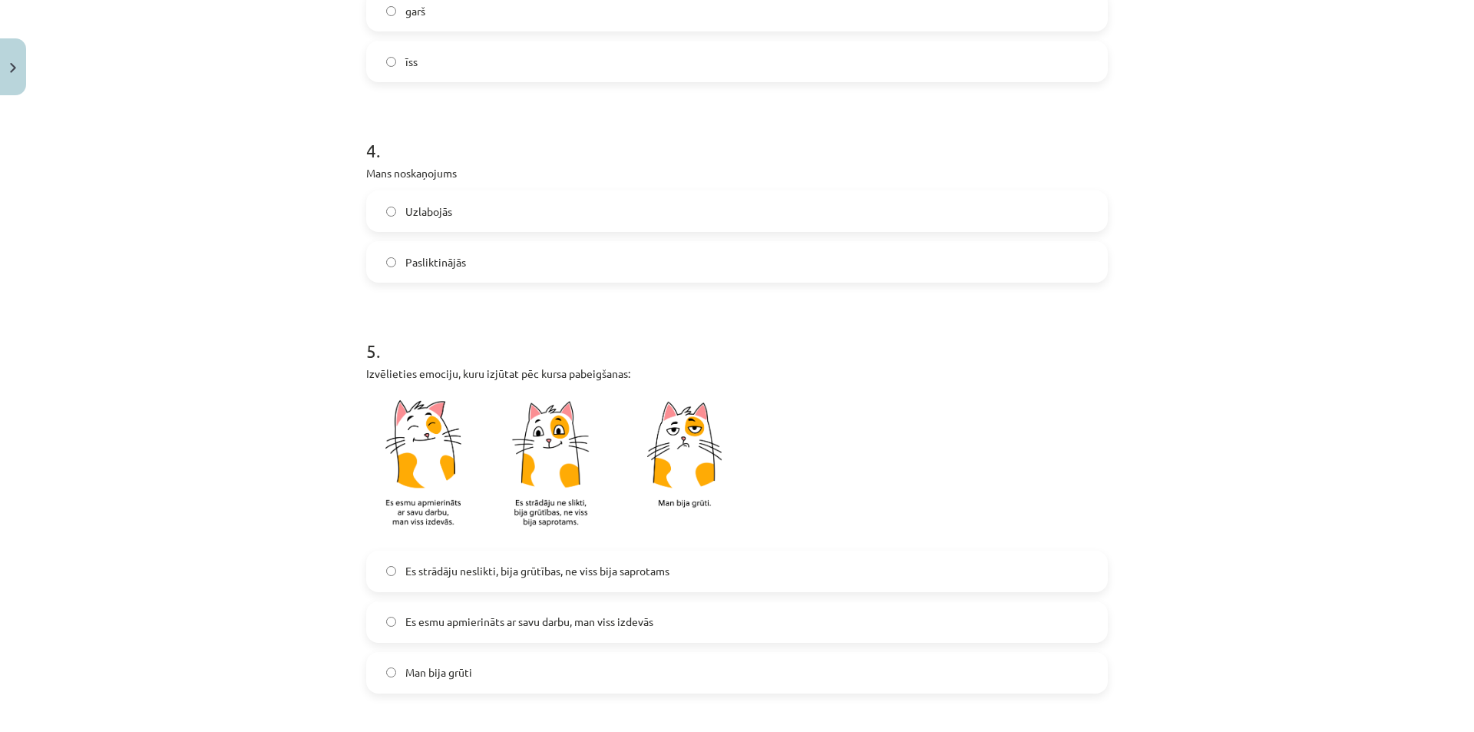
click at [427, 207] on span "Uzlabojās" at bounding box center [428, 211] width 47 height 16
click at [433, 274] on label "Pasliktinājās" at bounding box center [737, 262] width 739 height 38
click at [405, 217] on span "Uzlabojās" at bounding box center [428, 211] width 47 height 16
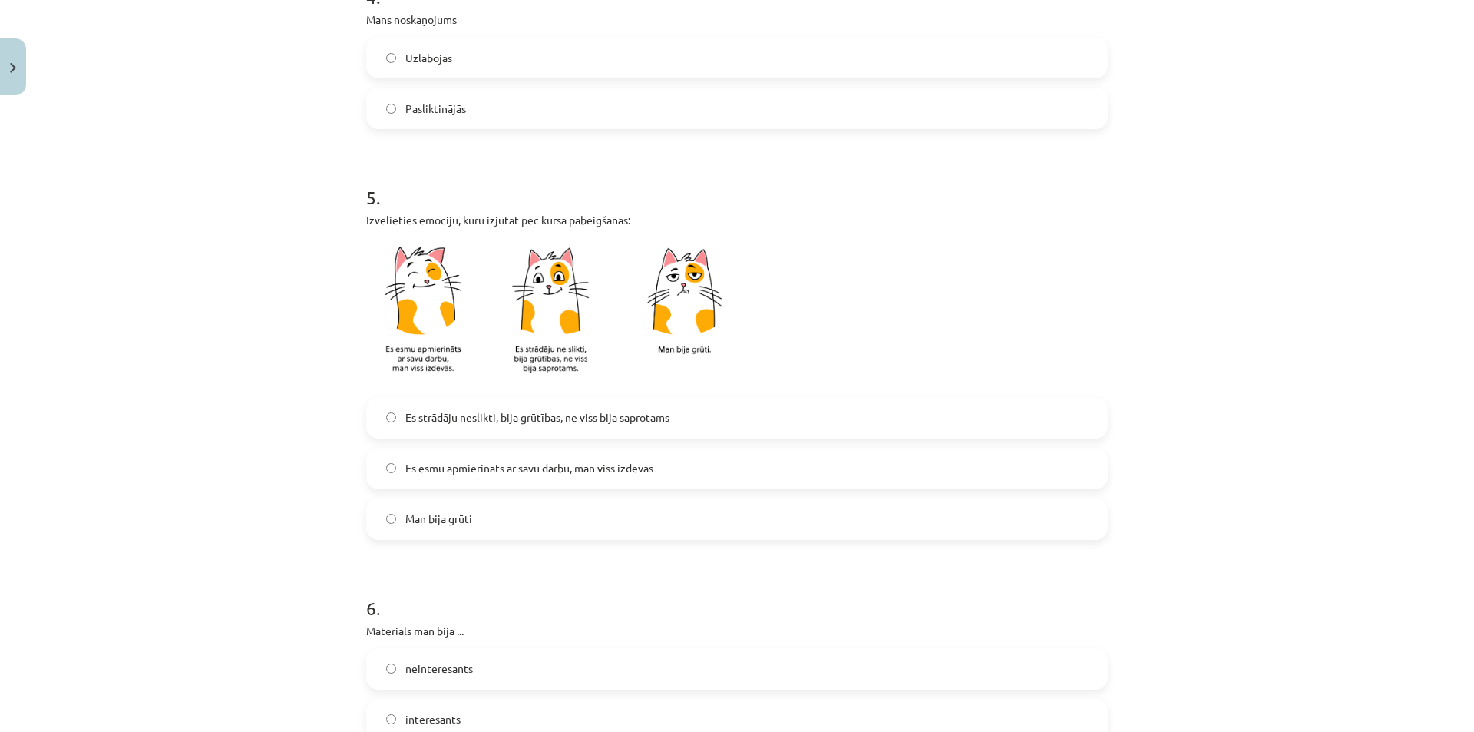
click at [411, 418] on span "Es strādāju neslikti, bija grūtības, ne viss bija saprotams" at bounding box center [537, 417] width 264 height 16
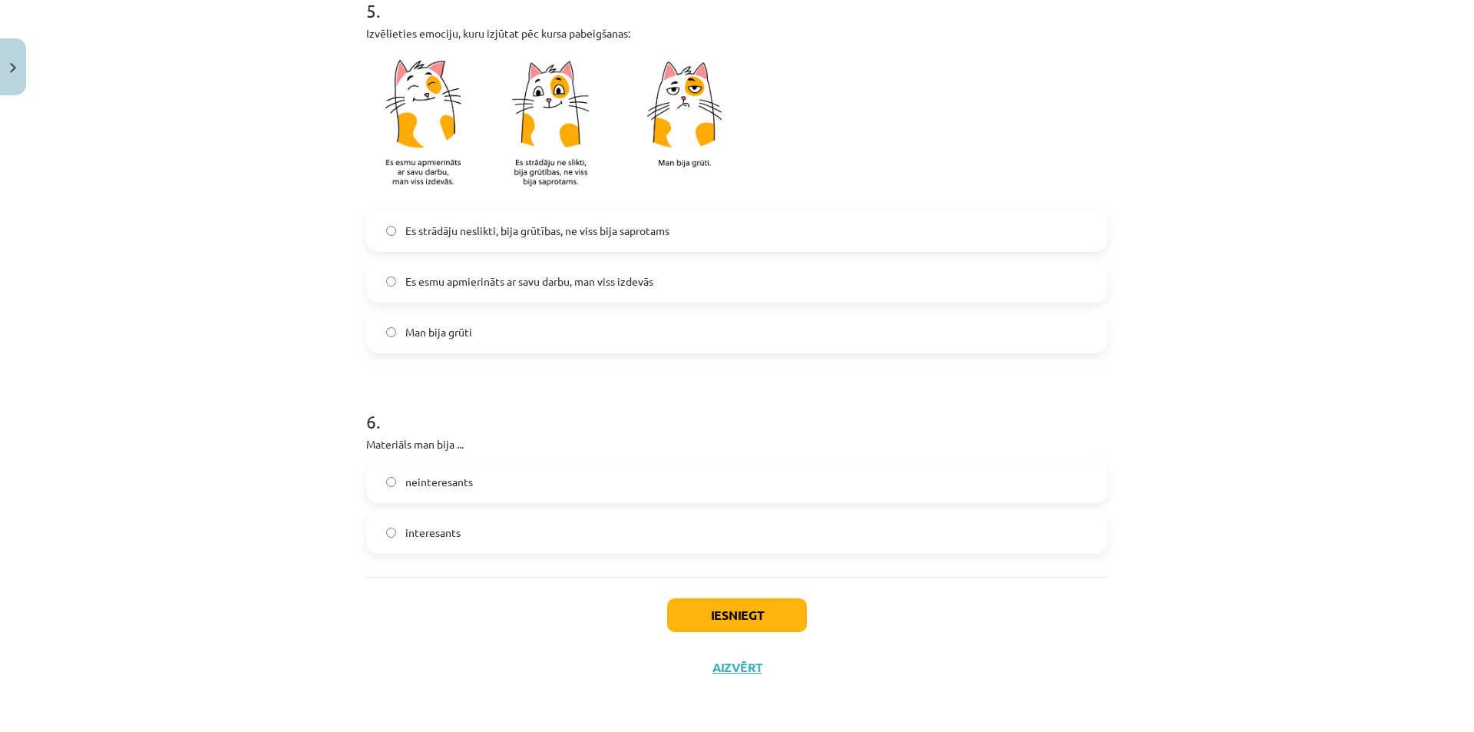
click at [491, 286] on span "Es esmu apmierināts ar savu darbu, man viss izdevās" at bounding box center [529, 281] width 248 height 16
click at [465, 532] on label "interesants" at bounding box center [737, 533] width 739 height 38
click at [718, 624] on button "Iesniegt" at bounding box center [737, 615] width 140 height 34
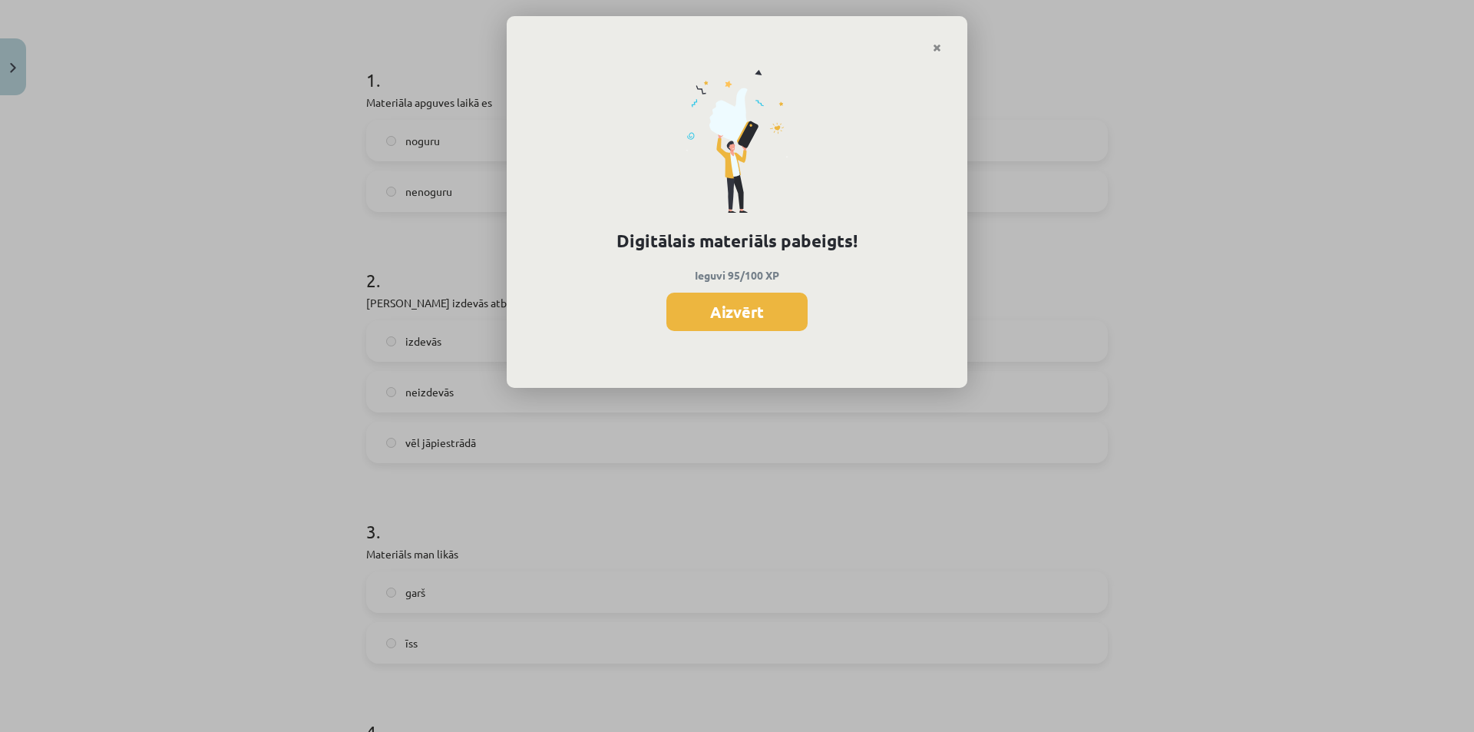
scroll to position [110, 0]
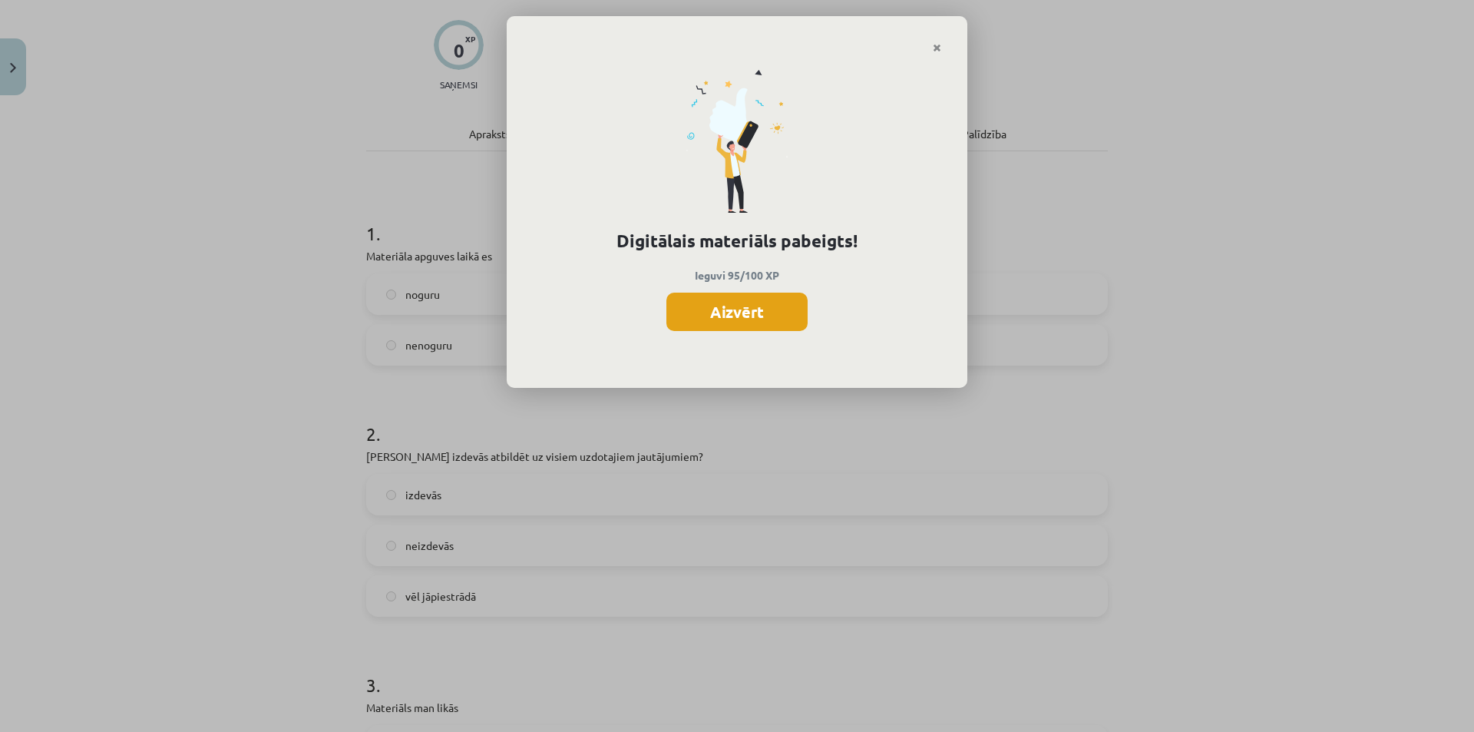
click at [759, 316] on button "Aizvērt" at bounding box center [736, 312] width 141 height 38
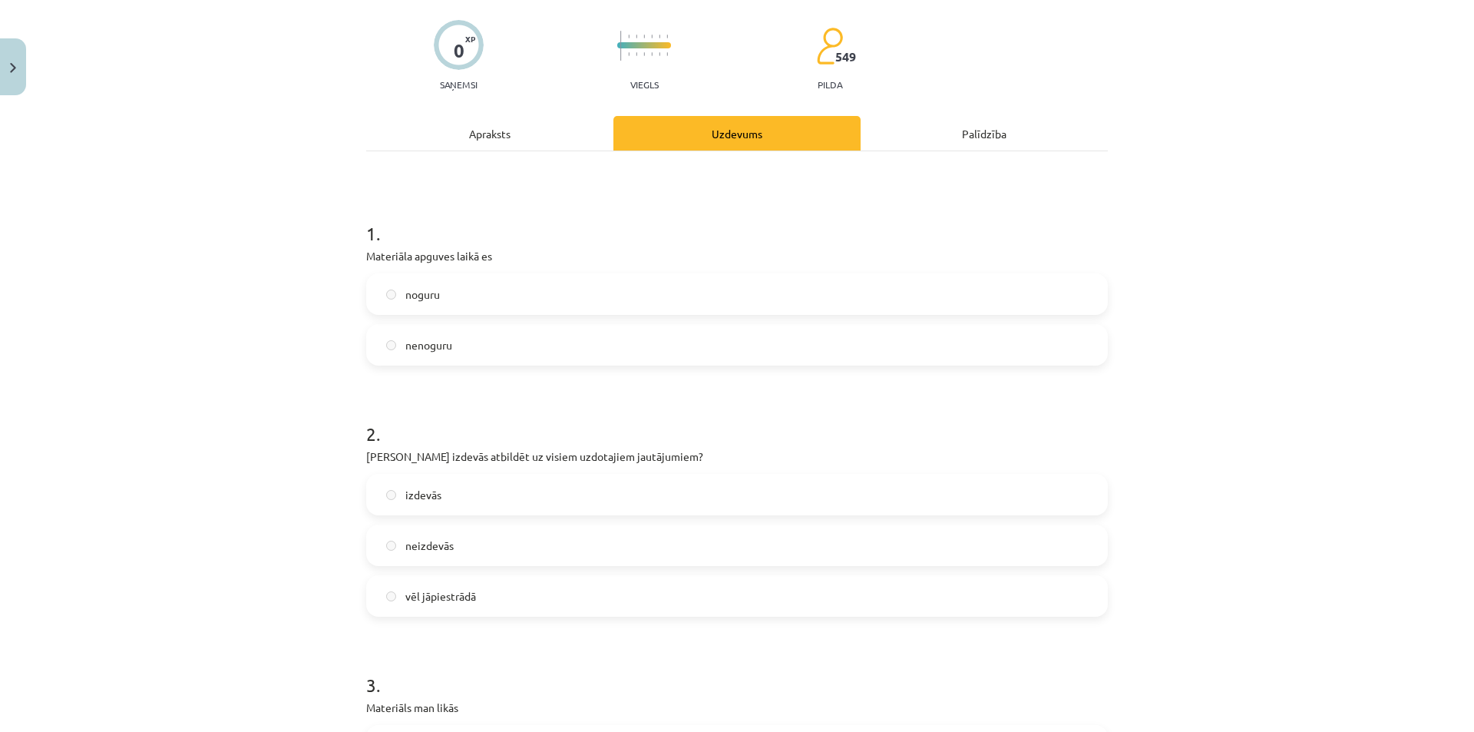
scroll to position [0, 0]
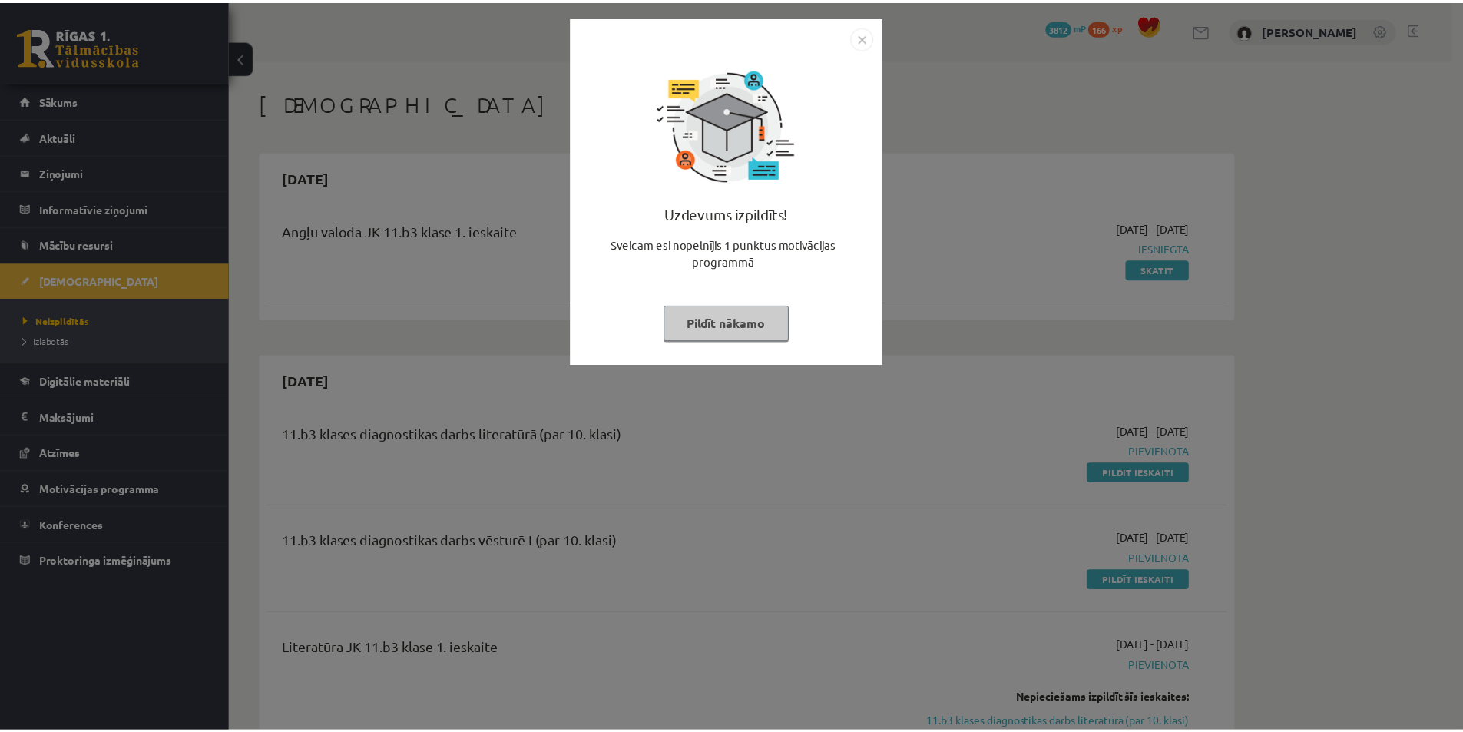
scroll to position [384, 0]
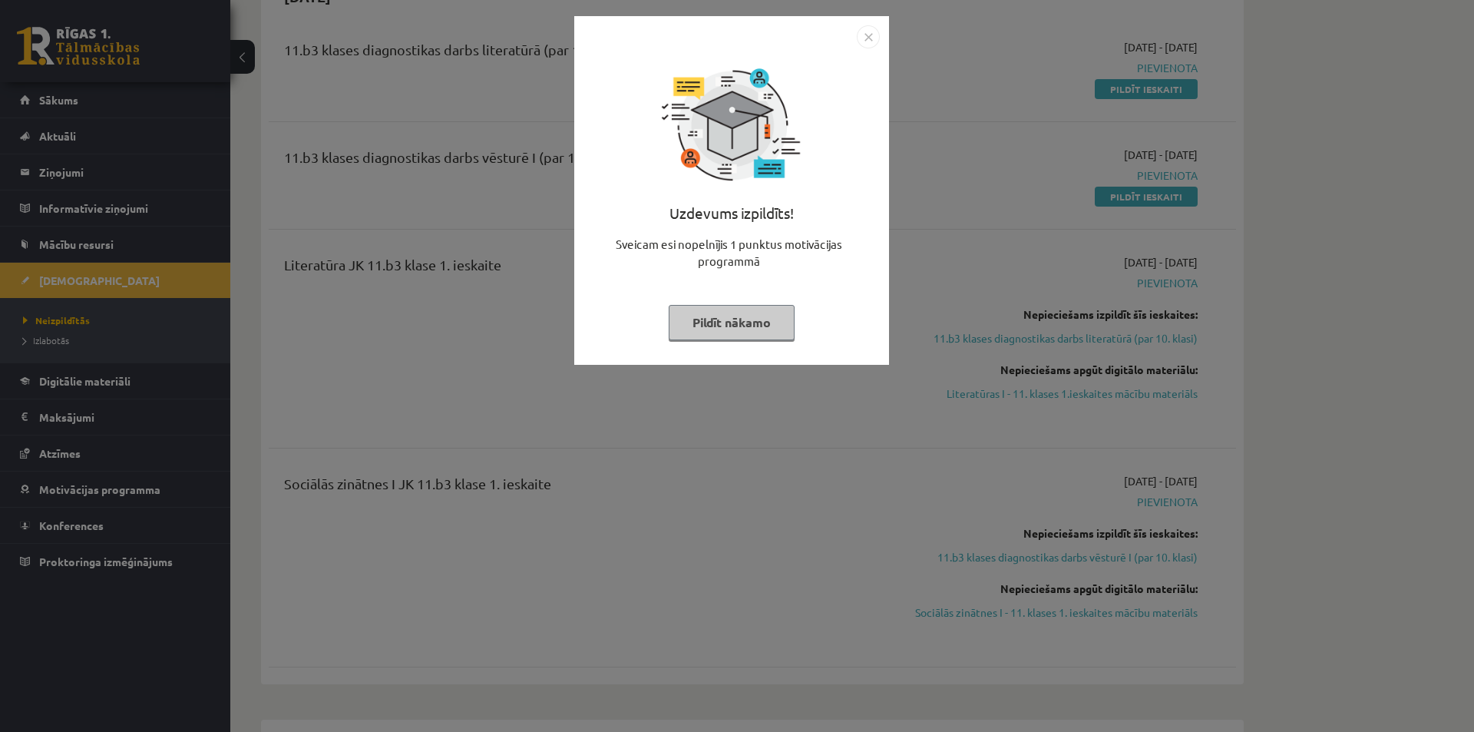
click at [845, 402] on div "Uzdevums izpildīts! Sveicam esi nopelnījis 1 punktus motivācijas programmā Pild…" at bounding box center [737, 366] width 1474 height 732
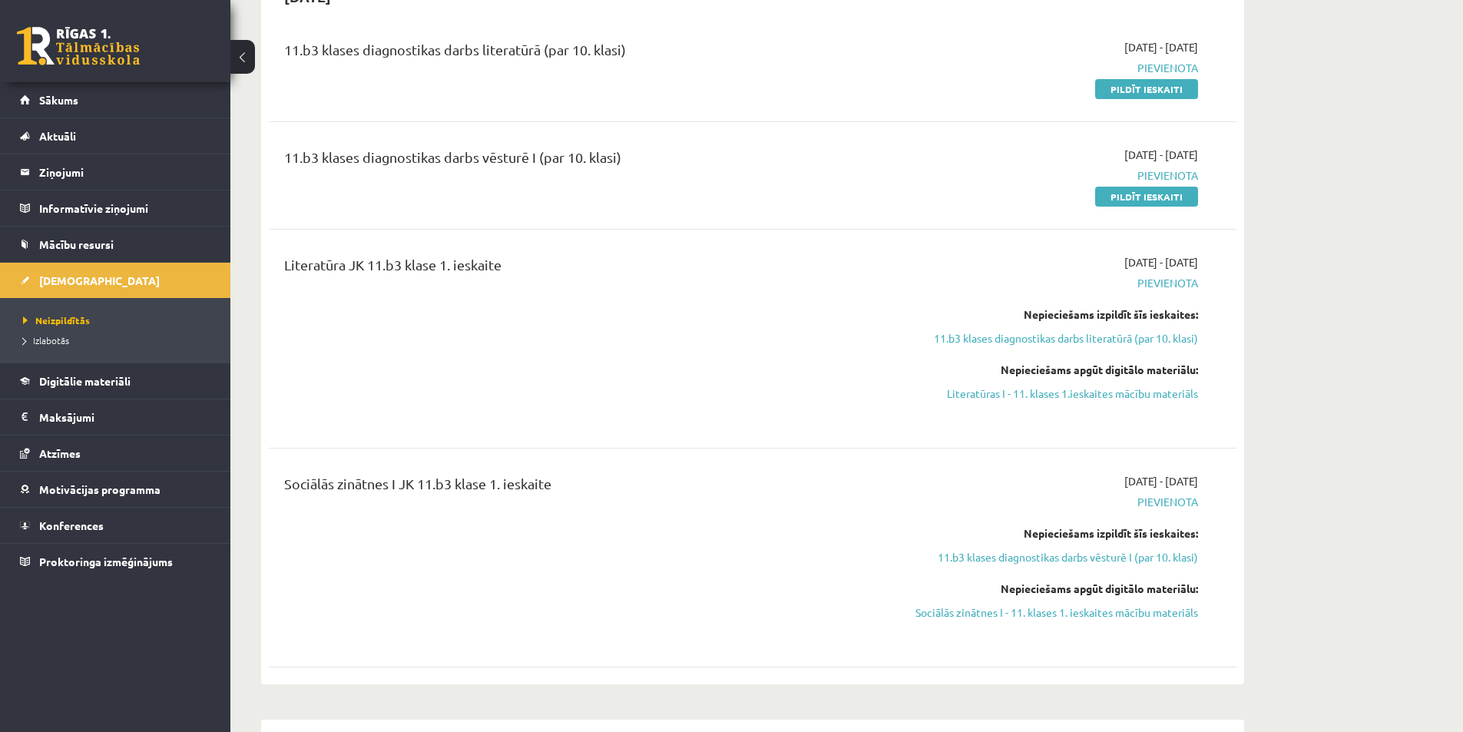
scroll to position [77, 0]
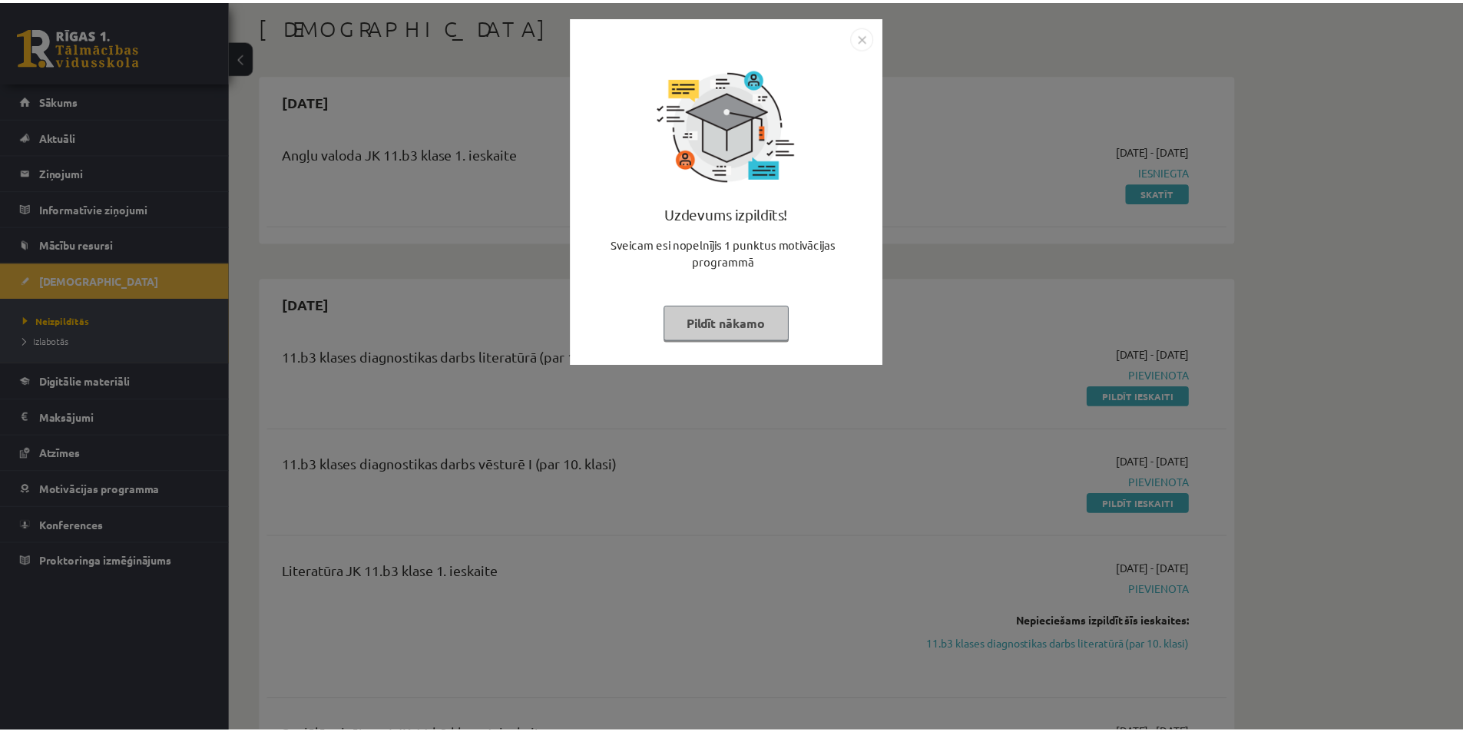
scroll to position [77, 0]
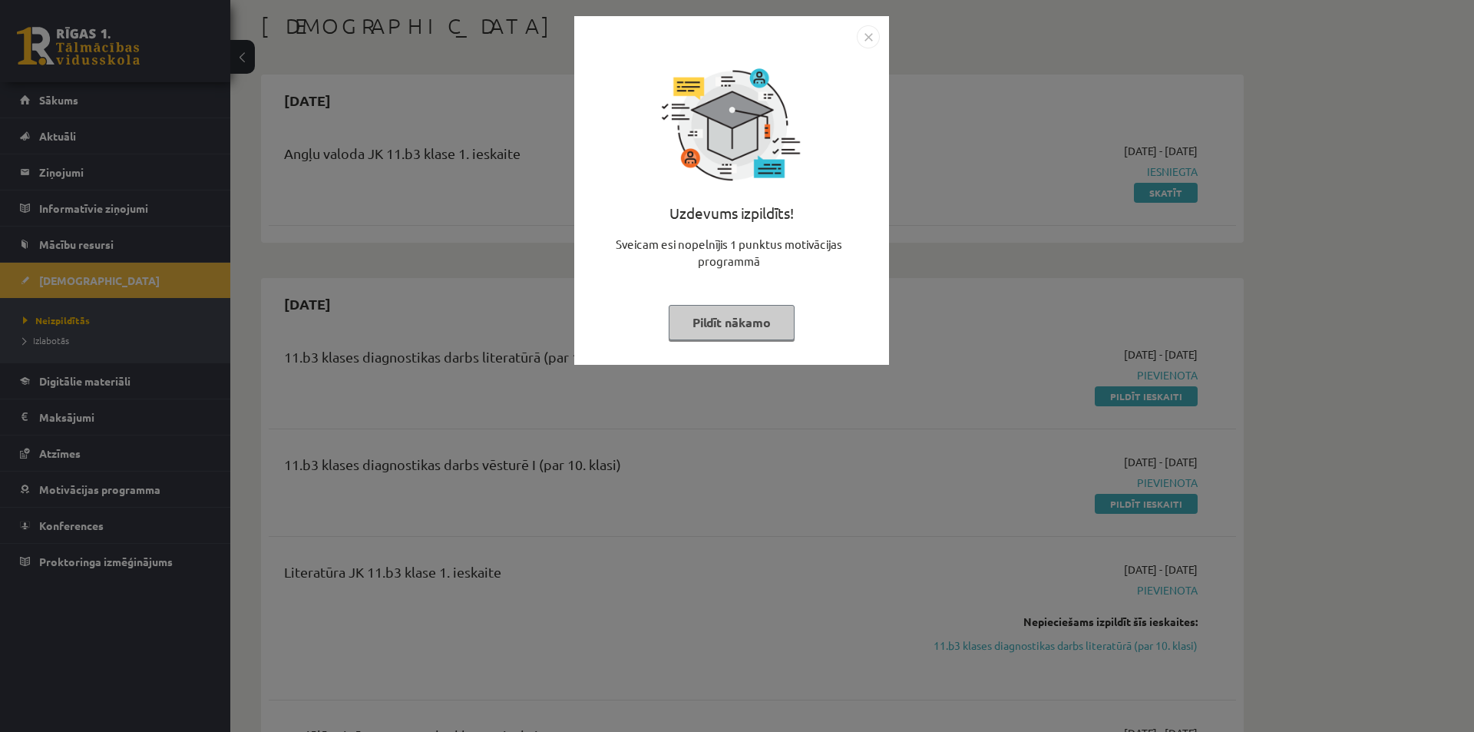
click at [984, 316] on div "Uzdevums izpildīts! Sveicam esi nopelnījis 1 punktus motivācijas programmā Pild…" at bounding box center [737, 366] width 1474 height 732
